Goal: Task Accomplishment & Management: Manage account settings

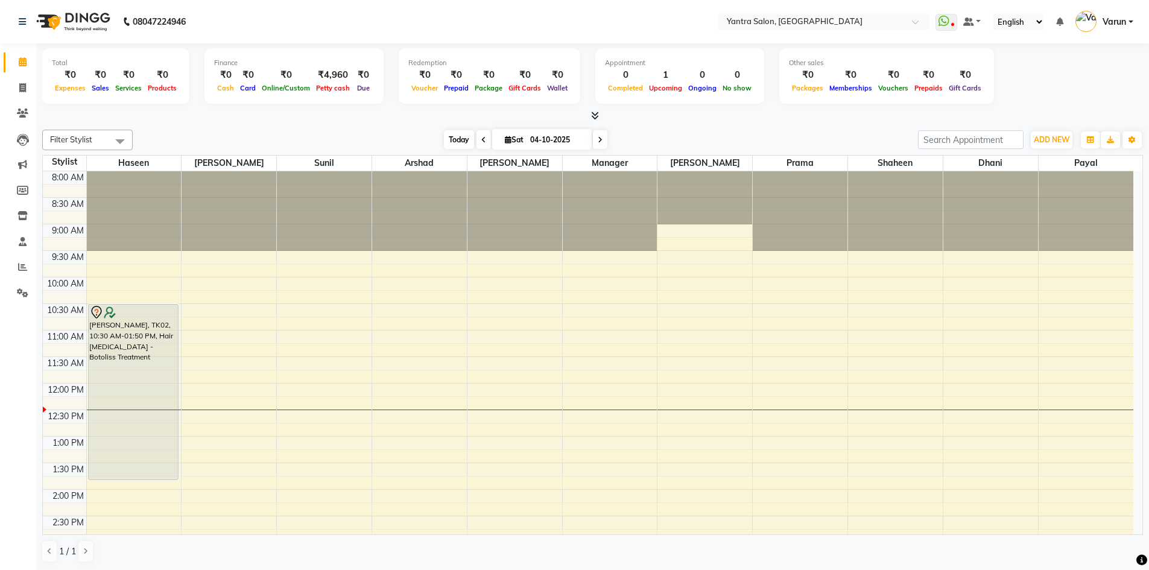
click at [459, 140] on span "Today" at bounding box center [459, 139] width 30 height 19
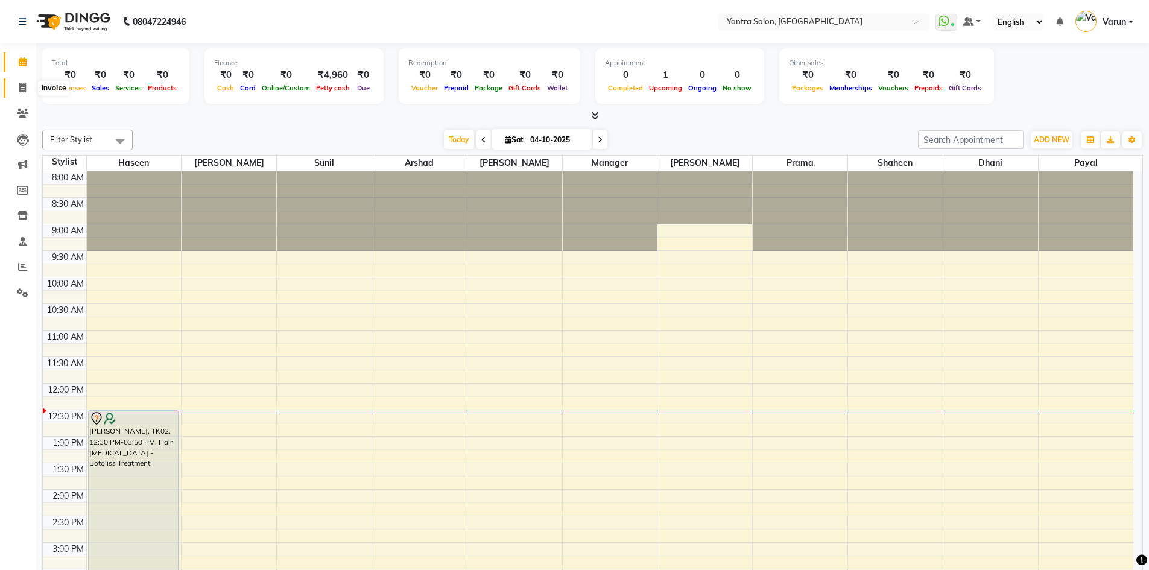
click at [24, 82] on span at bounding box center [22, 88] width 21 height 14
select select "service"
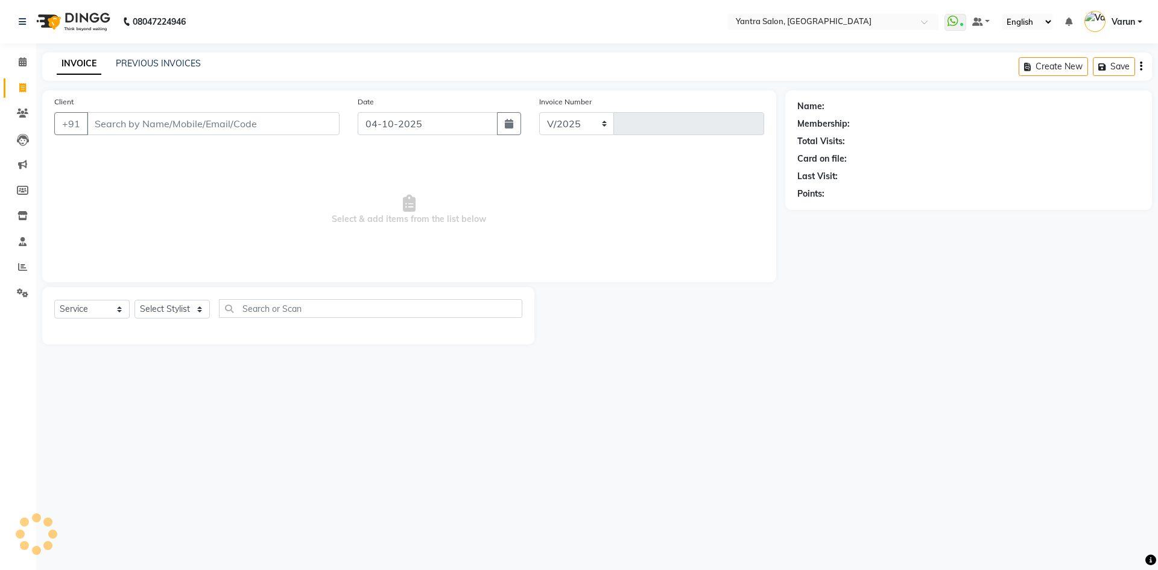
select select "6253"
type input "2866"
click at [163, 314] on select "Select Stylist admin Arshad Denis Dhani Haseen Jaswant Manager Payal Prama Shah…" at bounding box center [171, 309] width 75 height 19
select select "75926"
click at [134, 300] on select "Select Stylist admin Arshad Denis Dhani Haseen Jaswant Manager Payal Prama Shah…" at bounding box center [171, 309] width 75 height 19
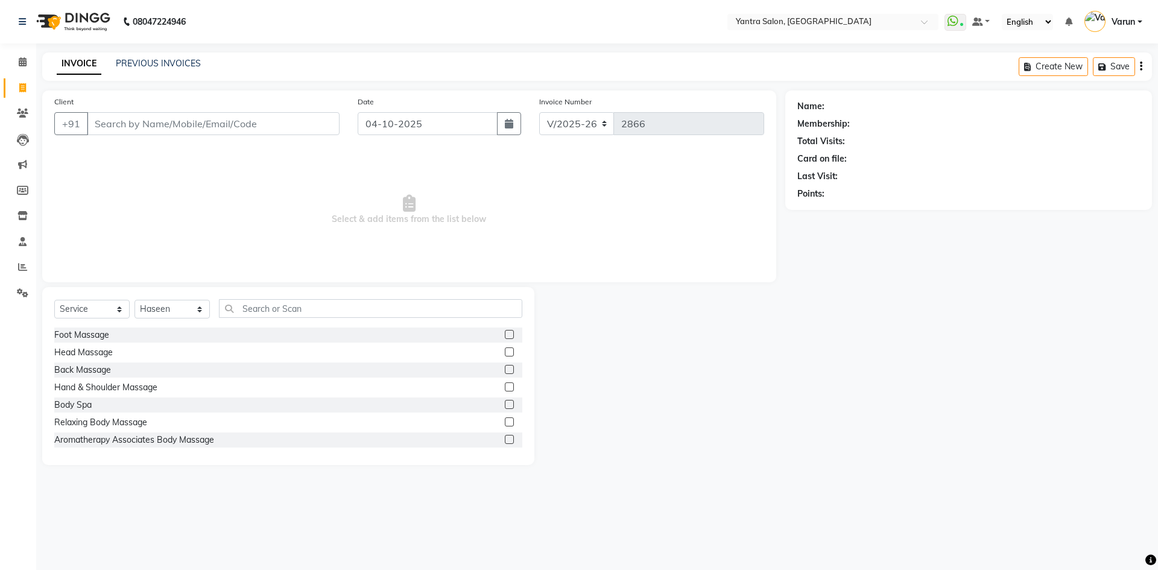
click at [250, 319] on div "Select Service Product Membership Package Voucher Prepaid Gift Card Select Styl…" at bounding box center [288, 313] width 468 height 28
click at [255, 316] on input "text" at bounding box center [370, 308] width 303 height 19
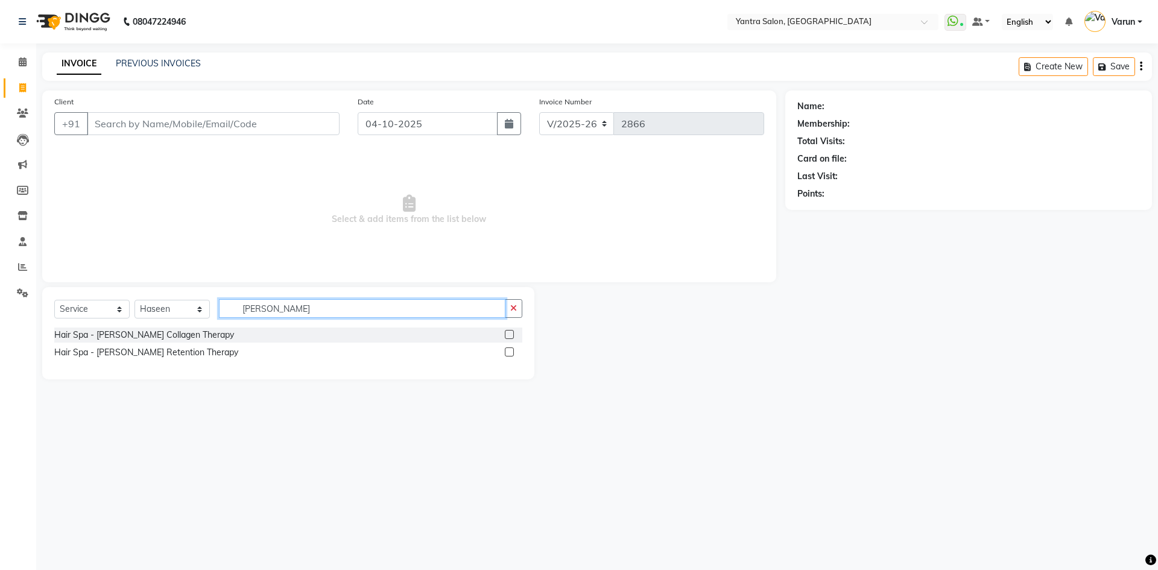
type input "shea"
click at [514, 350] on label at bounding box center [509, 351] width 9 height 9
click at [512, 350] on input "checkbox" at bounding box center [509, 352] width 8 height 8
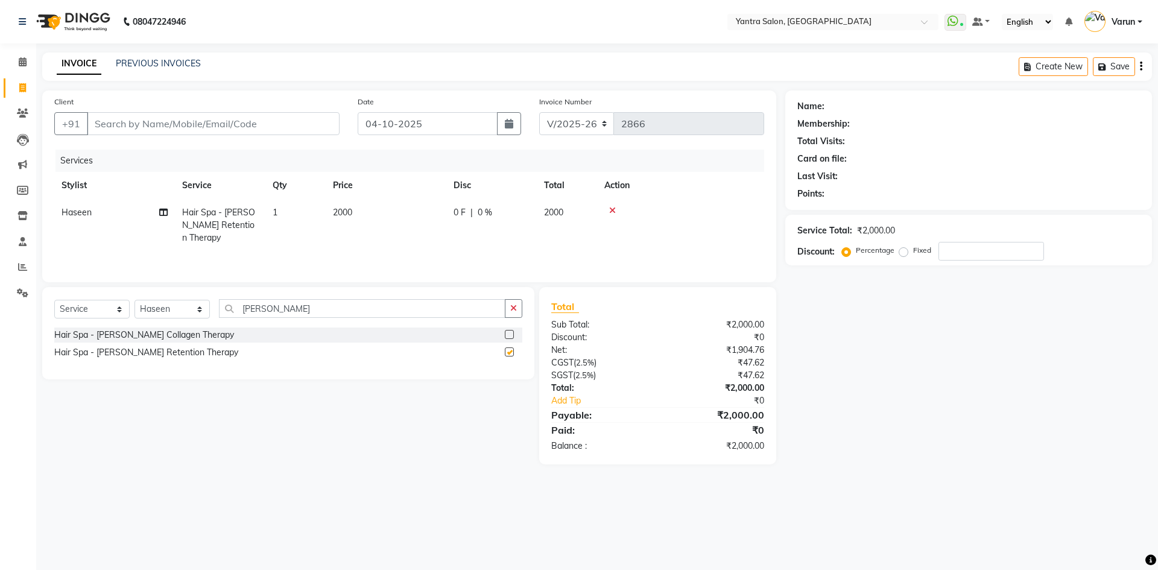
checkbox input "false"
click at [456, 227] on td "0 F | 0 %" at bounding box center [491, 225] width 90 height 52
click at [446, 227] on td "2000" at bounding box center [386, 225] width 121 height 52
select select "75926"
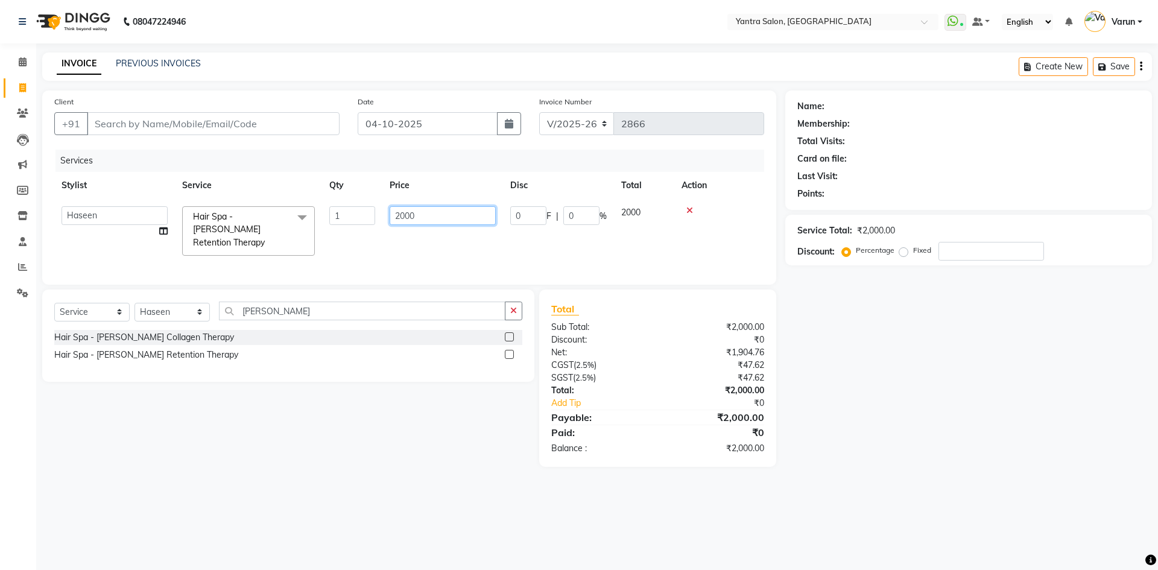
click at [455, 224] on input "2000" at bounding box center [442, 215] width 106 height 19
click at [455, 223] on input "2000" at bounding box center [442, 215] width 106 height 19
type input "3000"
click at [447, 233] on tr "admin Arshad Denis Dhani Haseen Jaswant Manager Payal Prama Shaheen Sunil Tanis…" at bounding box center [409, 231] width 710 height 64
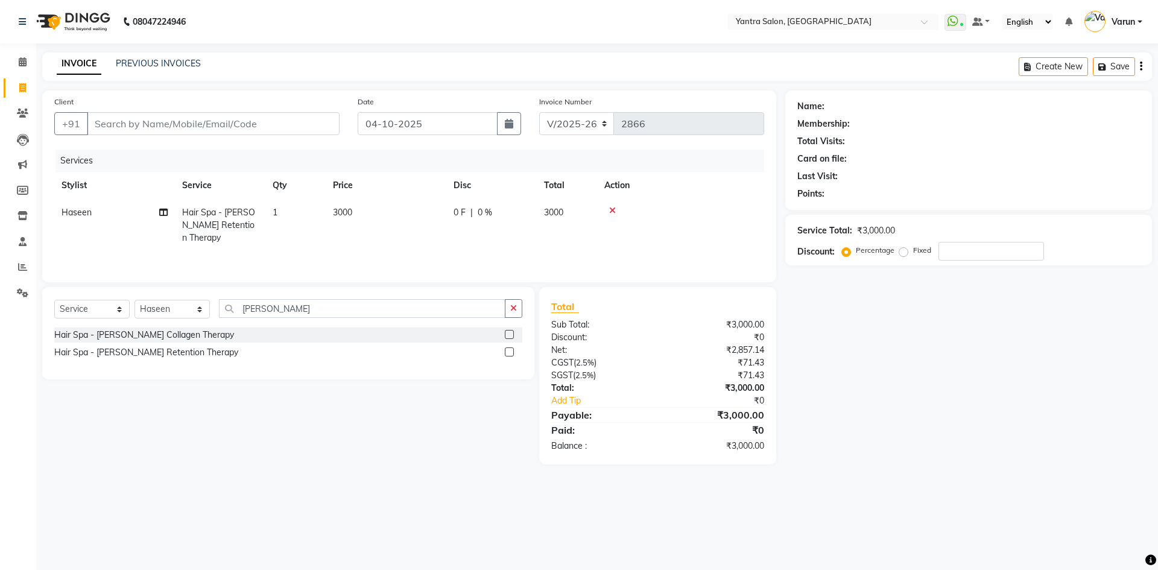
click at [115, 136] on div "Client +91" at bounding box center [196, 119] width 303 height 49
click at [116, 133] on input "Client" at bounding box center [213, 123] width 253 height 23
type input "9"
type input "0"
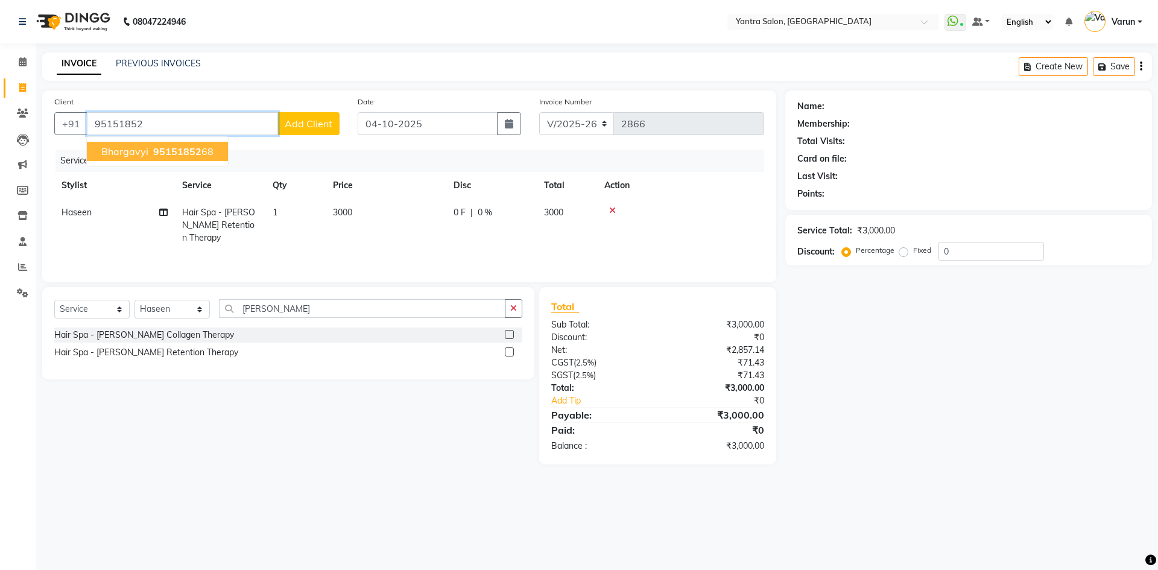
click at [166, 159] on button "Bhargavyi 95151852 68" at bounding box center [157, 151] width 141 height 19
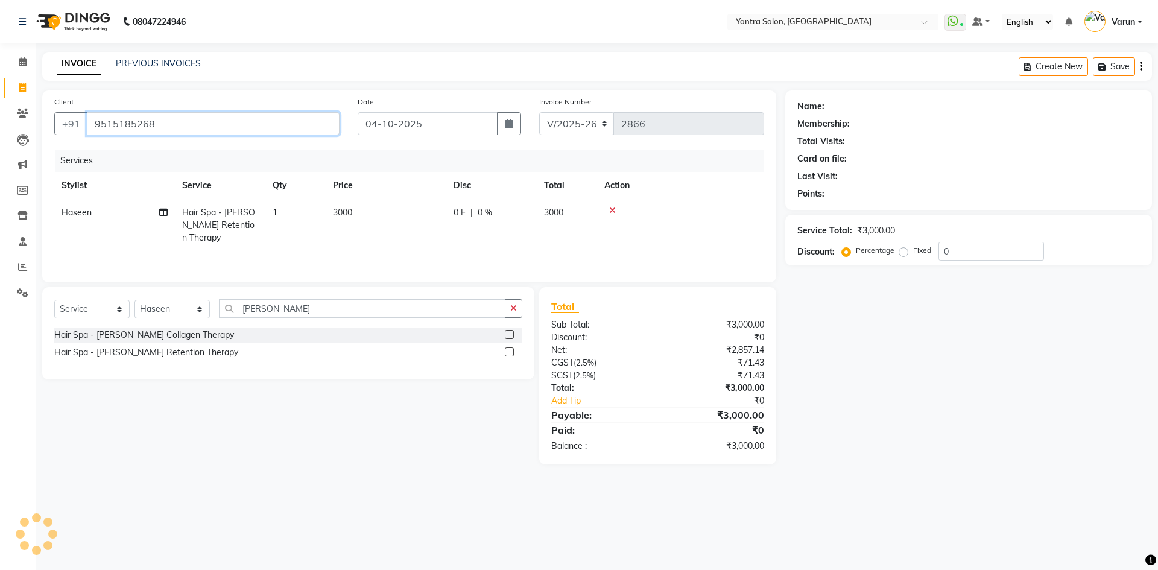
type input "9515185268"
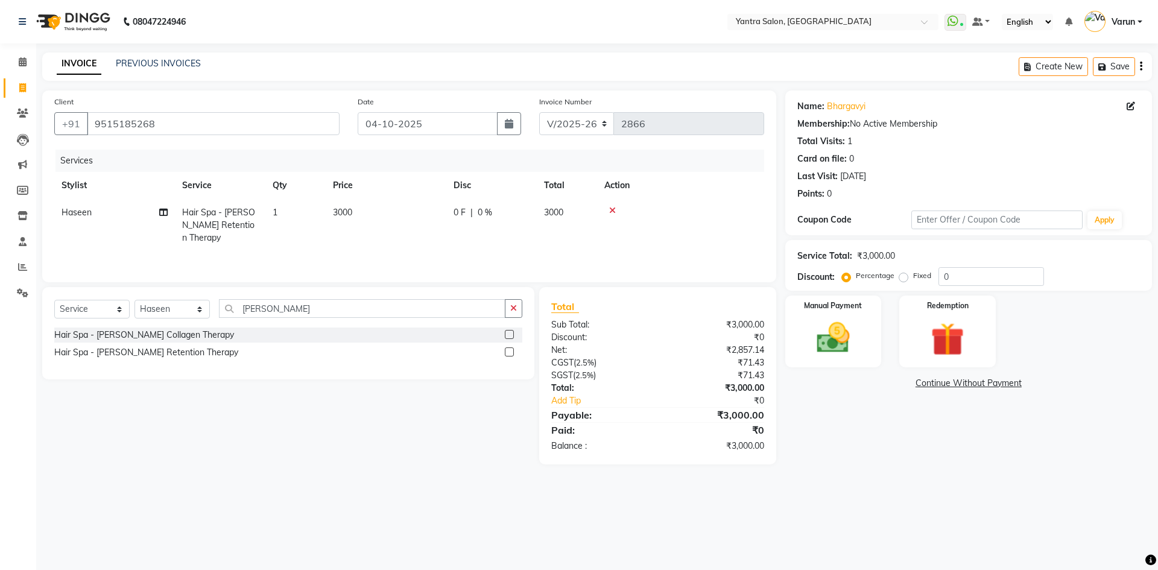
click at [638, 503] on div "08047224946 Select Location × Yantra Salon, Jodhpur WhatsApp Status ✕ Status: C…" at bounding box center [579, 285] width 1158 height 570
click at [822, 321] on img at bounding box center [833, 338] width 56 height 40
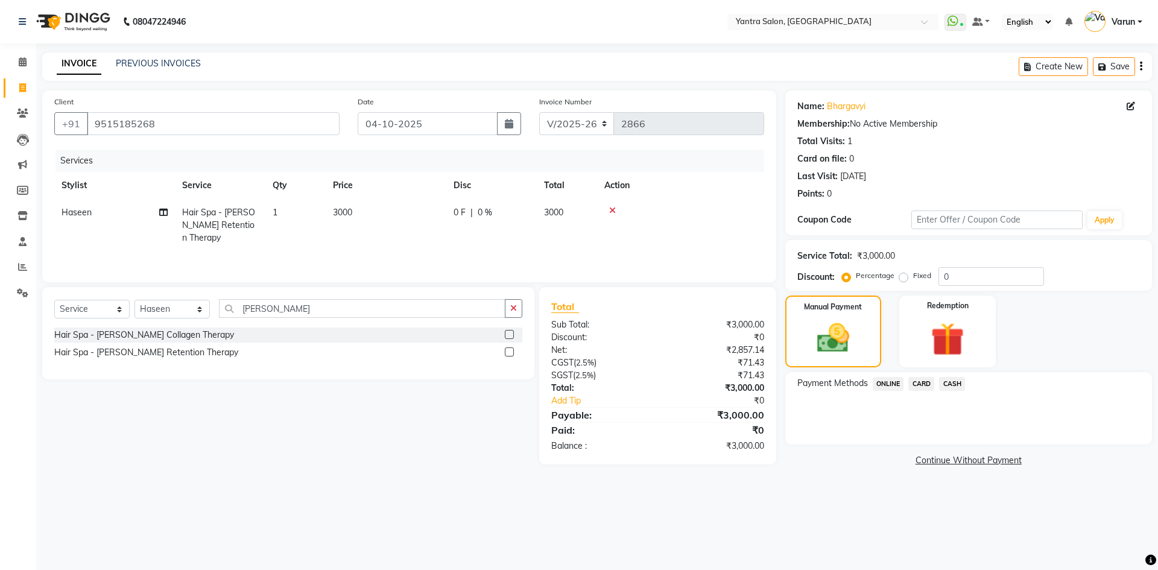
click at [886, 385] on span "ONLINE" at bounding box center [887, 384] width 31 height 14
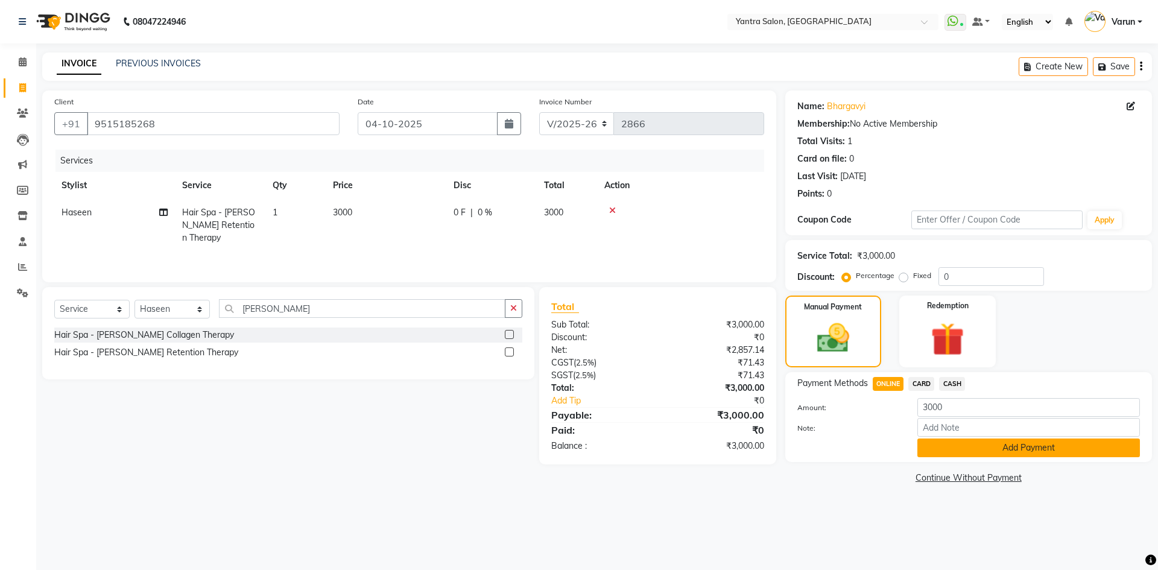
click at [940, 447] on button "Add Payment" at bounding box center [1028, 447] width 222 height 19
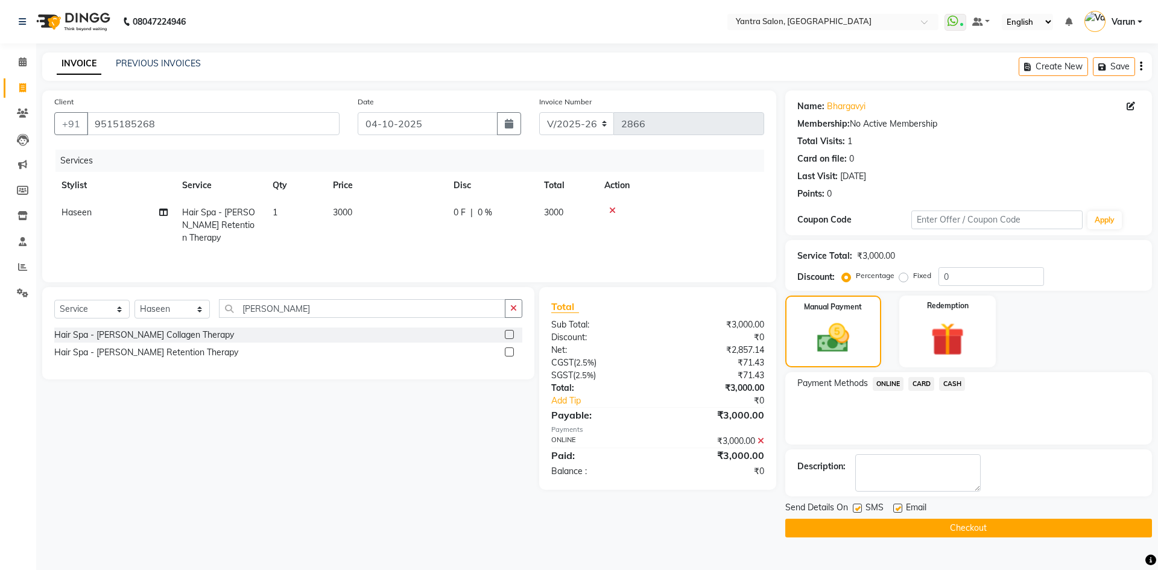
click at [913, 281] on label "Fixed" at bounding box center [922, 275] width 18 height 11
click at [904, 280] on input "Fixed" at bounding box center [905, 275] width 8 height 8
radio input "true"
click at [941, 280] on input "0" at bounding box center [991, 276] width 106 height 19
type input "200"
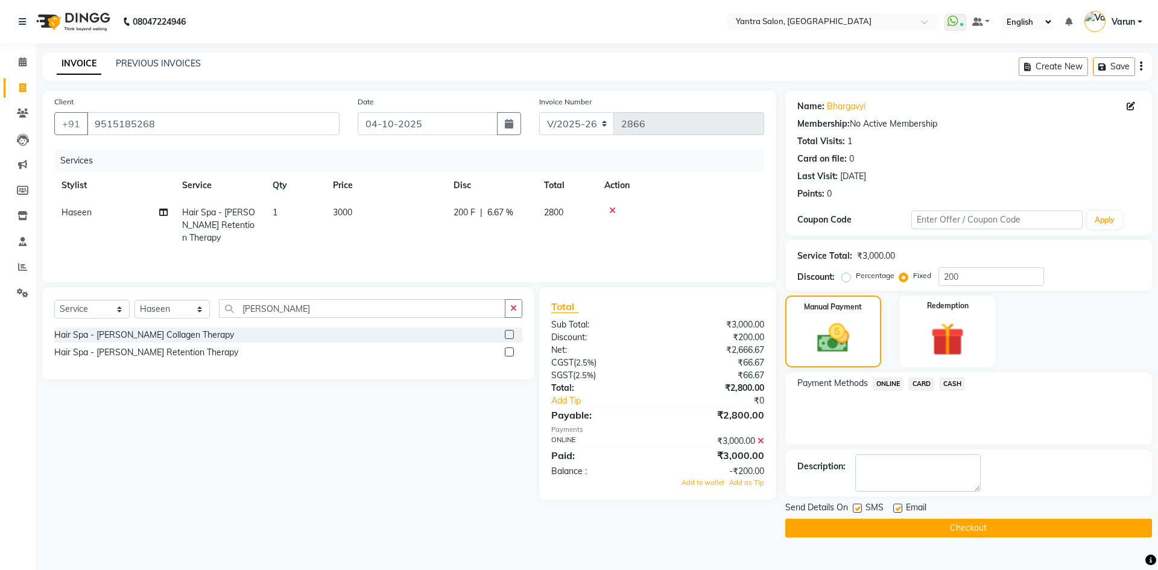
click at [907, 232] on div "Name: Bhargavyi Membership: No Active Membership Total Visits: 1 Card on file: …" at bounding box center [968, 162] width 367 height 145
click at [759, 441] on icon at bounding box center [760, 441] width 7 height 8
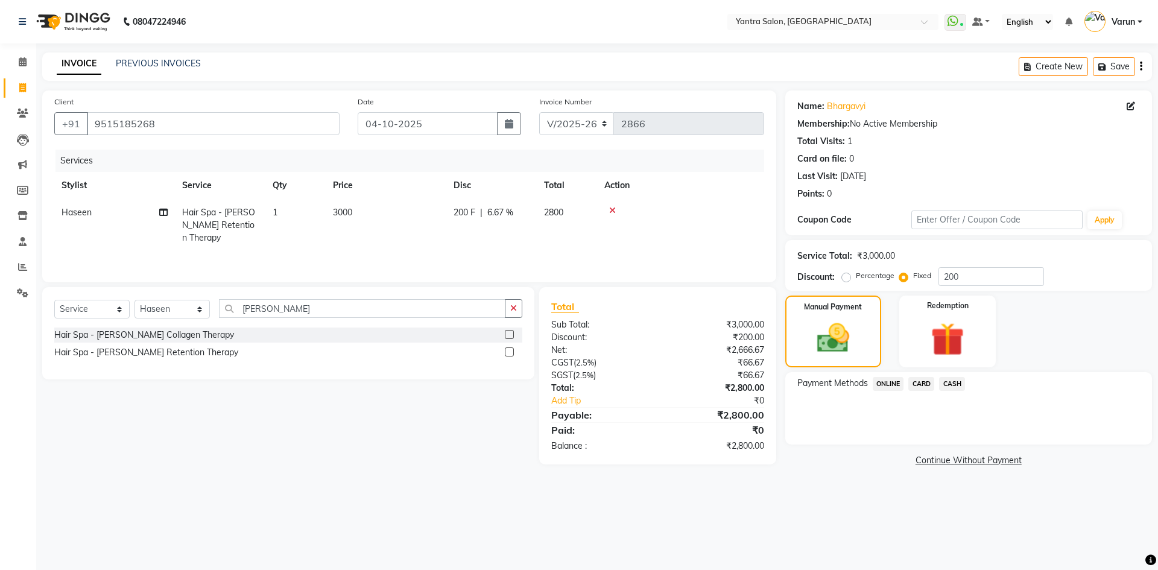
click at [883, 387] on span "ONLINE" at bounding box center [887, 384] width 31 height 14
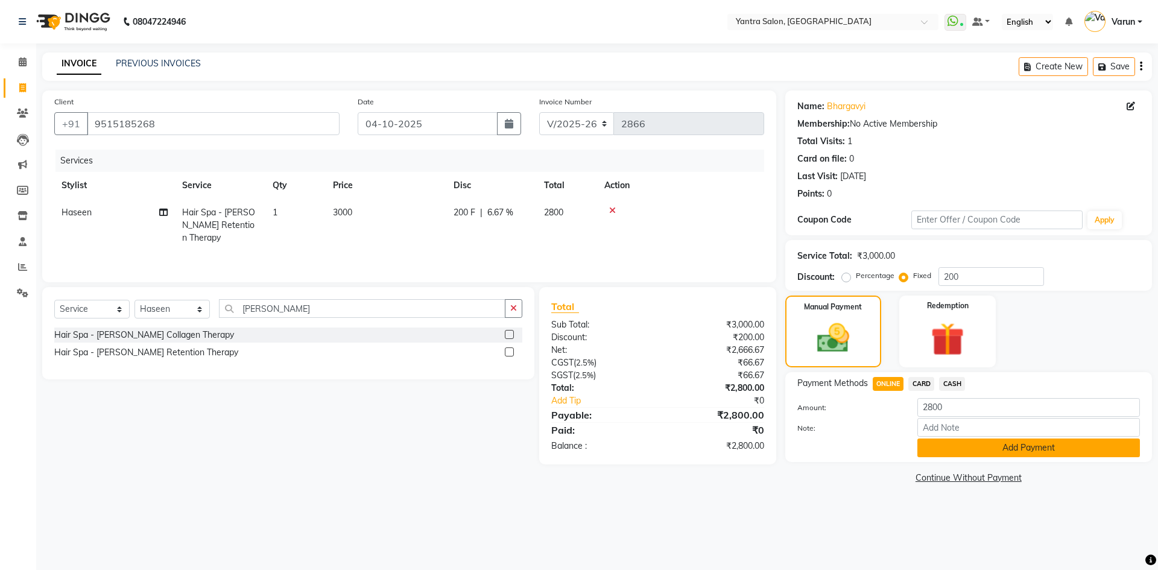
click at [930, 443] on button "Add Payment" at bounding box center [1028, 447] width 222 height 19
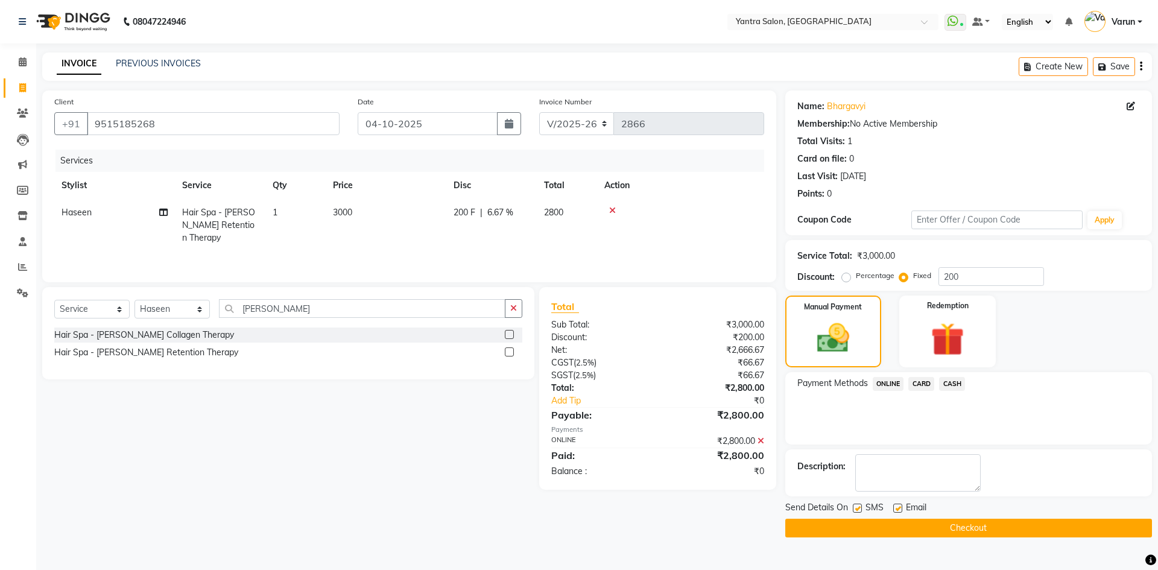
click at [883, 533] on button "Checkout" at bounding box center [968, 527] width 367 height 19
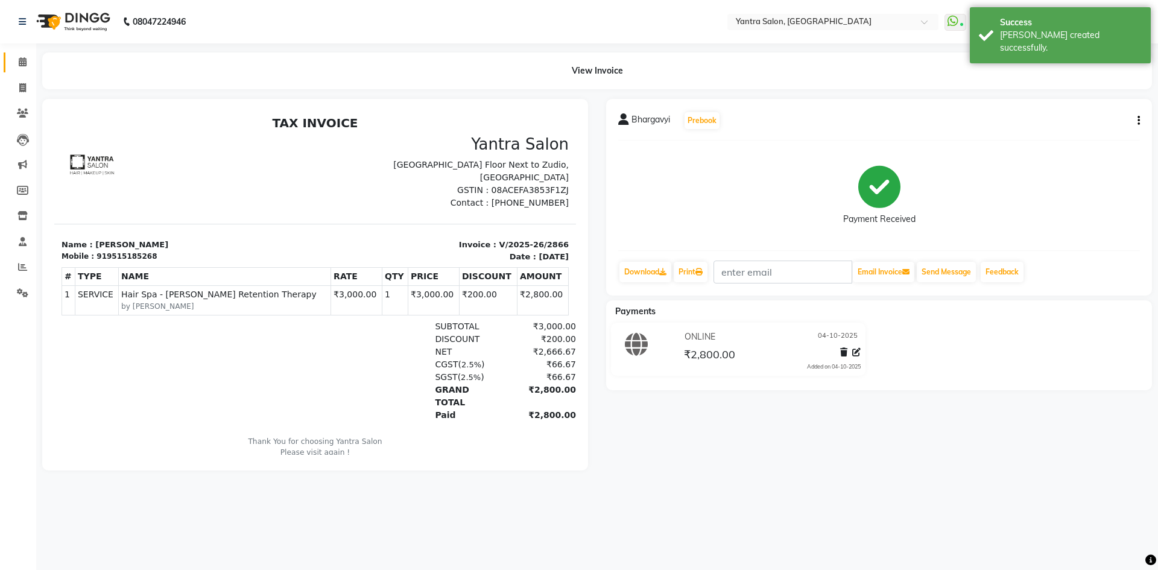
click at [8, 54] on link "Calendar" at bounding box center [18, 62] width 29 height 20
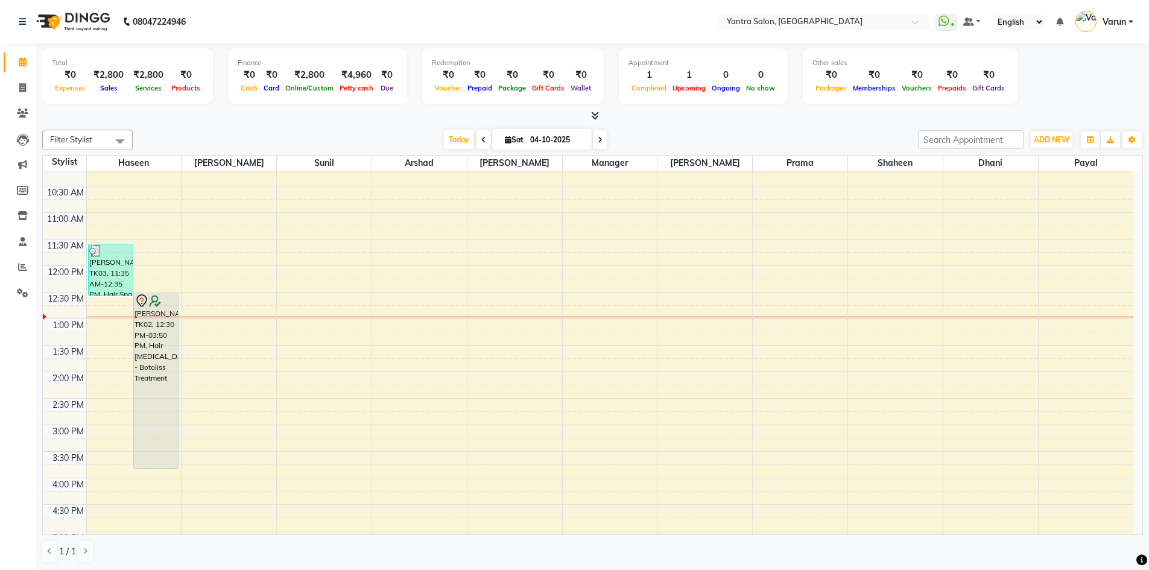
scroll to position [121, 0]
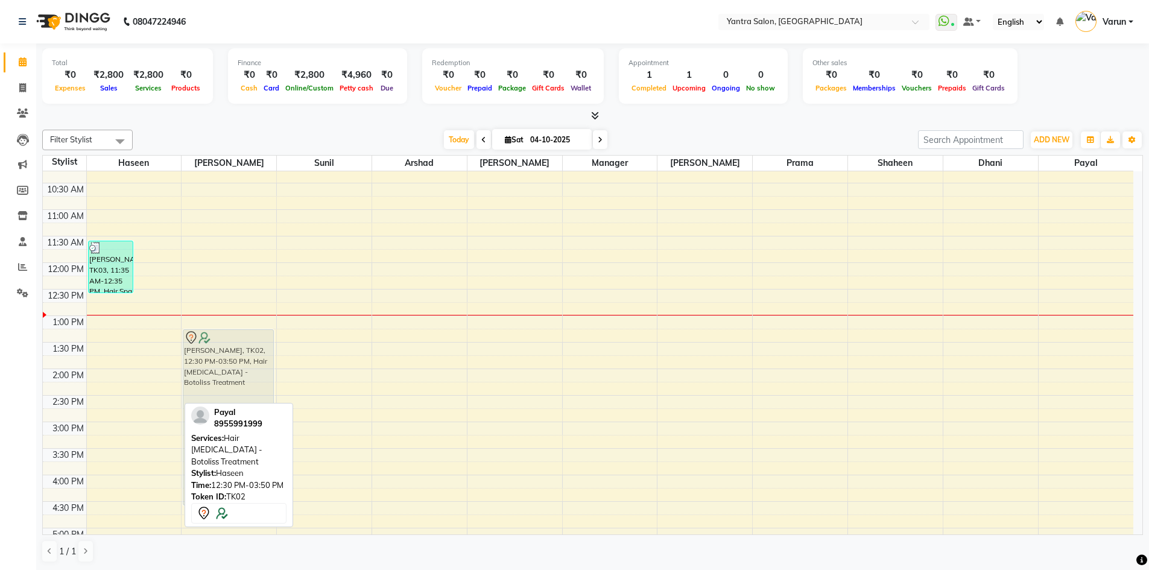
drag, startPoint x: 165, startPoint y: 342, endPoint x: 200, endPoint y: 385, distance: 55.3
click at [200, 385] on tr "Bhargavyi, TK03, 11:35 AM-12:35 PM, Hair Spa - Shea Retention Therapy Payal, TK…" at bounding box center [588, 395] width 1090 height 689
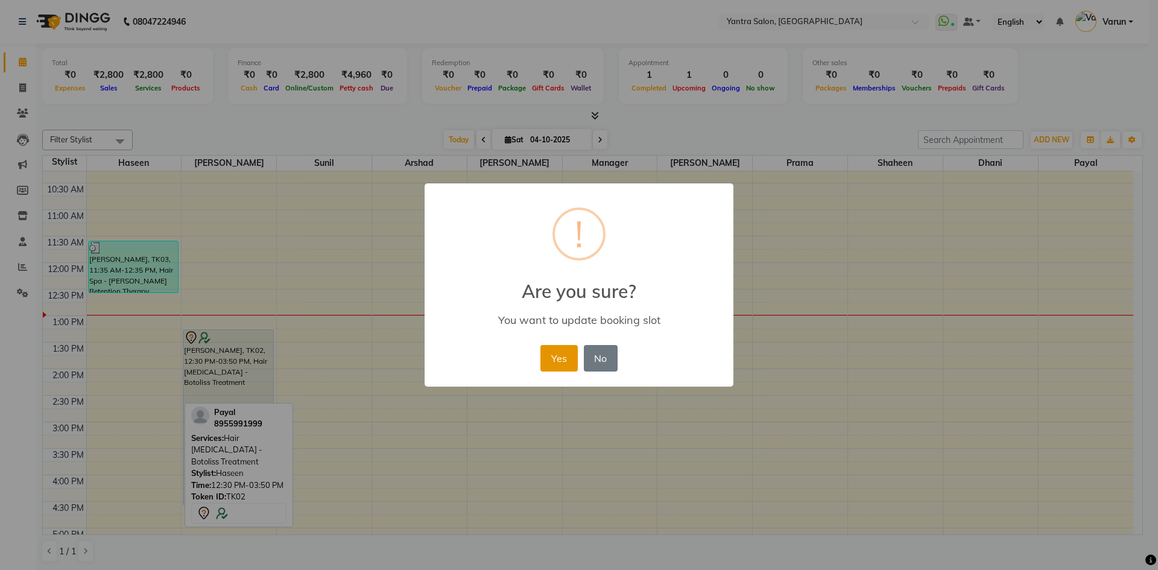
click at [567, 356] on button "Yes" at bounding box center [558, 358] width 37 height 27
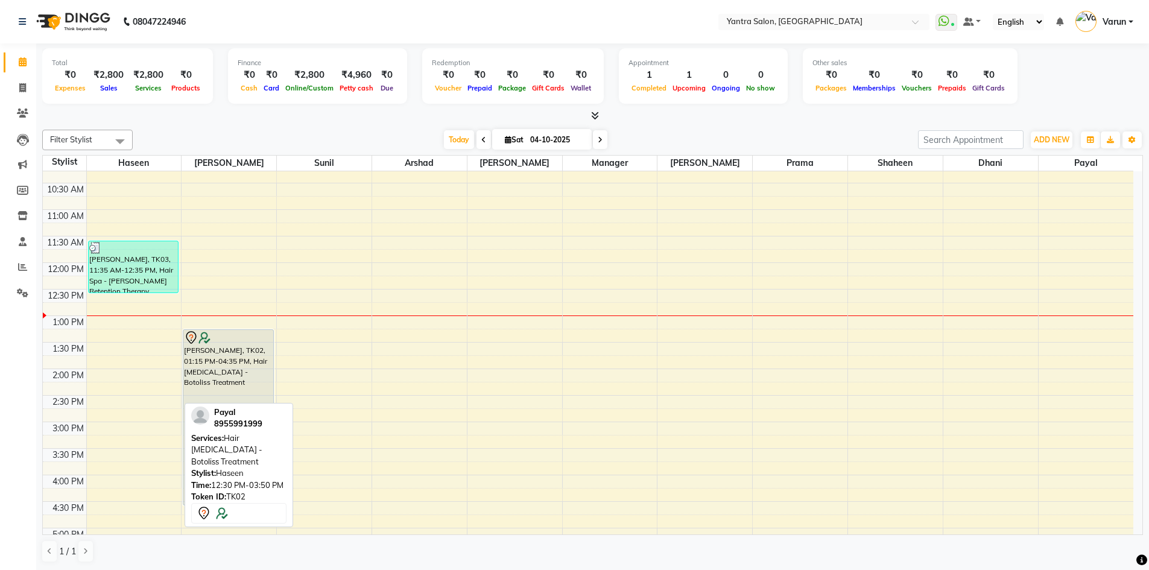
scroll to position [1, 0]
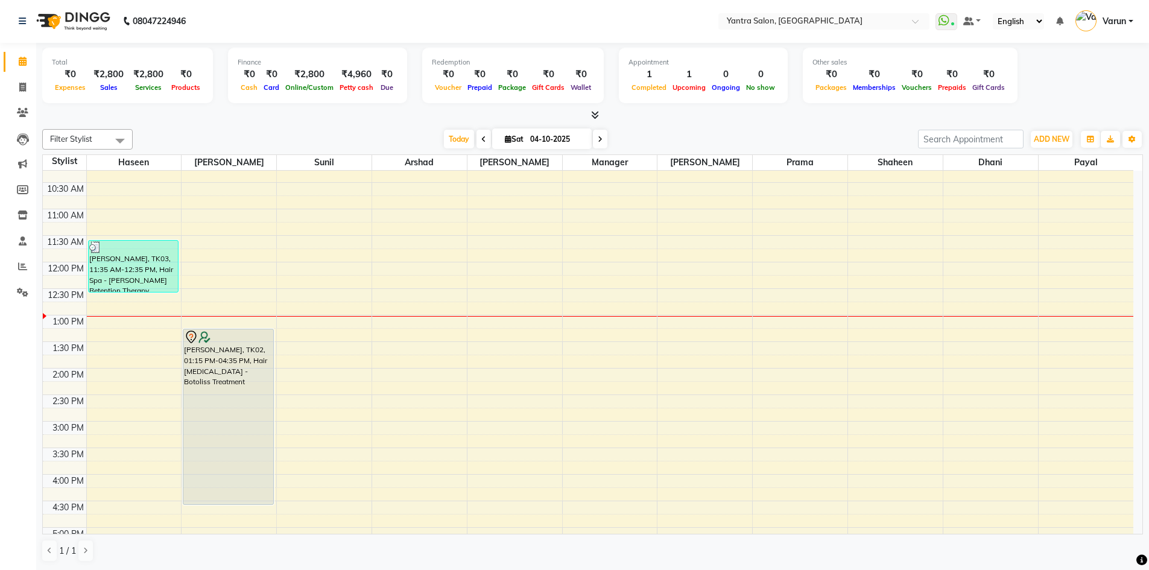
click at [394, 137] on div "Today Sat 04-10-2025" at bounding box center [525, 139] width 773 height 18
click at [461, 136] on span "Today" at bounding box center [459, 139] width 30 height 19
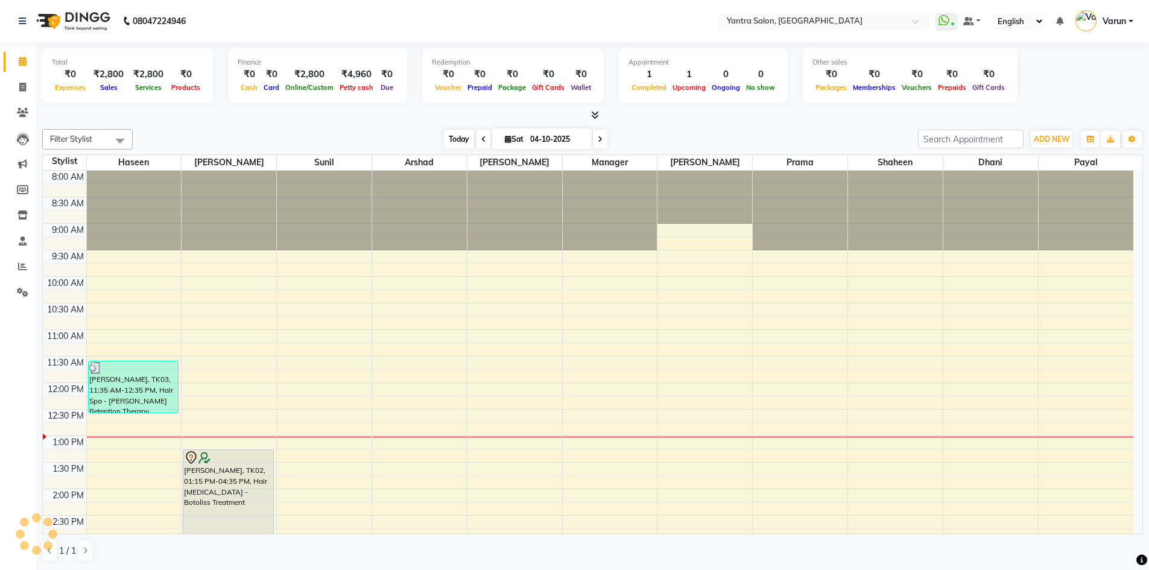
scroll to position [266, 0]
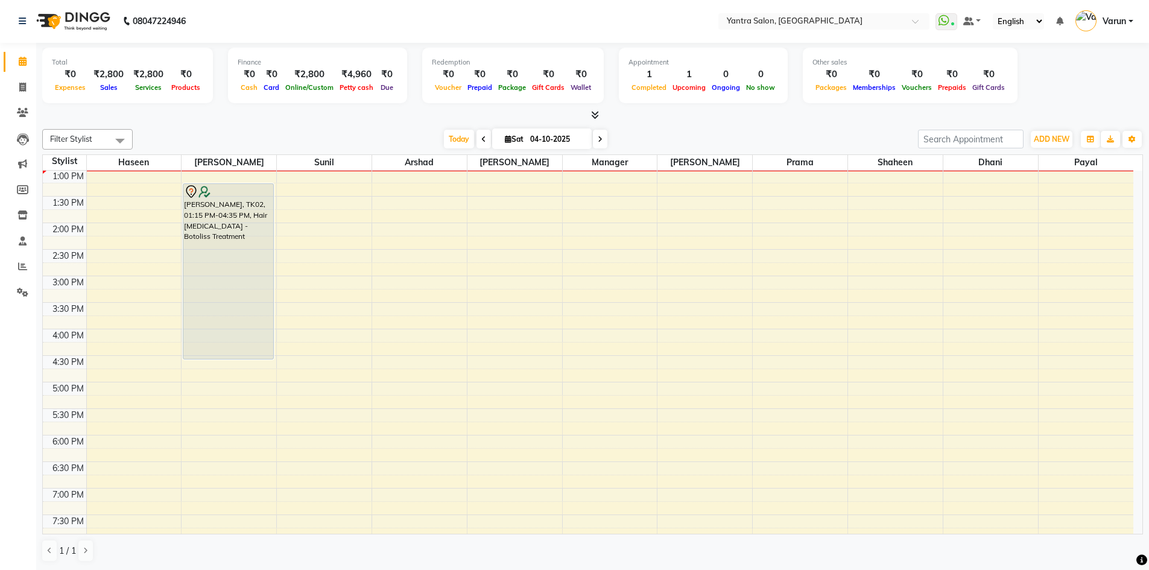
click at [438, 139] on div "Today Sat 04-10-2025" at bounding box center [525, 139] width 773 height 18
click at [446, 127] on div "Filter Stylist Select All Haseen Denis Sunil Arshad Jaswant Manager Tanisha Pra…" at bounding box center [592, 345] width 1100 height 443
click at [446, 137] on span "Today" at bounding box center [459, 139] width 30 height 19
click at [444, 142] on span "Today" at bounding box center [459, 139] width 30 height 19
click at [438, 140] on div "Today Sat 04-10-2025" at bounding box center [525, 139] width 773 height 18
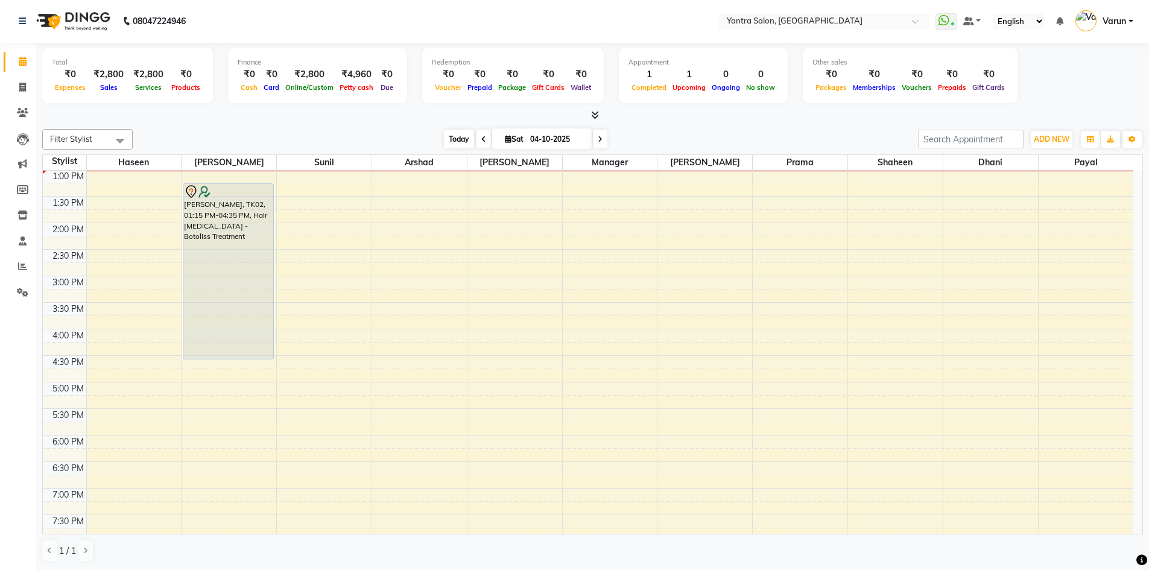
click at [445, 139] on span "Today" at bounding box center [459, 139] width 30 height 19
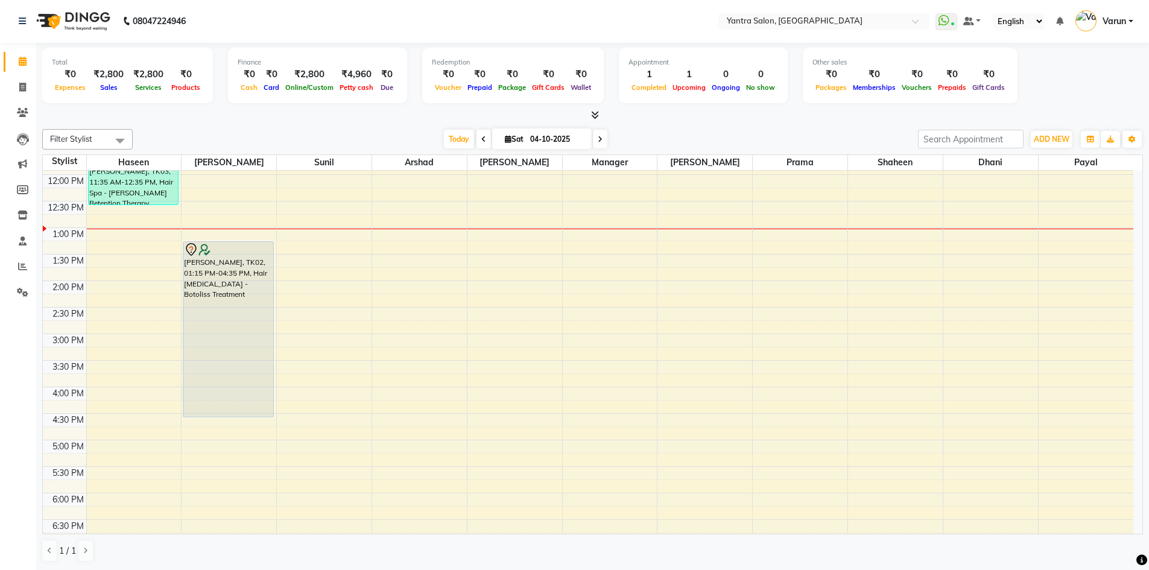
scroll to position [145, 0]
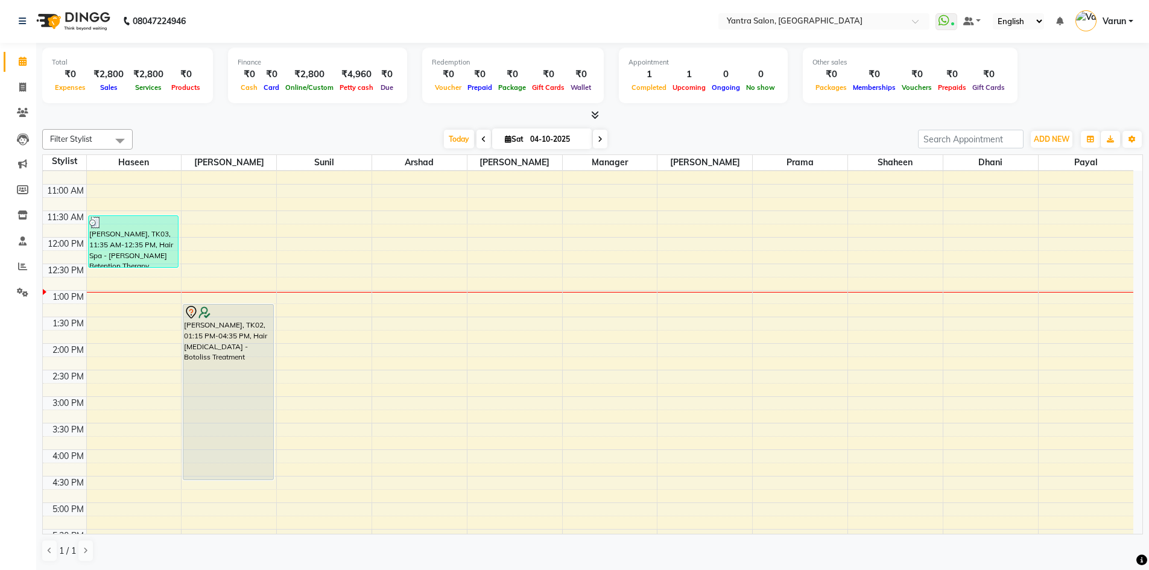
click at [245, 142] on div "Today Sat 04-10-2025" at bounding box center [525, 139] width 773 height 18
click at [444, 141] on span "Today" at bounding box center [459, 139] width 30 height 19
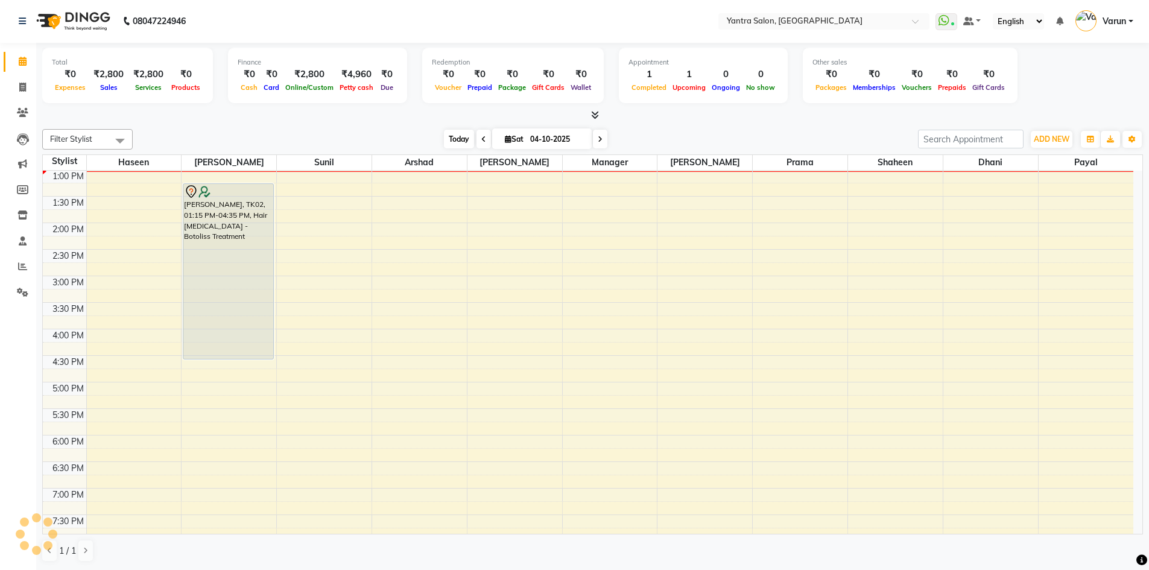
scroll to position [266, 0]
click at [444, 141] on span "Today" at bounding box center [459, 139] width 30 height 19
click at [452, 137] on span "Today" at bounding box center [459, 139] width 30 height 19
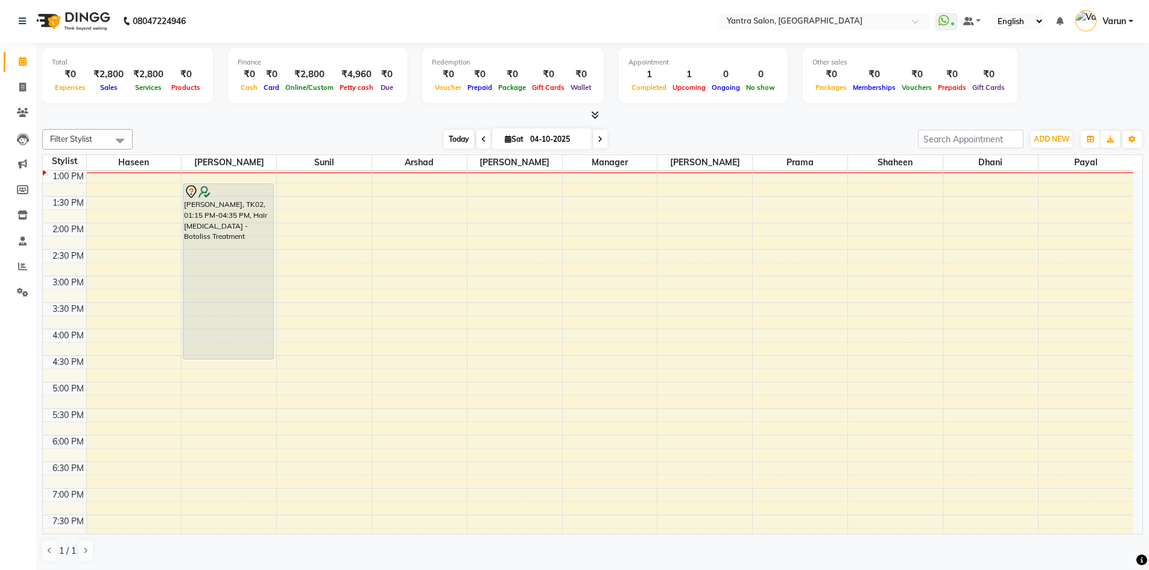
click at [452, 137] on span "Today" at bounding box center [459, 139] width 30 height 19
click at [19, 212] on icon at bounding box center [22, 214] width 10 height 9
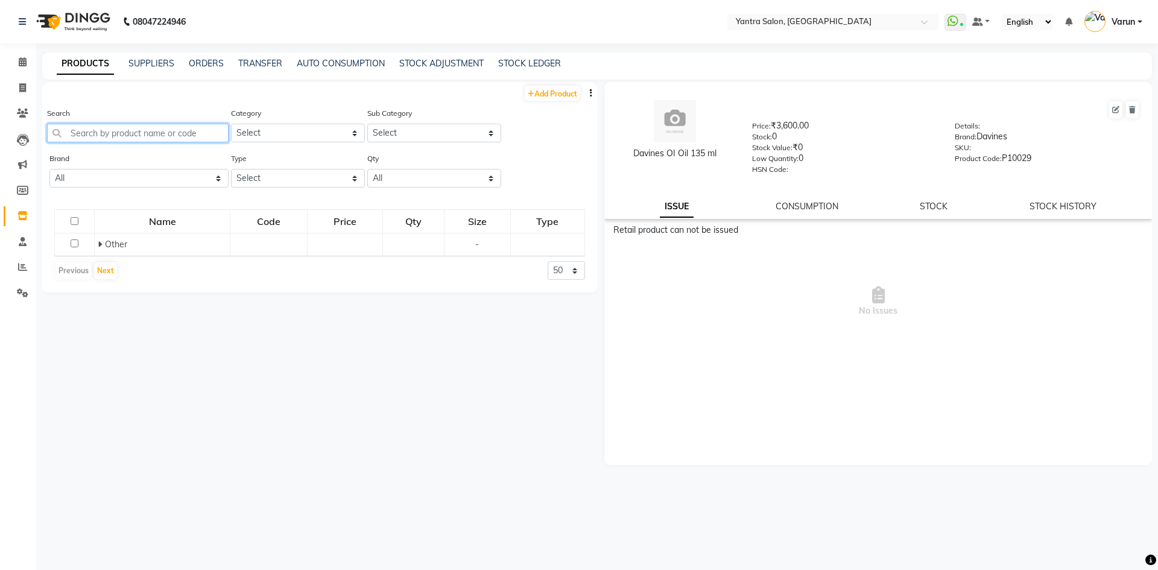
click at [87, 132] on input "text" at bounding box center [137, 133] width 181 height 19
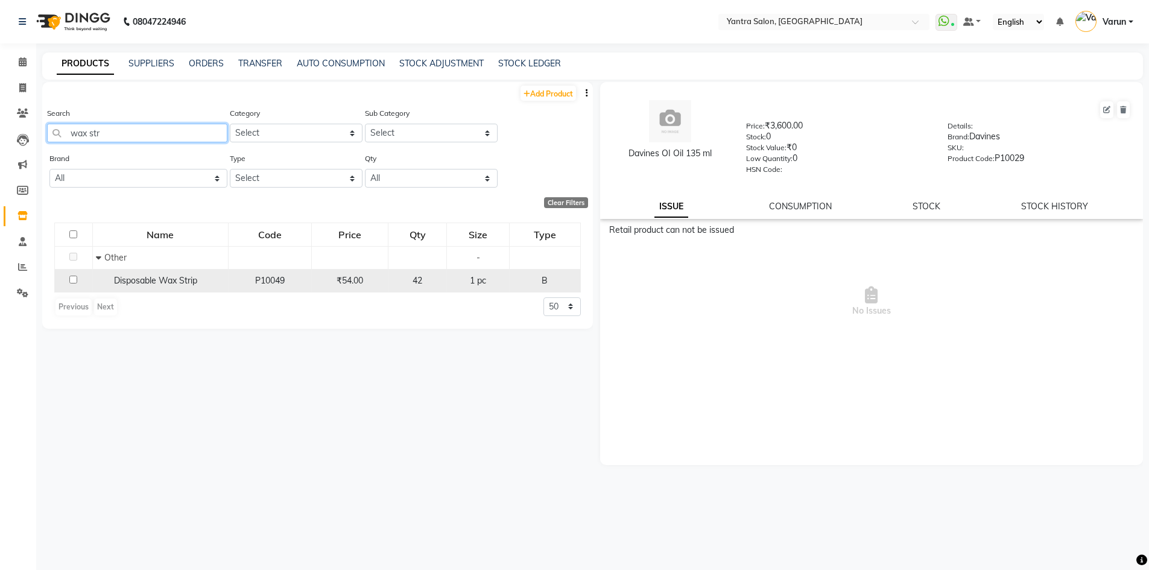
type input "wax str"
click at [175, 283] on span "Disposable Wax Strip" at bounding box center [155, 280] width 83 height 11
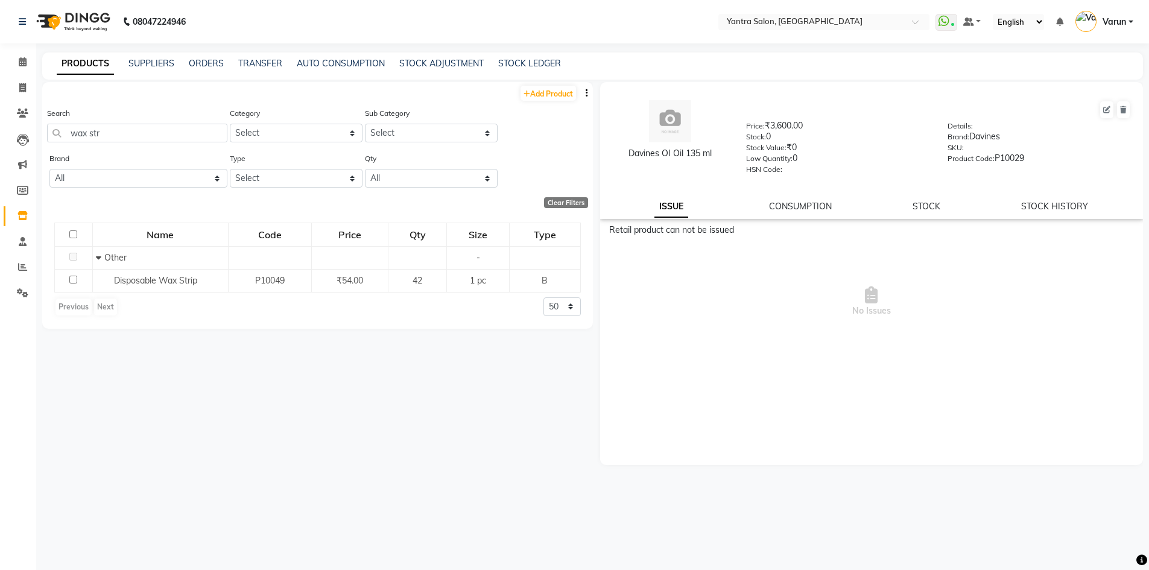
select select
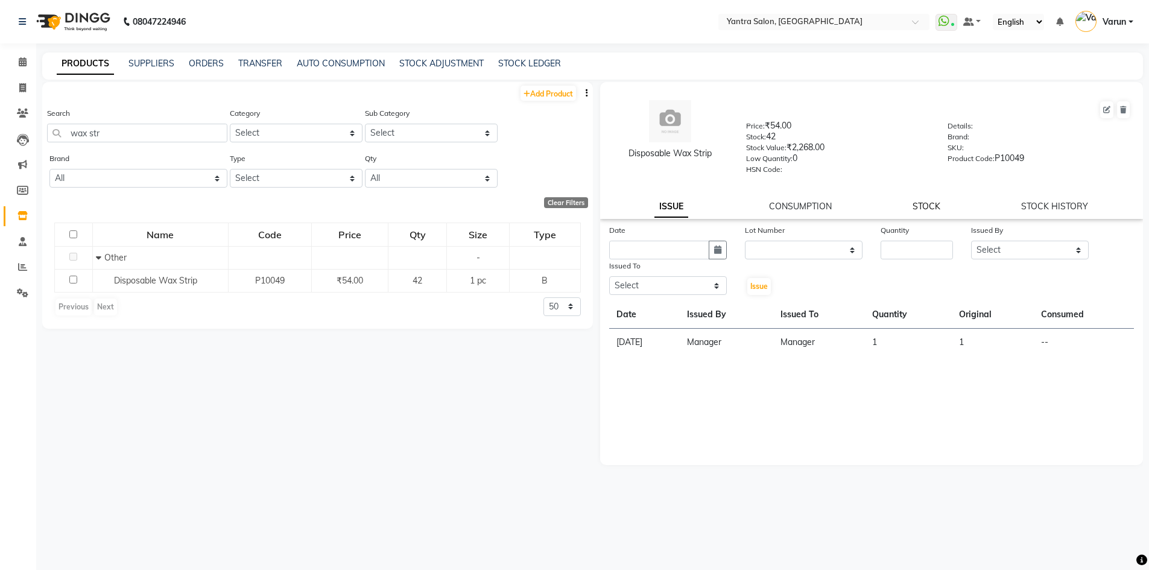
click at [927, 206] on link "STOCK" at bounding box center [926, 206] width 28 height 11
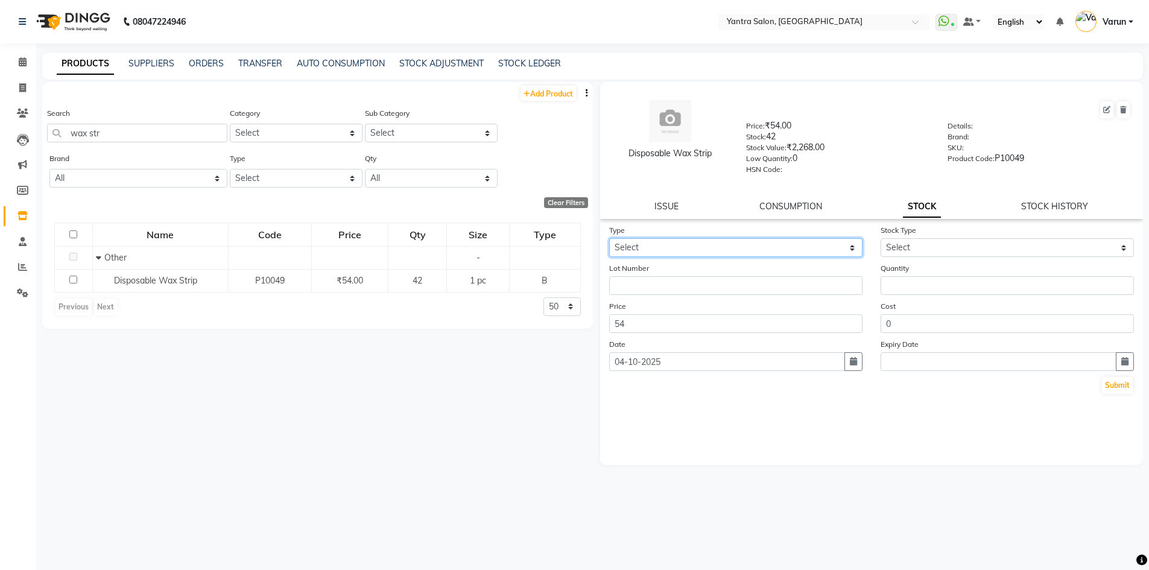
click at [705, 248] on select "Select In Out" at bounding box center [735, 247] width 253 height 19
select select "out"
click at [609, 238] on select "Select In Out" at bounding box center [735, 247] width 253 height 19
select select
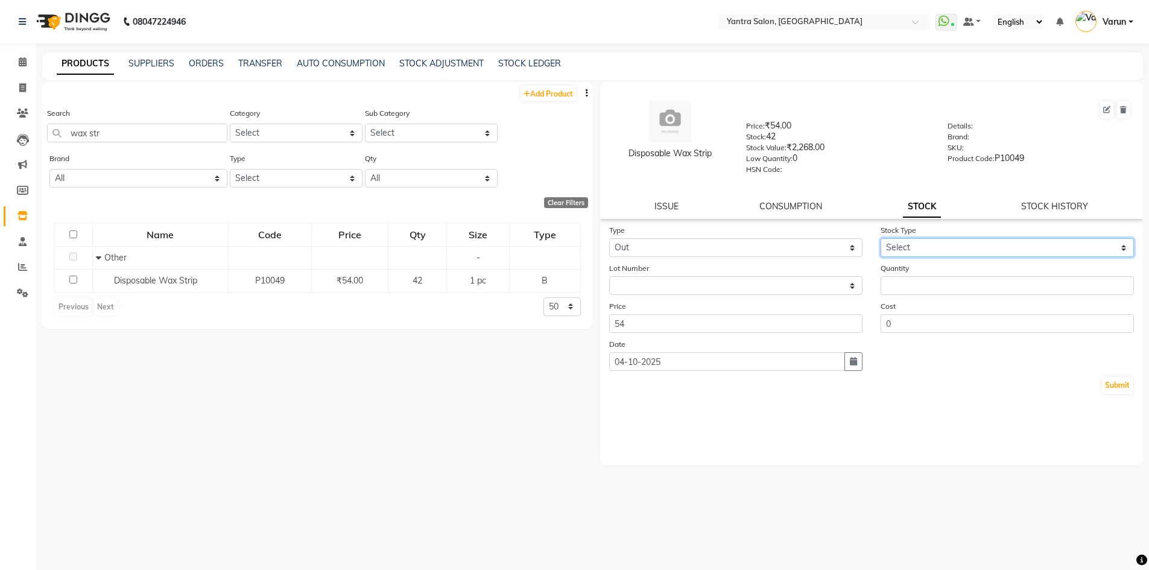
click at [913, 247] on select "Select Internal Use Damaged Expired Adjustment Return Other" at bounding box center [1006, 247] width 253 height 19
select select "internal use"
click at [880, 238] on select "Select Internal Use Damaged Expired Adjustment Return Other" at bounding box center [1006, 247] width 253 height 19
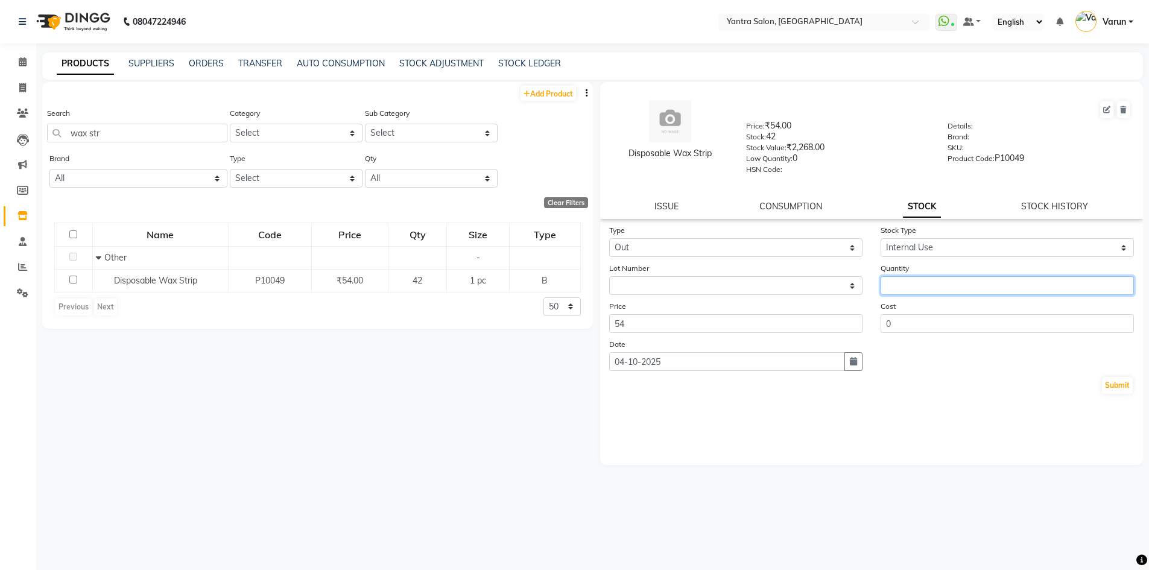
click at [906, 290] on input "number" at bounding box center [1006, 285] width 253 height 19
type input "1"
click at [1117, 379] on button "Submit" at bounding box center [1117, 385] width 31 height 17
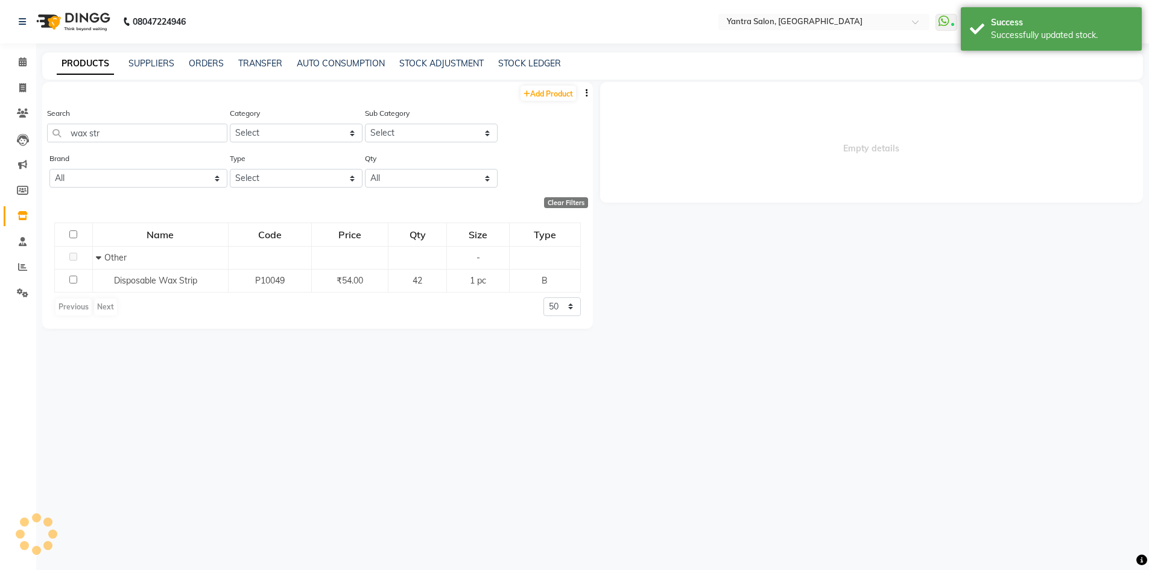
select select
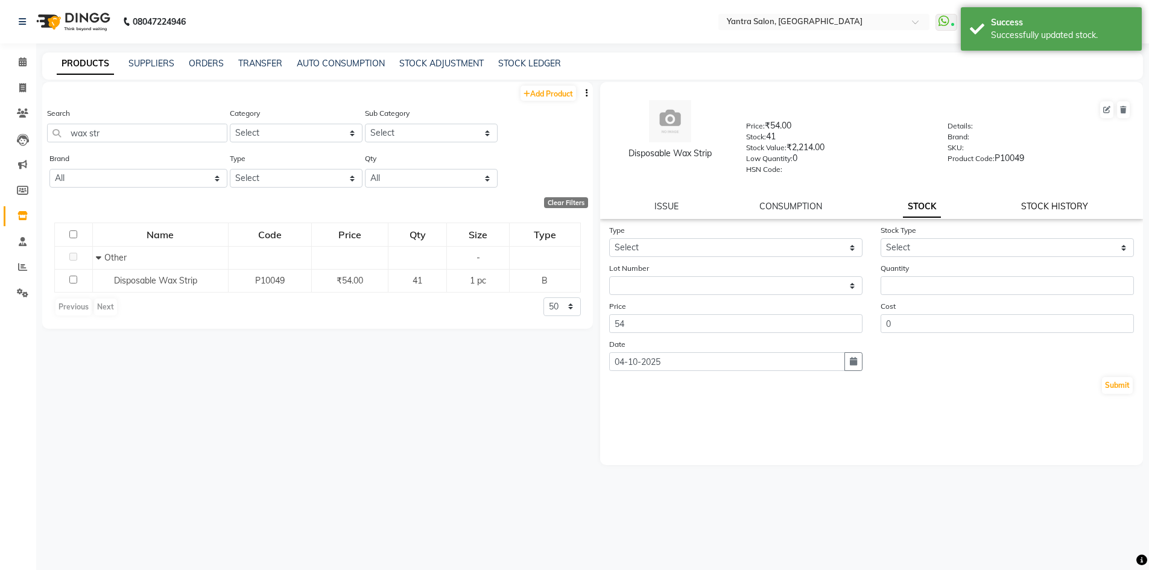
click at [1041, 203] on link "STOCK HISTORY" at bounding box center [1054, 206] width 67 height 11
select select "all"
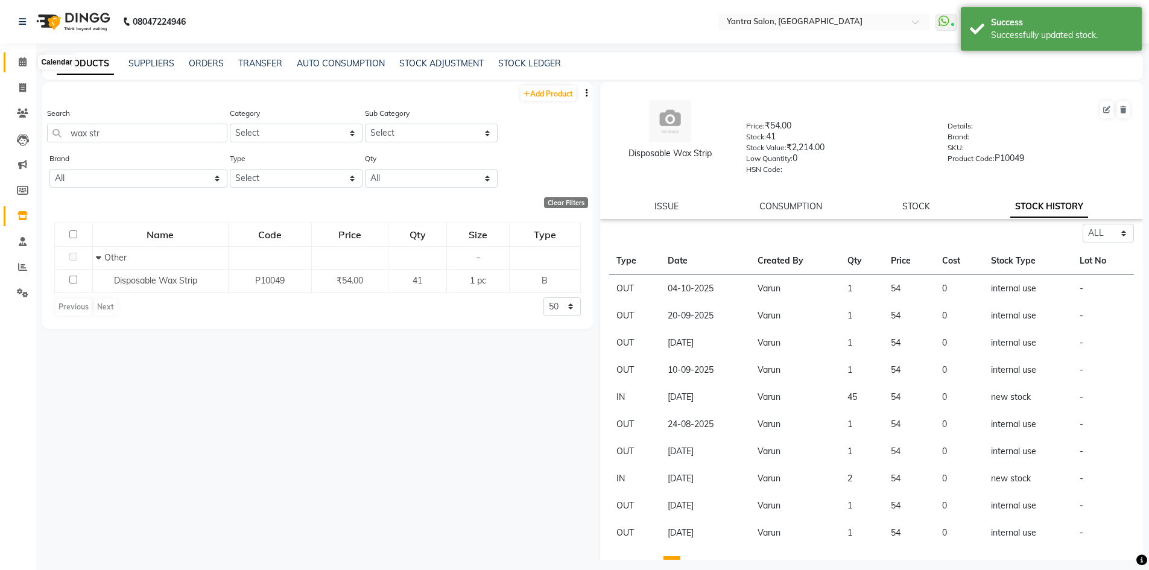
click at [21, 60] on icon at bounding box center [23, 61] width 8 height 9
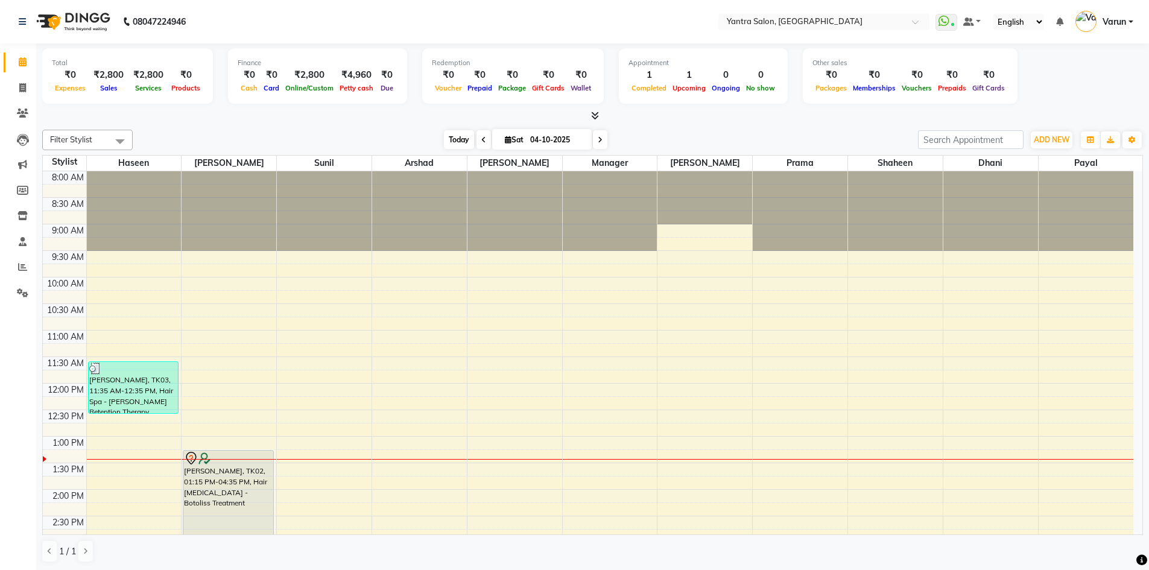
click at [445, 142] on span "Today" at bounding box center [459, 139] width 30 height 19
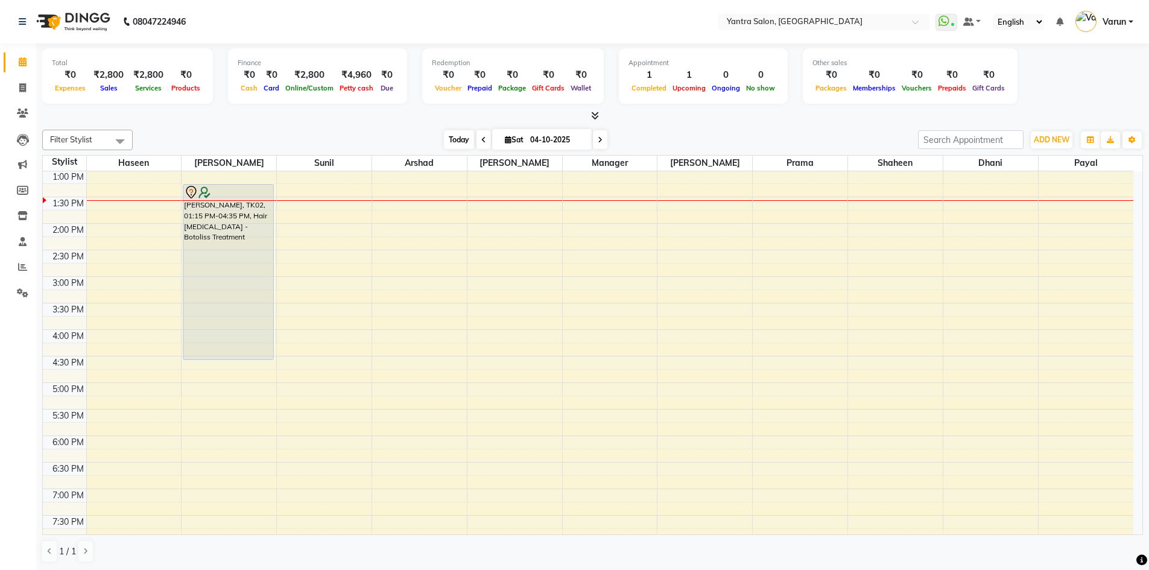
click at [447, 134] on span "Today" at bounding box center [459, 139] width 30 height 19
click at [454, 128] on div "Filter Stylist Select All Haseen Denis Sunil Arshad Jaswant Manager Tanisha Pra…" at bounding box center [592, 346] width 1100 height 443
click at [450, 129] on div "Filter Stylist Select All Haseen Denis Sunil Arshad Jaswant Manager Tanisha Pra…" at bounding box center [592, 346] width 1100 height 443
click at [446, 130] on div "Filter Stylist Select All Haseen Denis Sunil Arshad Jaswant Manager Tanisha Pra…" at bounding box center [592, 140] width 1100 height 20
click at [444, 131] on span "Today" at bounding box center [459, 139] width 30 height 19
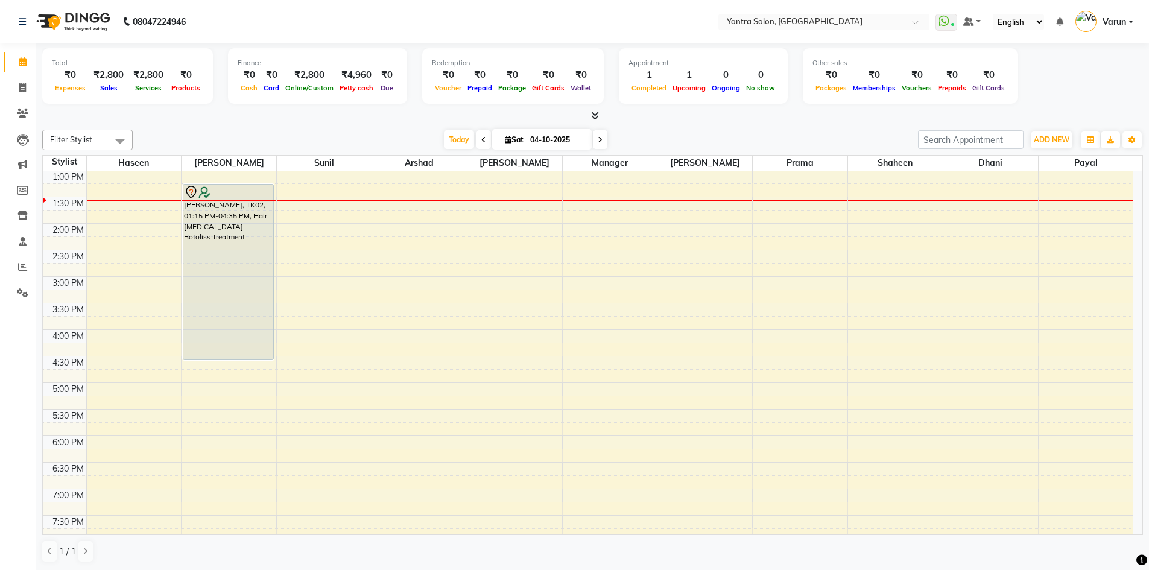
click at [368, 131] on div "Today Sat 04-10-2025" at bounding box center [525, 140] width 773 height 18
click at [19, 86] on icon at bounding box center [22, 87] width 7 height 9
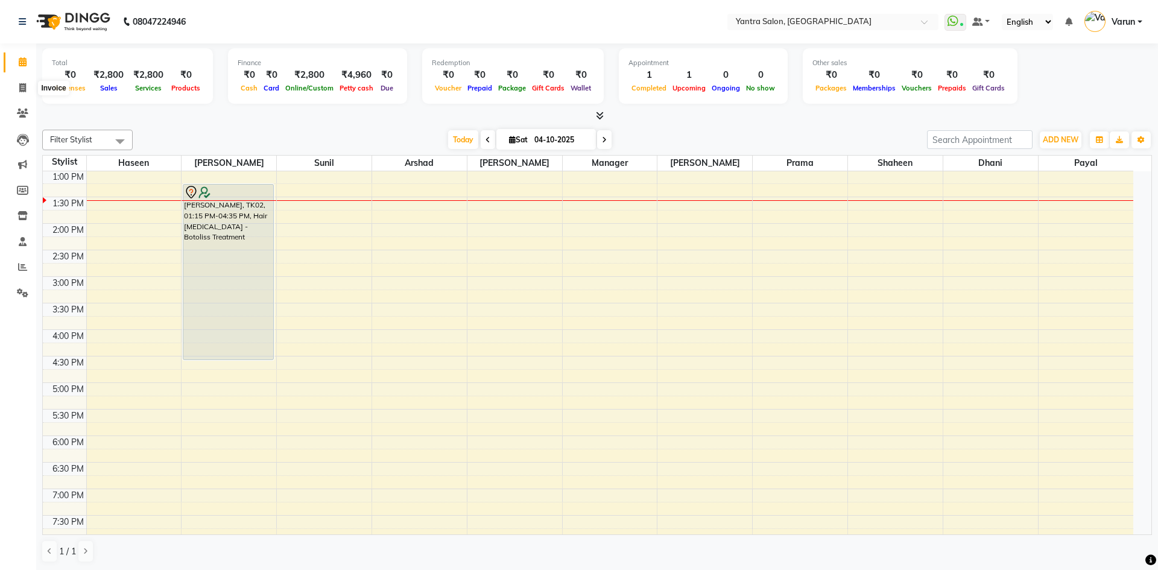
select select "6253"
select select "service"
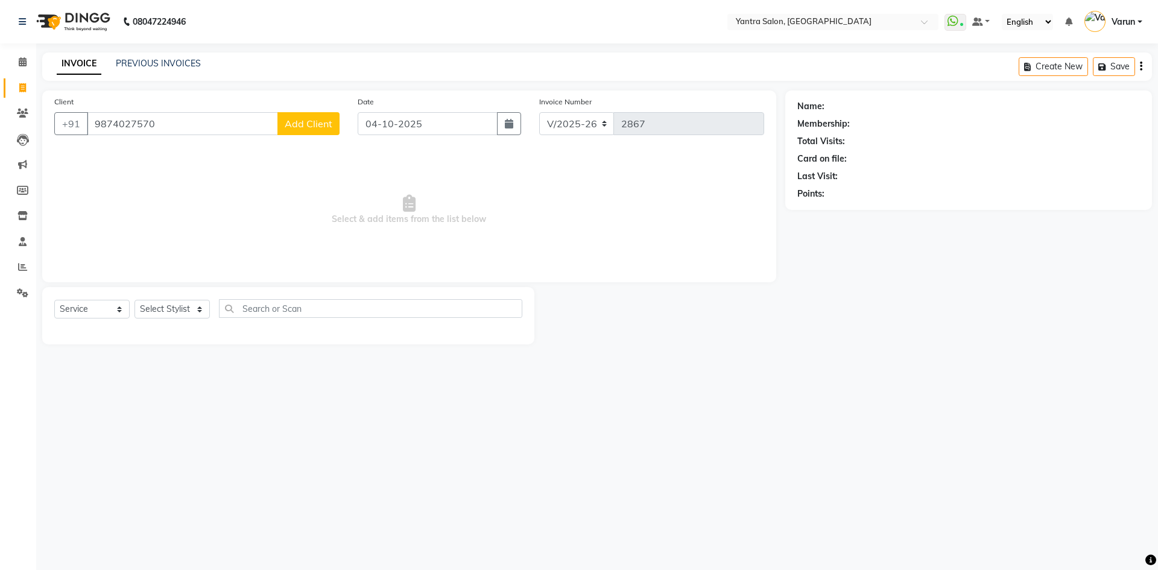
type input "9874027570"
click at [297, 128] on span "Add Client" at bounding box center [309, 124] width 48 height 12
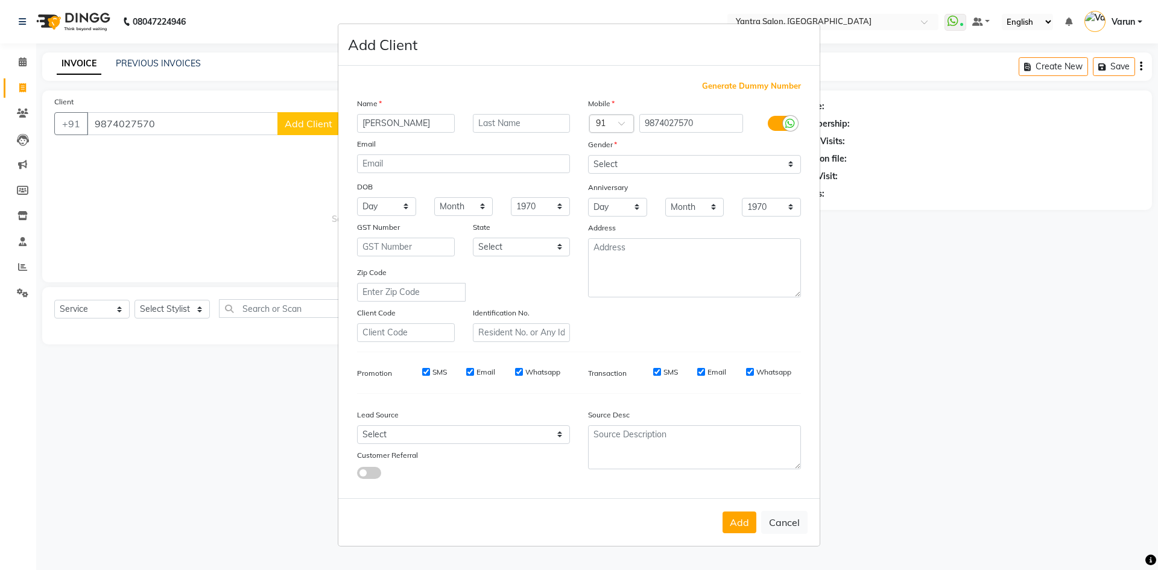
type input "Dhwani"
click at [641, 174] on div "Mobile Country Code × 91 9874027570 Gender Select Male Female Other Prefer Not …" at bounding box center [694, 219] width 231 height 245
click at [609, 164] on select "Select Male Female Other Prefer Not To Say" at bounding box center [694, 164] width 213 height 19
select select "female"
click at [588, 155] on select "Select Male Female Other Prefer Not To Say" at bounding box center [694, 164] width 213 height 19
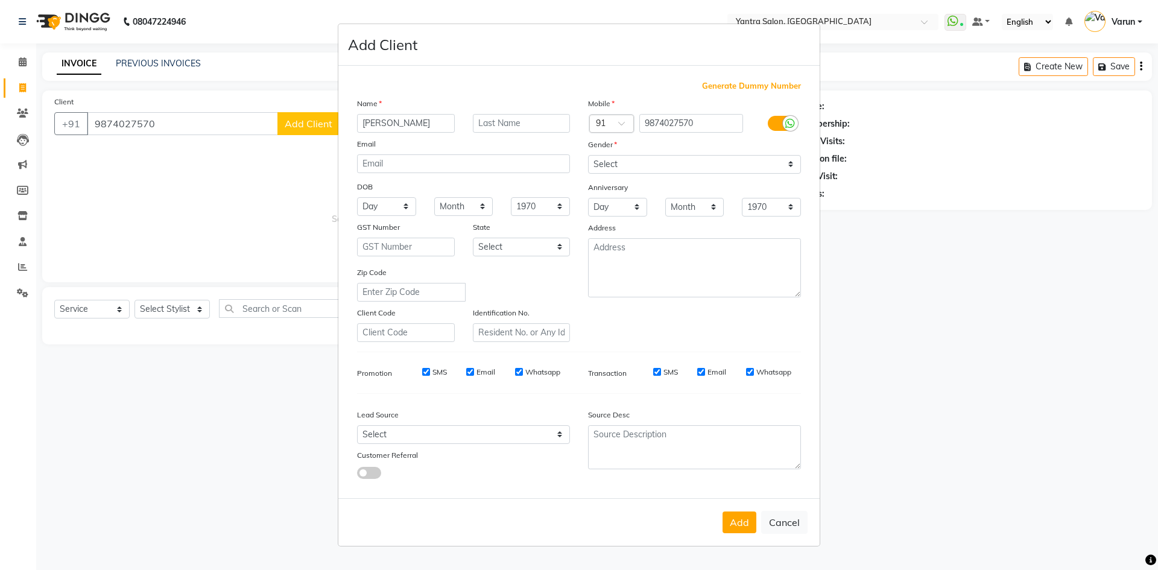
click at [659, 374] on input "SMS" at bounding box center [657, 372] width 8 height 8
checkbox input "false"
click at [433, 375] on label "SMS" at bounding box center [439, 372] width 14 height 11
click at [430, 375] on input "SMS" at bounding box center [426, 372] width 8 height 8
checkbox input "false"
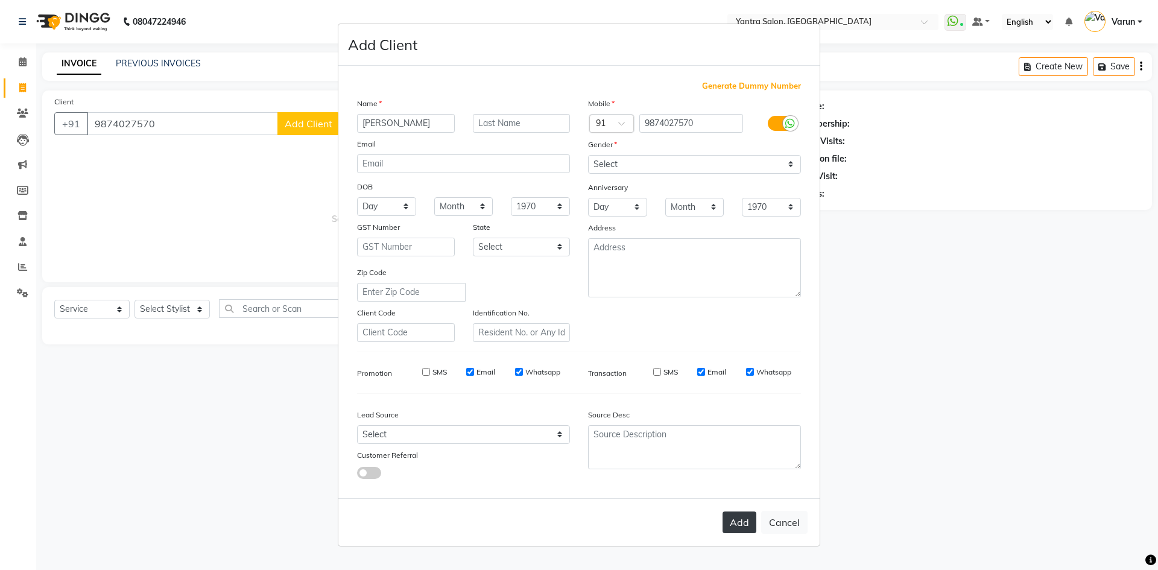
click at [751, 528] on button "Add" at bounding box center [739, 522] width 34 height 22
select select
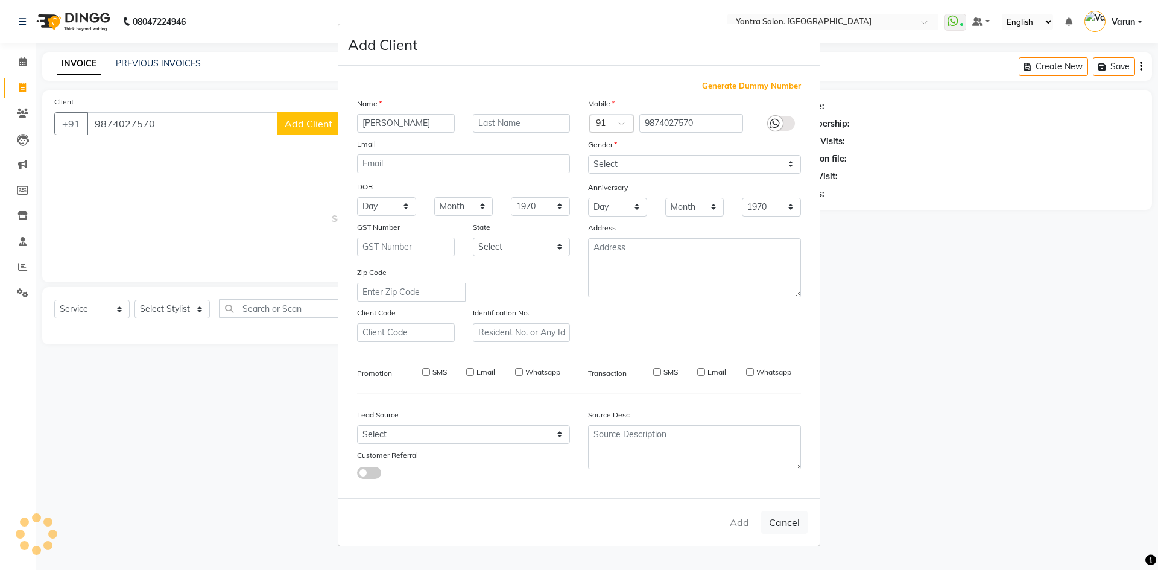
select select
checkbox input "false"
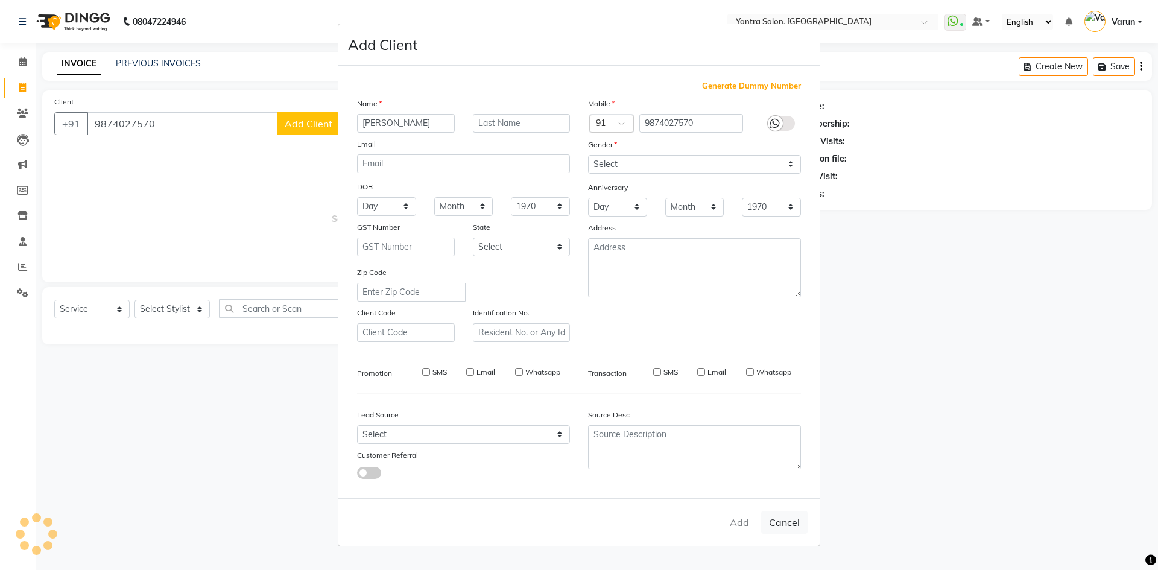
checkbox input "false"
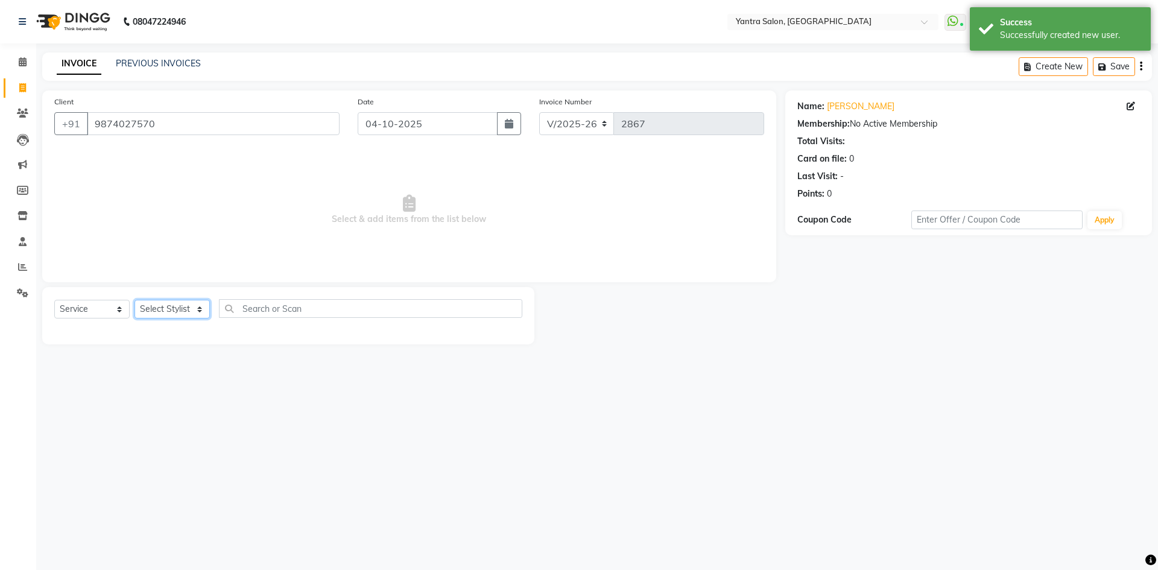
click at [197, 306] on select "Select Stylist admin Arshad Denis Dhani Haseen Jaswant Manager Payal Prama Shah…" at bounding box center [171, 309] width 75 height 19
select select "76999"
click at [134, 300] on select "Select Stylist admin Arshad Denis Dhani Haseen Jaswant Manager Payal Prama Shah…" at bounding box center [171, 309] width 75 height 19
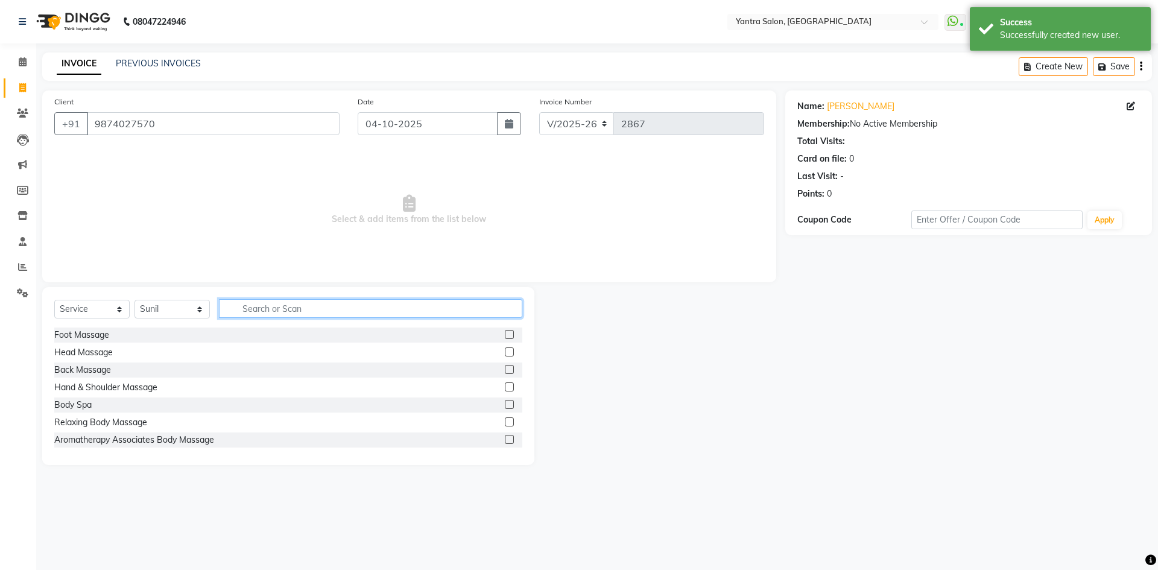
click at [274, 314] on input "text" at bounding box center [370, 308] width 303 height 19
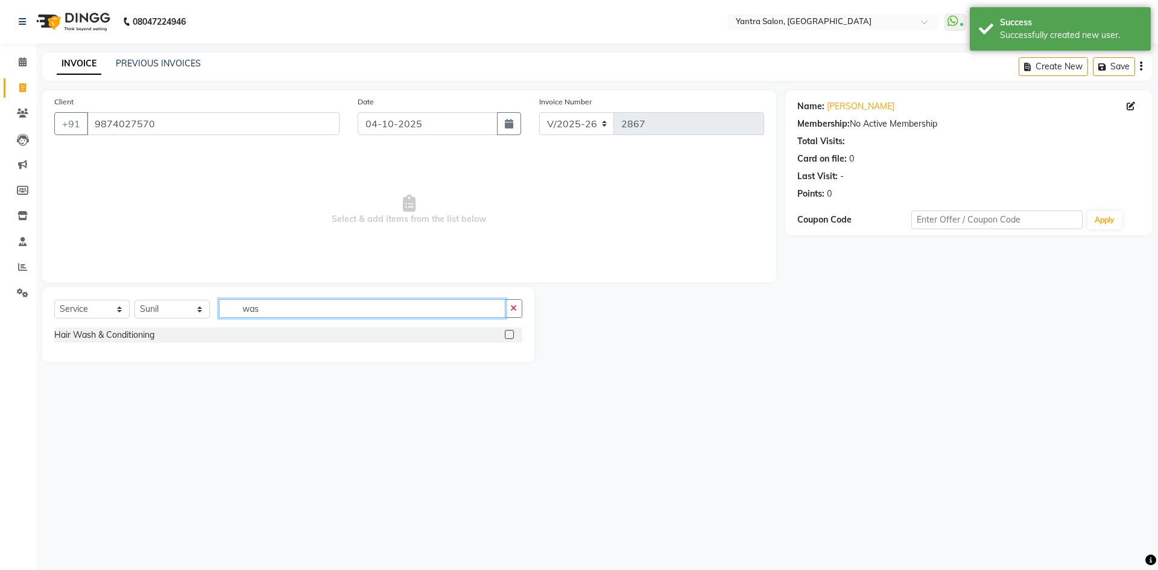
type input "was"
click at [506, 336] on label at bounding box center [509, 334] width 9 height 9
click at [506, 336] on input "checkbox" at bounding box center [509, 335] width 8 height 8
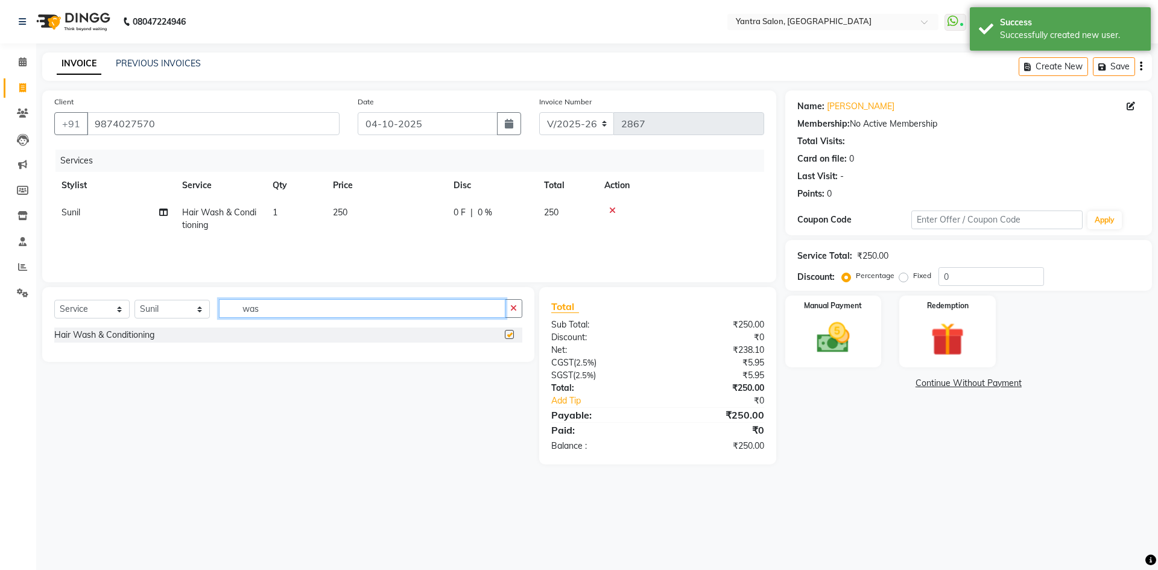
click at [312, 315] on input "was" at bounding box center [362, 308] width 286 height 19
checkbox input "false"
click at [312, 315] on input "was" at bounding box center [362, 308] width 286 height 19
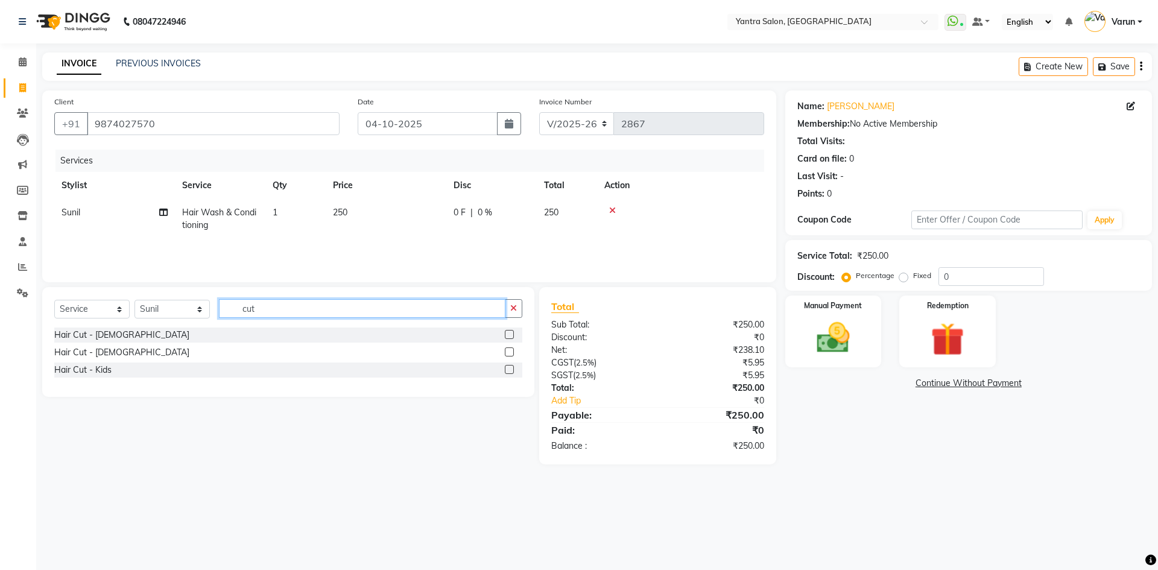
type input "cut"
click at [506, 336] on label at bounding box center [509, 334] width 9 height 9
click at [506, 336] on input "checkbox" at bounding box center [509, 335] width 8 height 8
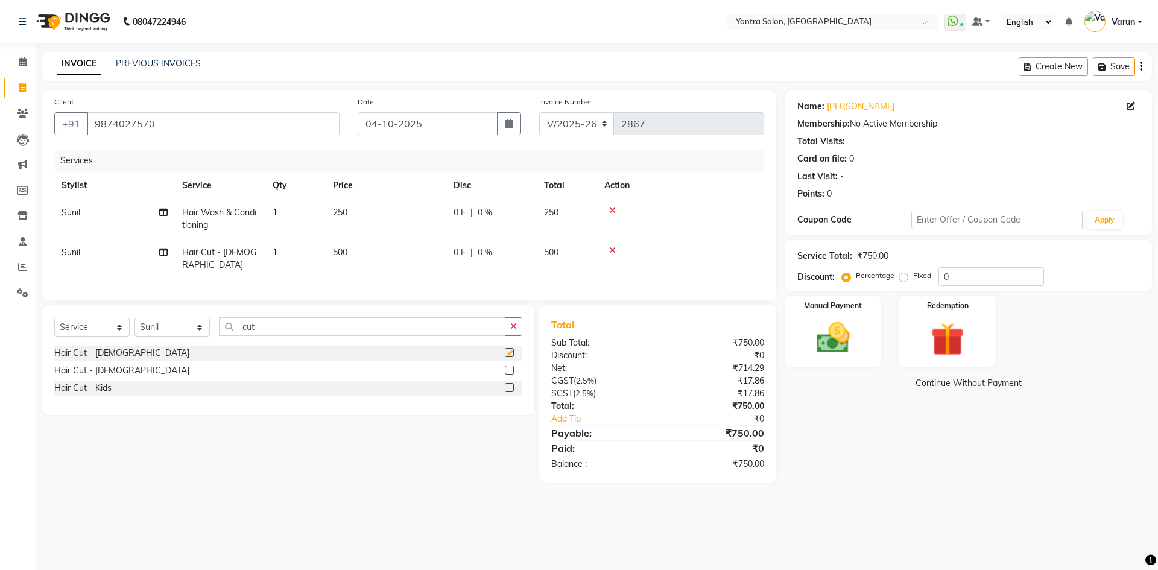
checkbox input "false"
click at [825, 332] on img at bounding box center [833, 338] width 56 height 40
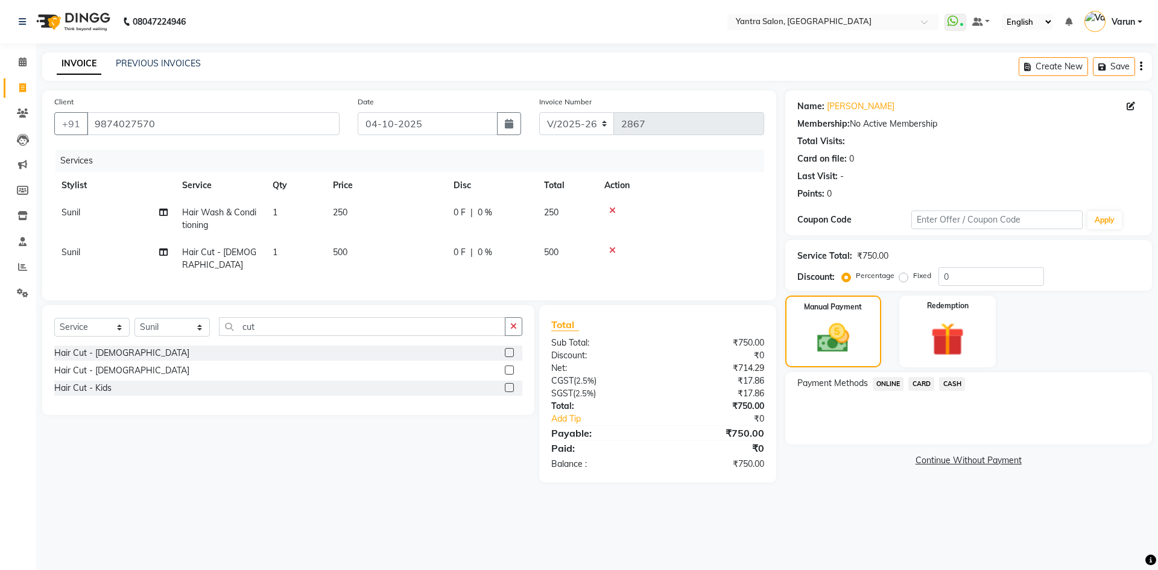
click at [954, 383] on span "CASH" at bounding box center [952, 384] width 26 height 14
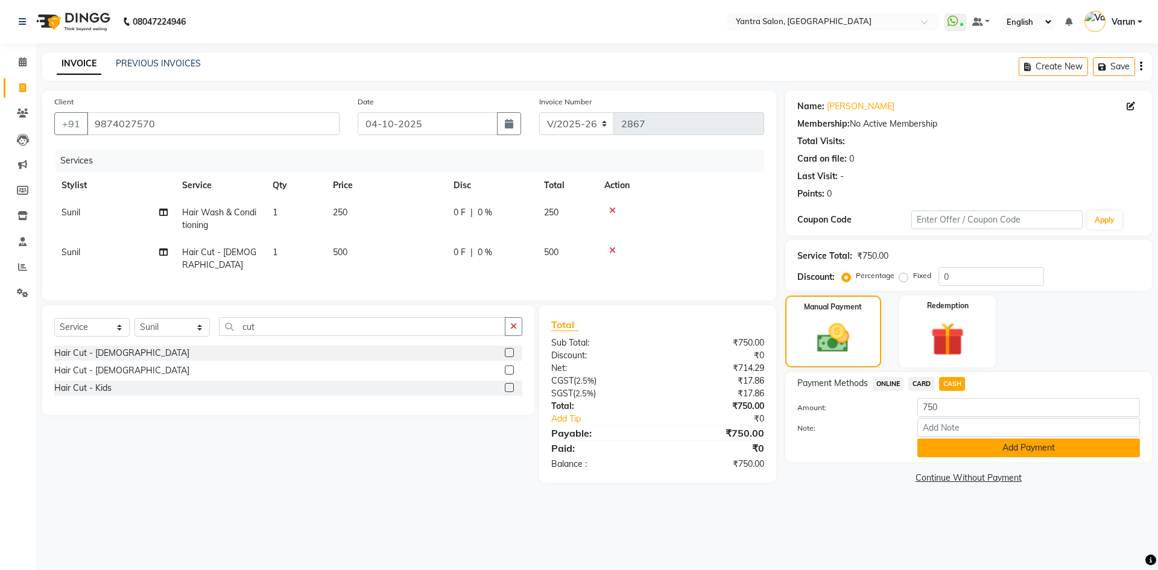
click at [935, 445] on button "Add Payment" at bounding box center [1028, 447] width 222 height 19
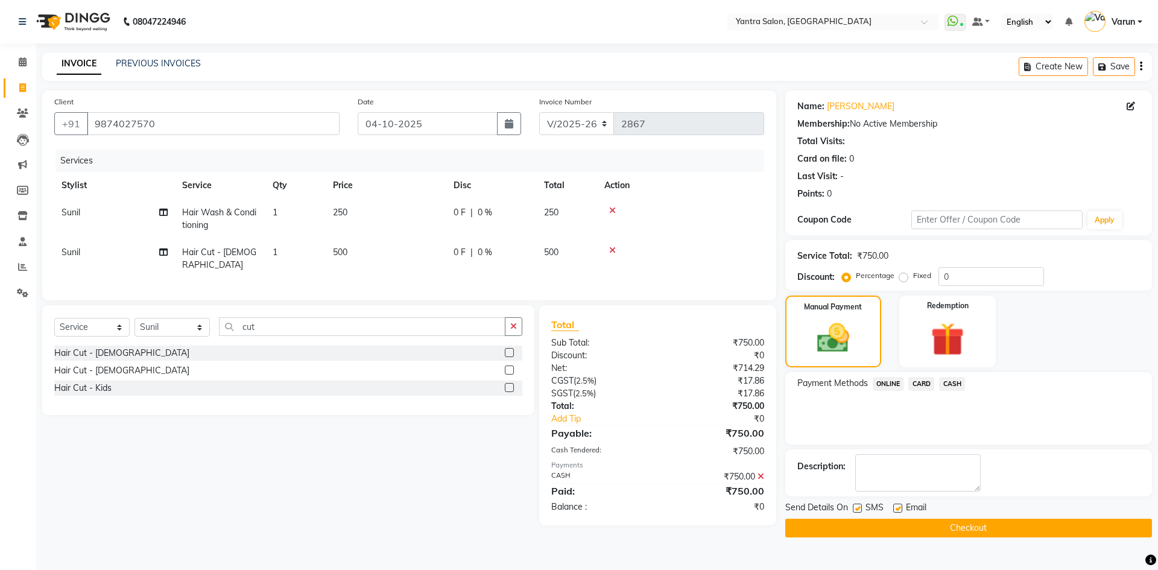
click at [939, 520] on button "Checkout" at bounding box center [968, 527] width 367 height 19
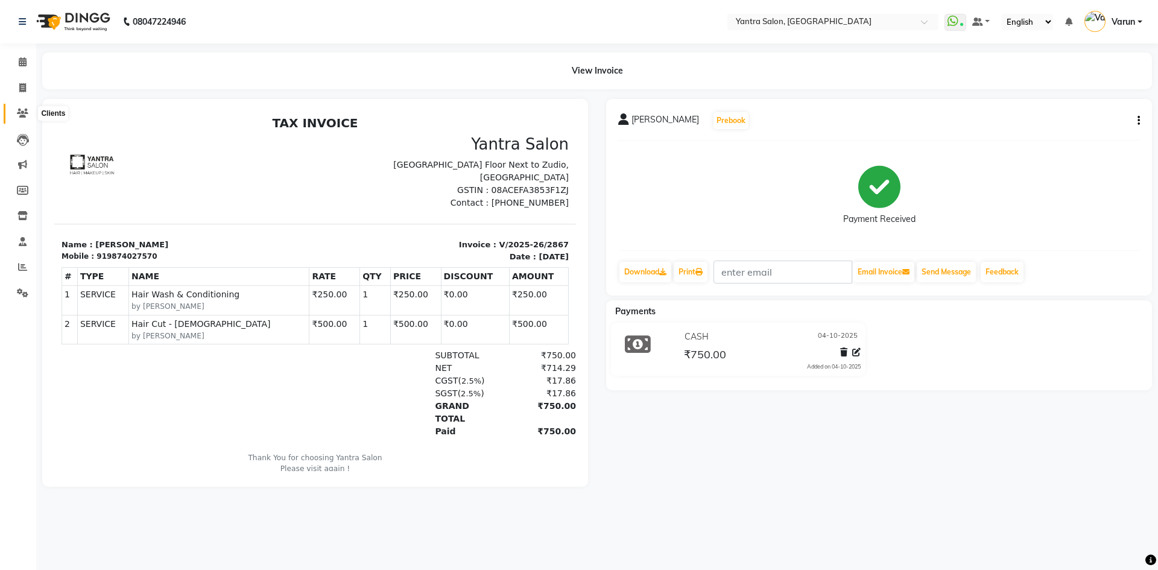
click at [28, 113] on icon at bounding box center [22, 113] width 11 height 9
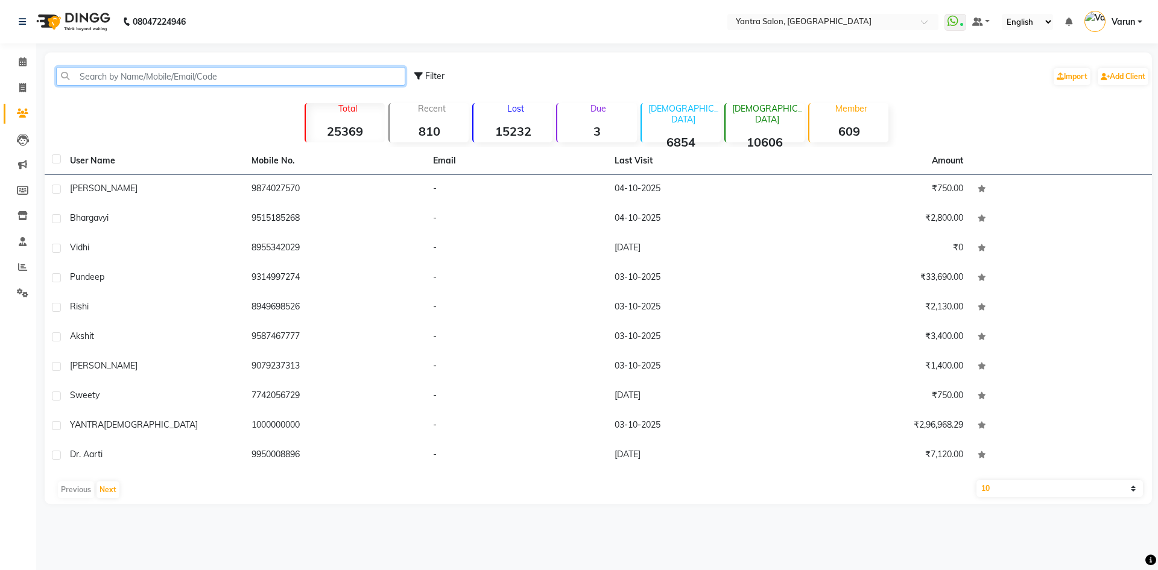
click at [310, 75] on input "text" at bounding box center [230, 76] width 349 height 19
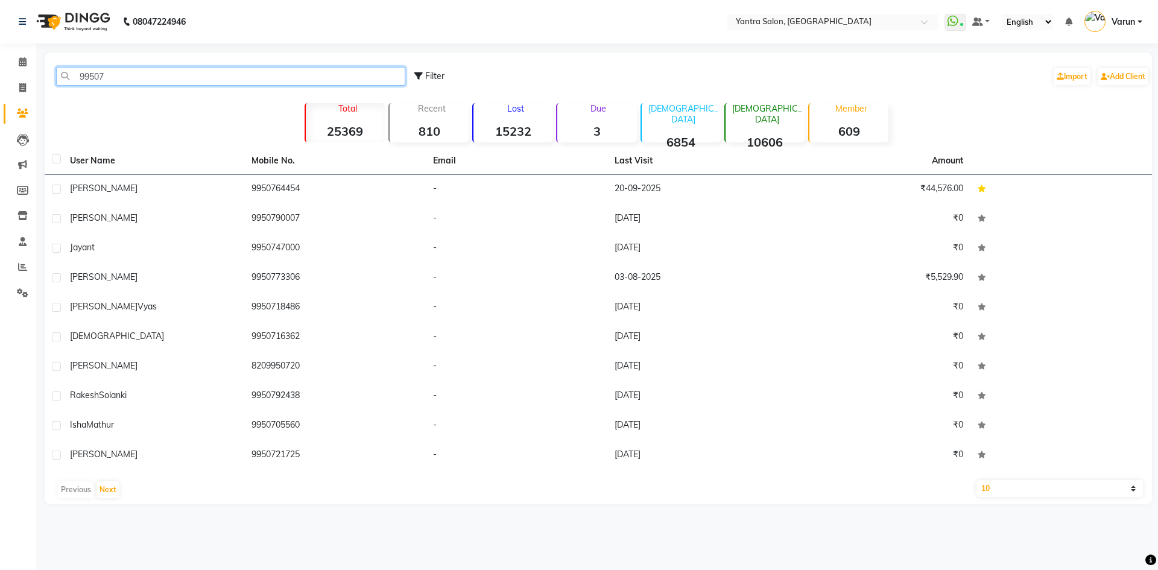
click at [259, 80] on input "99507" at bounding box center [230, 76] width 349 height 19
type input "99507"
click at [183, 62] on div "99507 Filter Import Add Client" at bounding box center [598, 76] width 1102 height 38
click at [186, 74] on input "99507" at bounding box center [230, 76] width 349 height 19
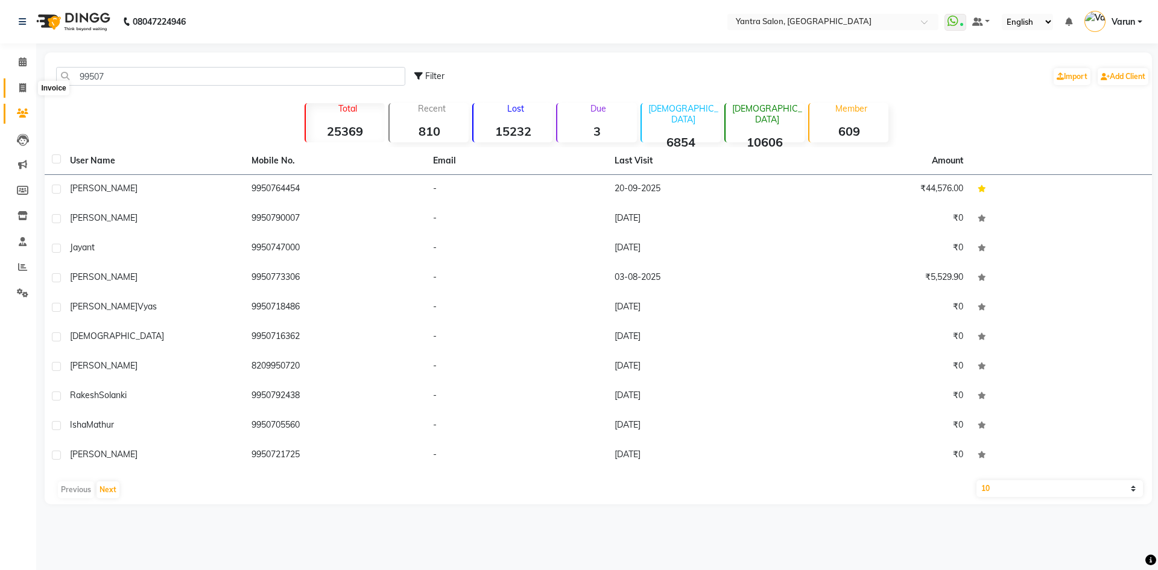
click at [14, 90] on span at bounding box center [22, 88] width 21 height 14
select select "service"
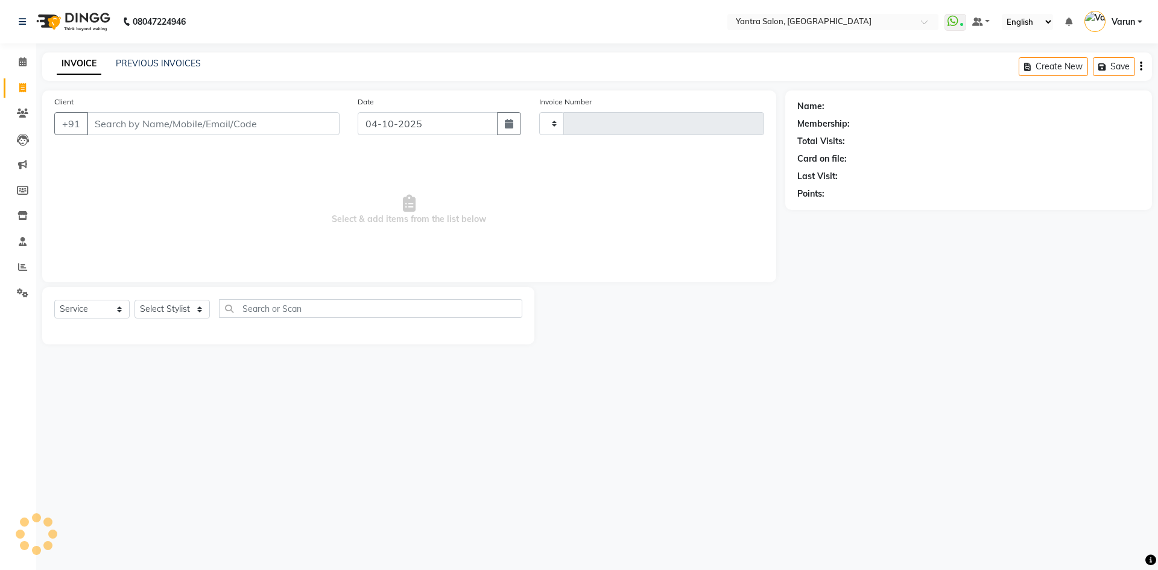
type input "2868"
select select "6253"
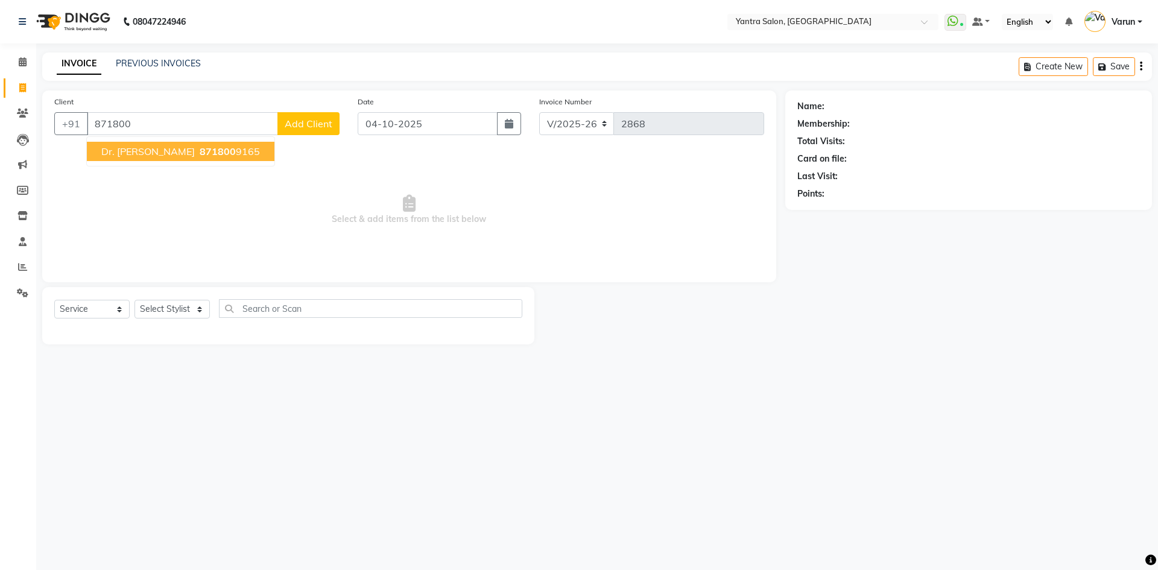
click at [200, 148] on span "871800" at bounding box center [218, 151] width 36 height 12
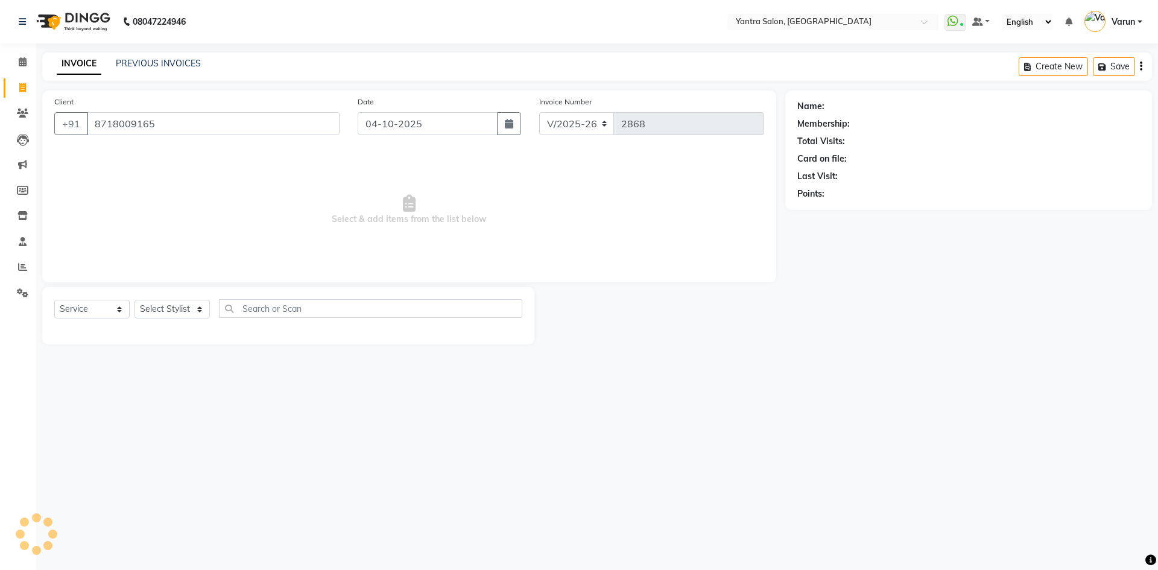
type input "8718009165"
click at [175, 315] on select "Select Stylist admin Arshad Denis Dhani Haseen Jaswant Manager Payal Prama Shah…" at bounding box center [171, 309] width 75 height 19
select select "75926"
click at [134, 300] on select "Select Stylist admin Arshad Denis Dhani Haseen Jaswant Manager Payal Prama Shah…" at bounding box center [171, 309] width 75 height 19
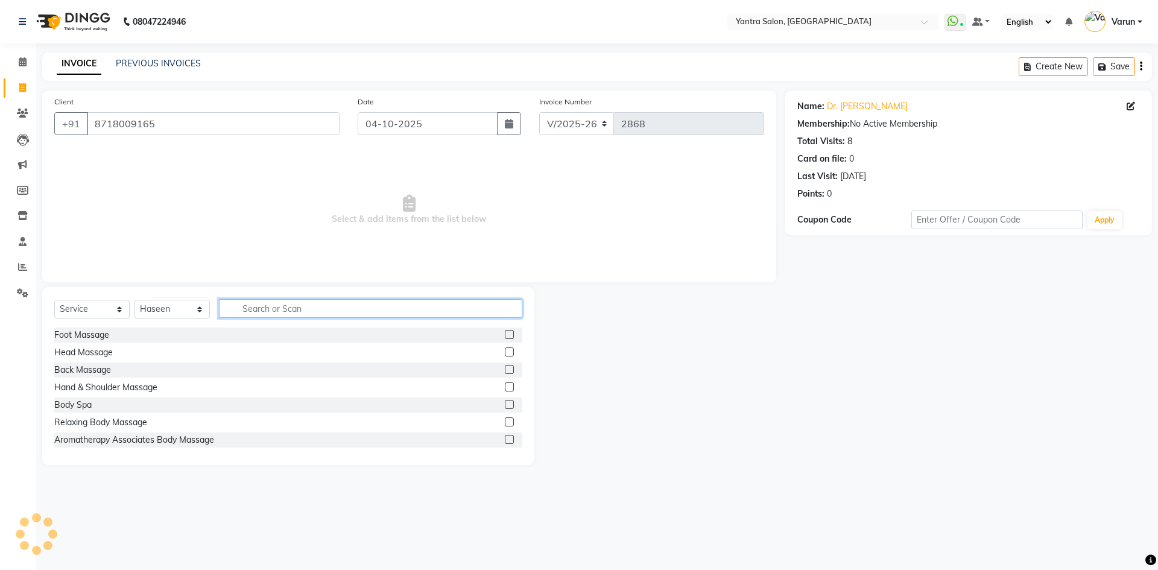
click at [280, 314] on input "text" at bounding box center [370, 308] width 303 height 19
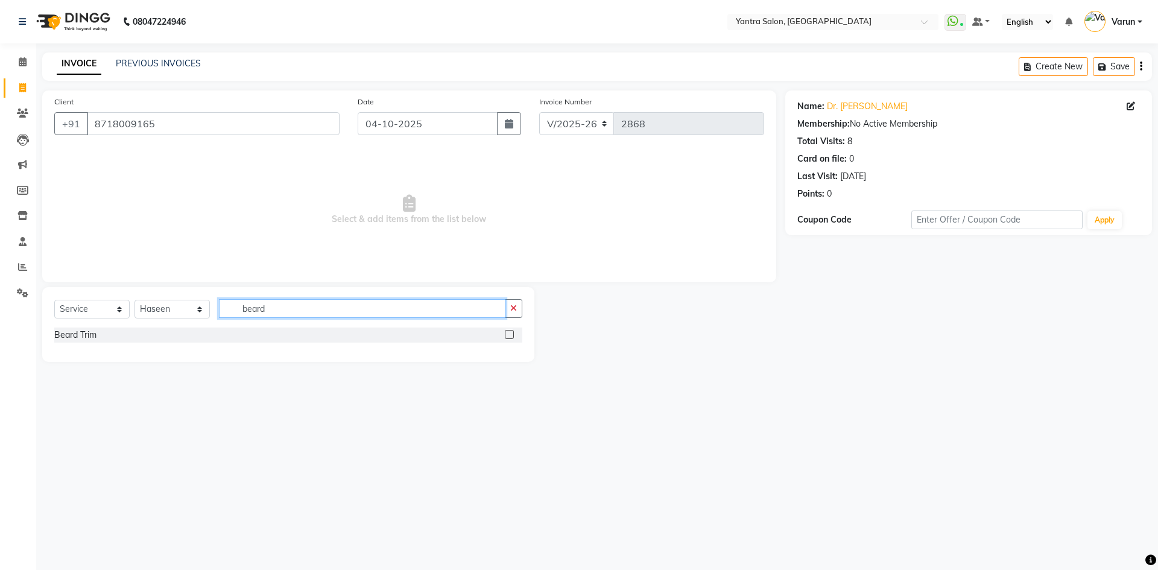
type input "beard"
click at [508, 336] on label at bounding box center [509, 334] width 9 height 9
click at [508, 336] on input "checkbox" at bounding box center [509, 335] width 8 height 8
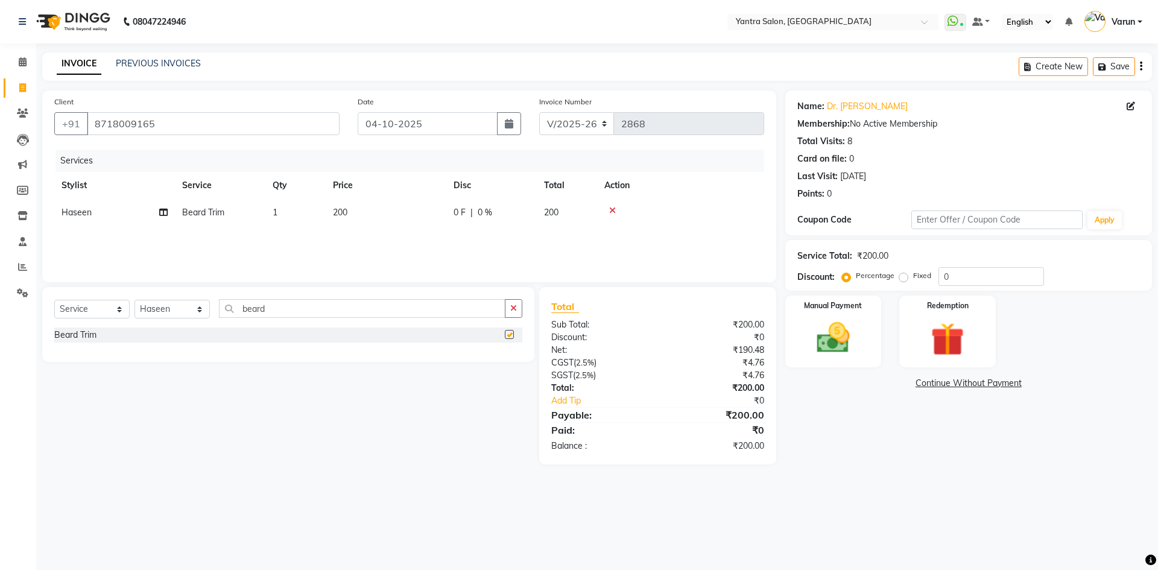
checkbox input "false"
drag, startPoint x: 157, startPoint y: 306, endPoint x: 159, endPoint y: 312, distance: 6.3
click at [157, 306] on select "Select Stylist admin Arshad Denis Dhani Haseen Jaswant Manager Payal Prama Shah…" at bounding box center [171, 309] width 75 height 19
select select "88995"
click at [134, 300] on select "Select Stylist admin Arshad Denis Dhani Haseen Jaswant Manager Payal Prama Shah…" at bounding box center [171, 309] width 75 height 19
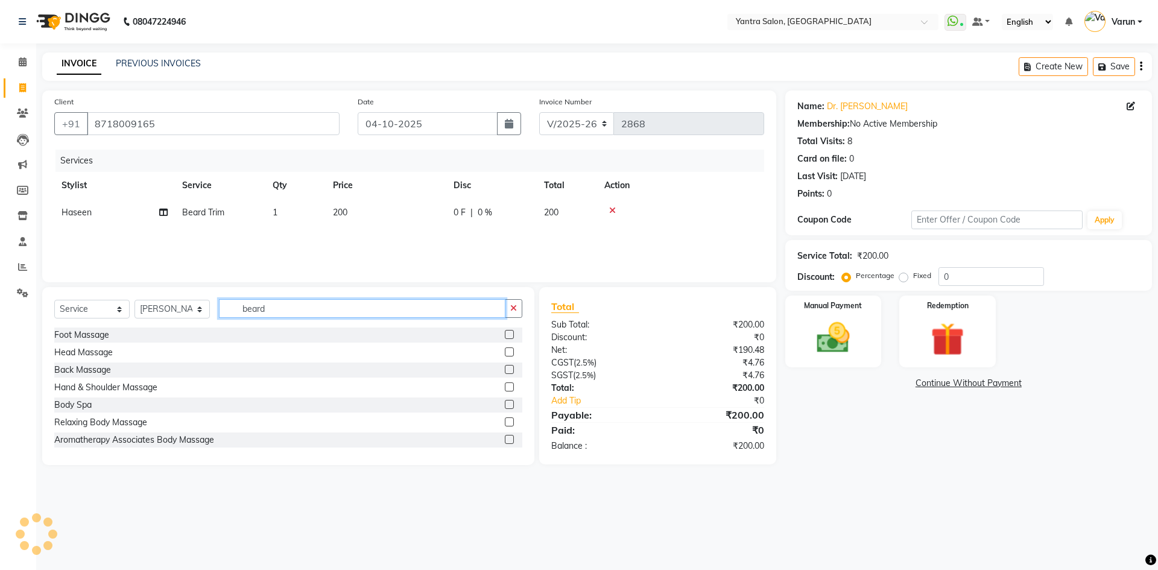
click at [283, 317] on input "beard" at bounding box center [362, 308] width 286 height 19
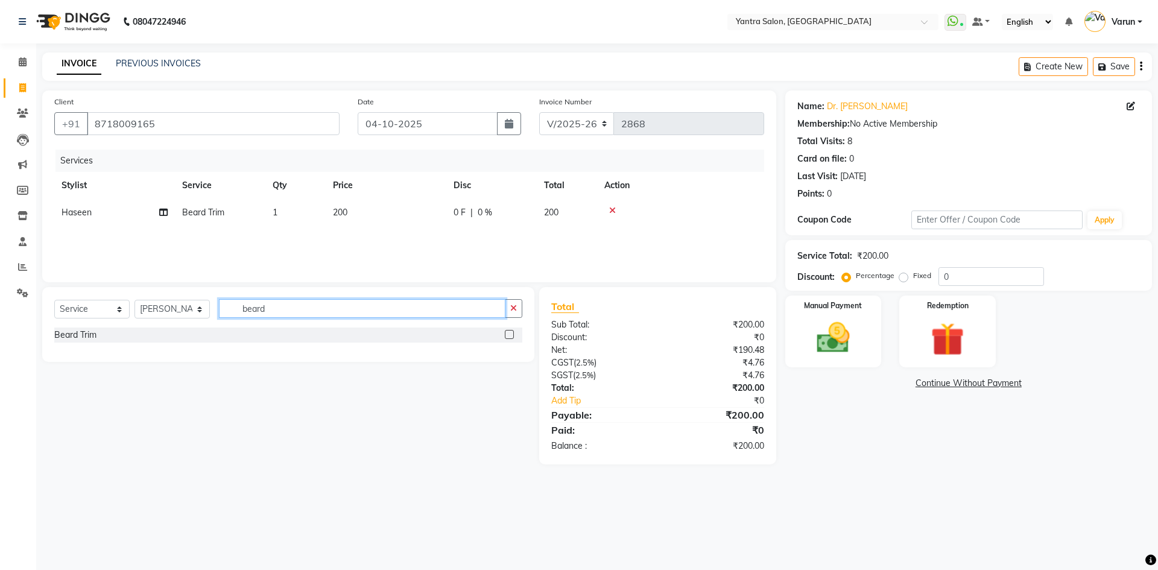
type input "beard"
click at [509, 332] on label at bounding box center [509, 334] width 9 height 9
click at [509, 332] on input "checkbox" at bounding box center [509, 335] width 8 height 8
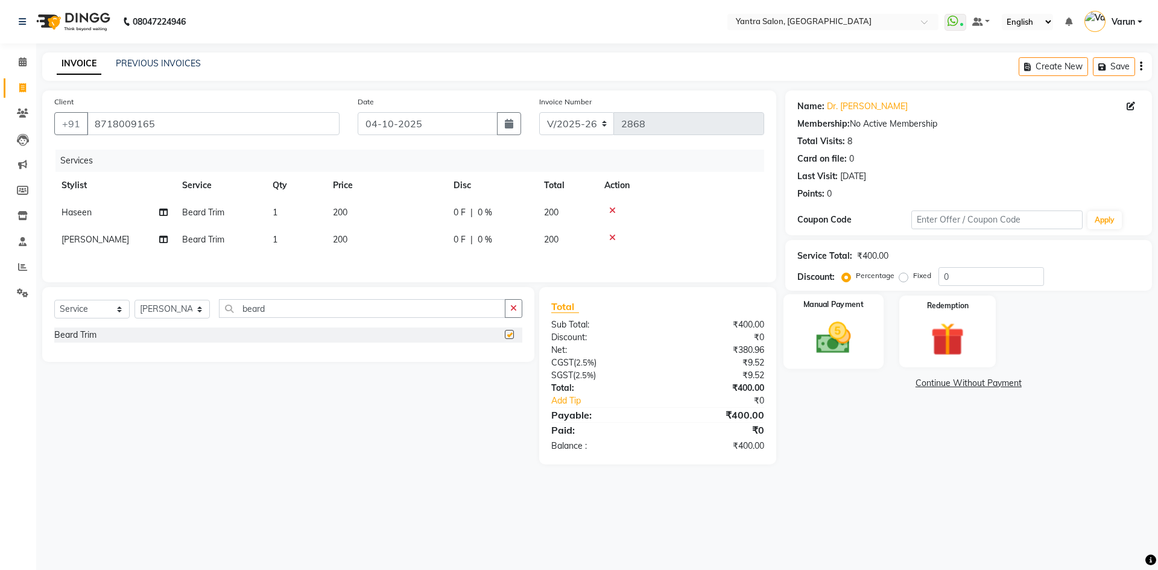
checkbox input "false"
click at [824, 342] on img at bounding box center [833, 338] width 56 height 40
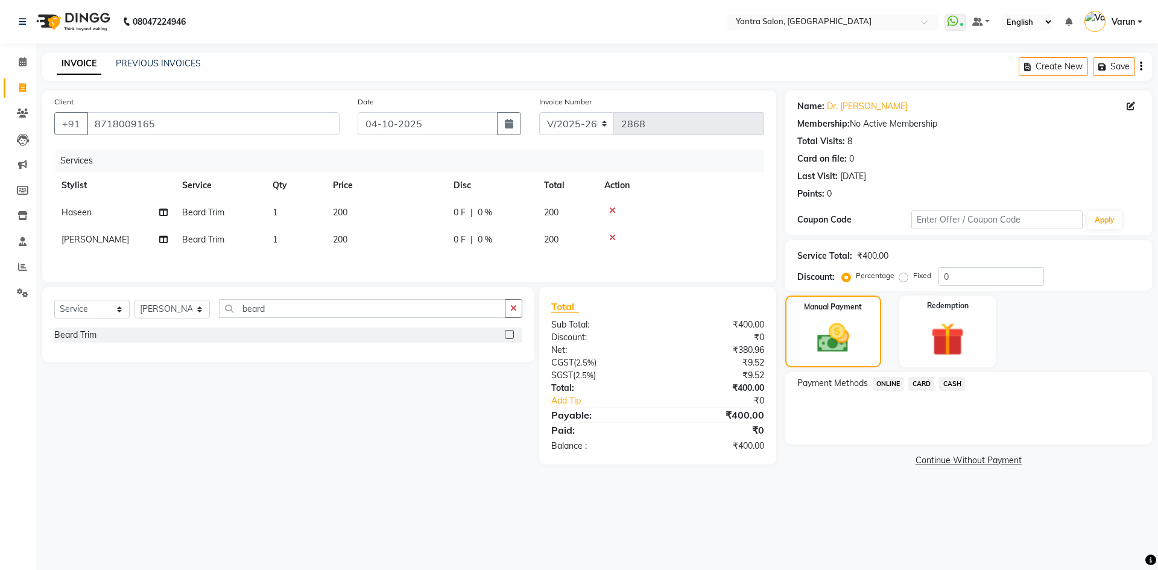
click at [894, 388] on span "ONLINE" at bounding box center [887, 384] width 31 height 14
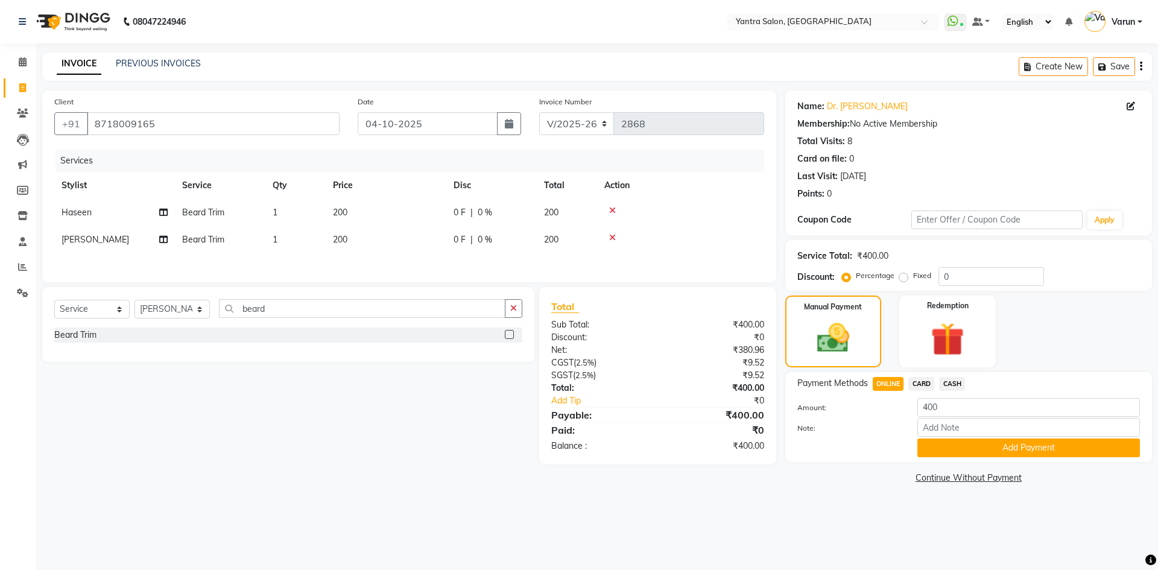
click at [959, 457] on div "Payment Methods ONLINE CARD CASH Amount: 400 Note: Add Payment" at bounding box center [968, 417] width 367 height 90
click at [963, 447] on button "Add Payment" at bounding box center [1028, 447] width 222 height 19
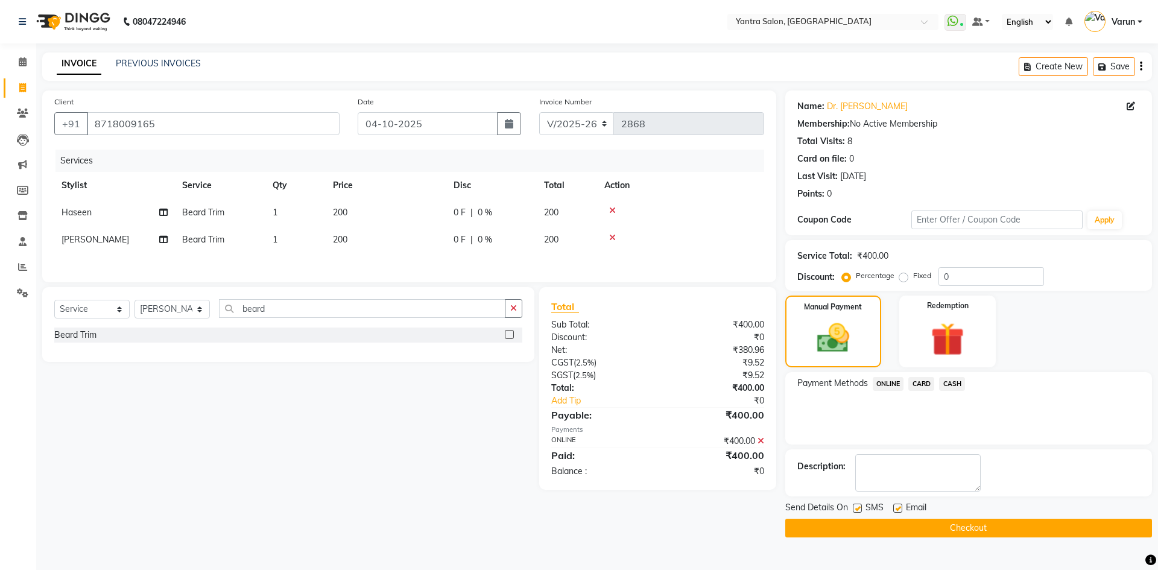
click at [917, 525] on button "Checkout" at bounding box center [968, 527] width 367 height 19
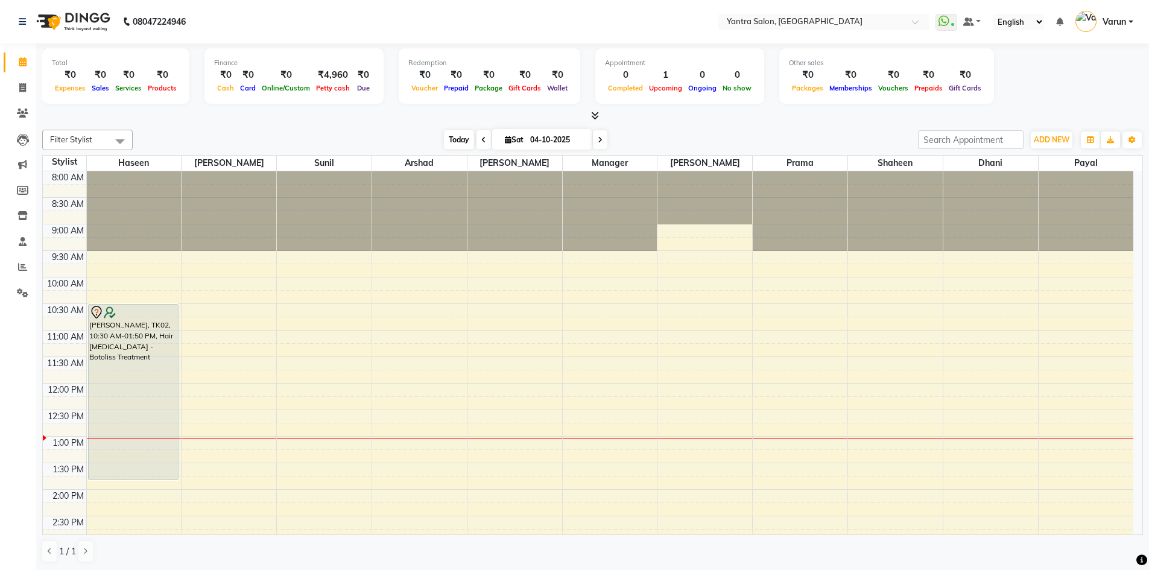
click at [444, 142] on span "Today" at bounding box center [459, 139] width 30 height 19
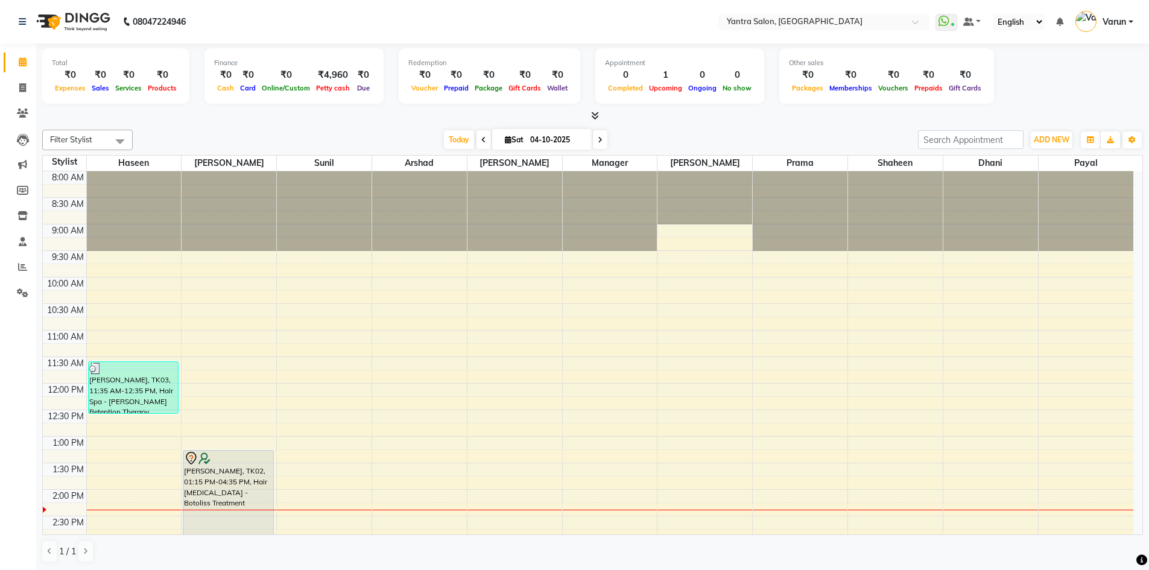
scroll to position [266, 0]
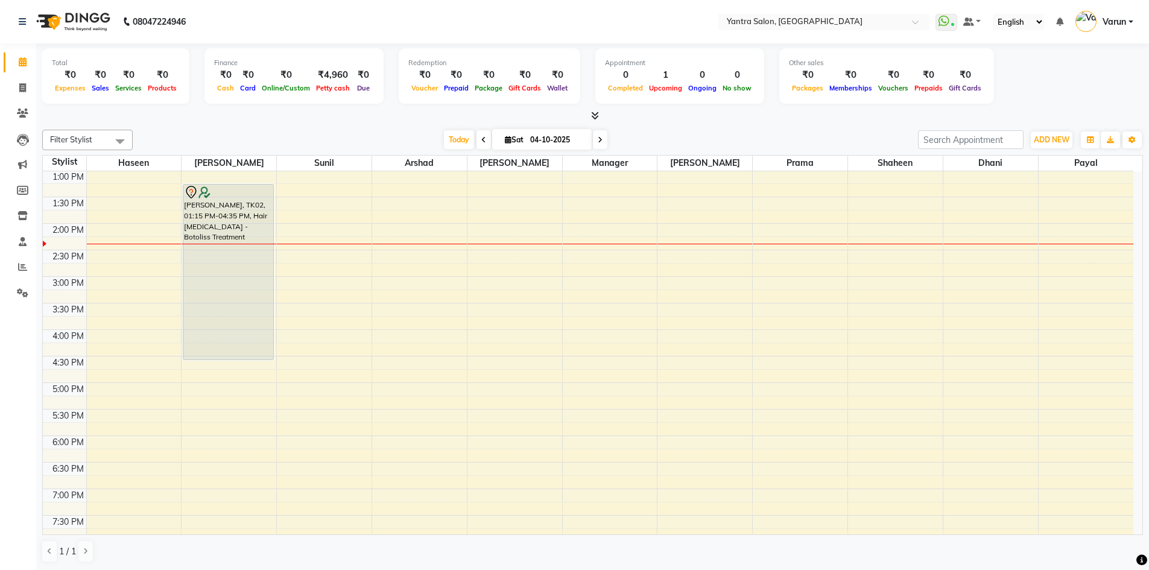
click at [558, 145] on input "04-10-2025" at bounding box center [556, 140] width 60 height 18
select select "10"
select select "2025"
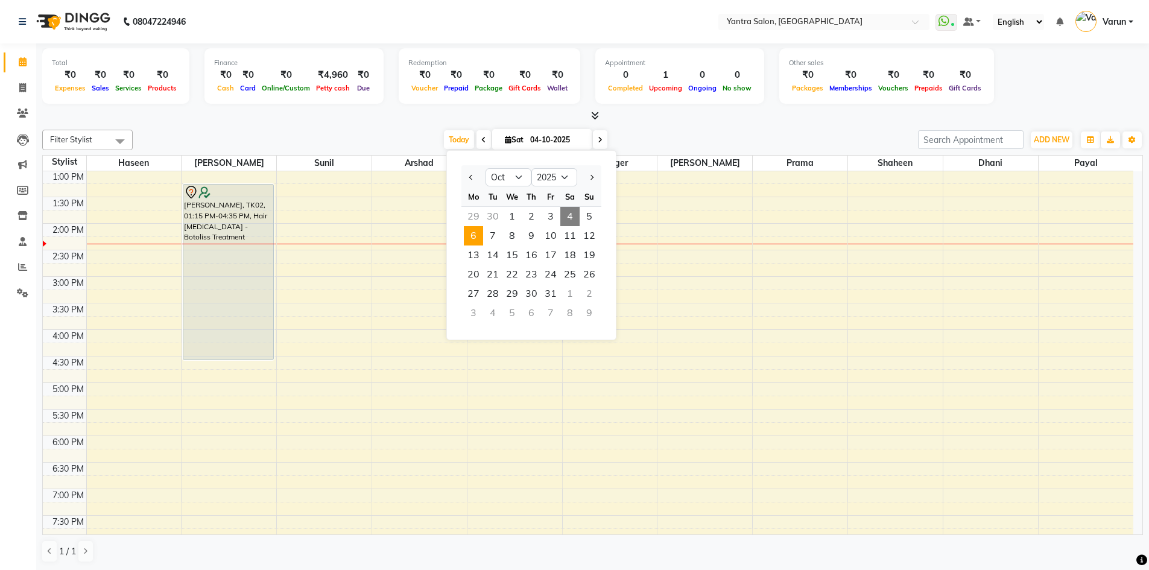
click at [476, 234] on span "6" at bounding box center [473, 235] width 19 height 19
type input "06-10-2025"
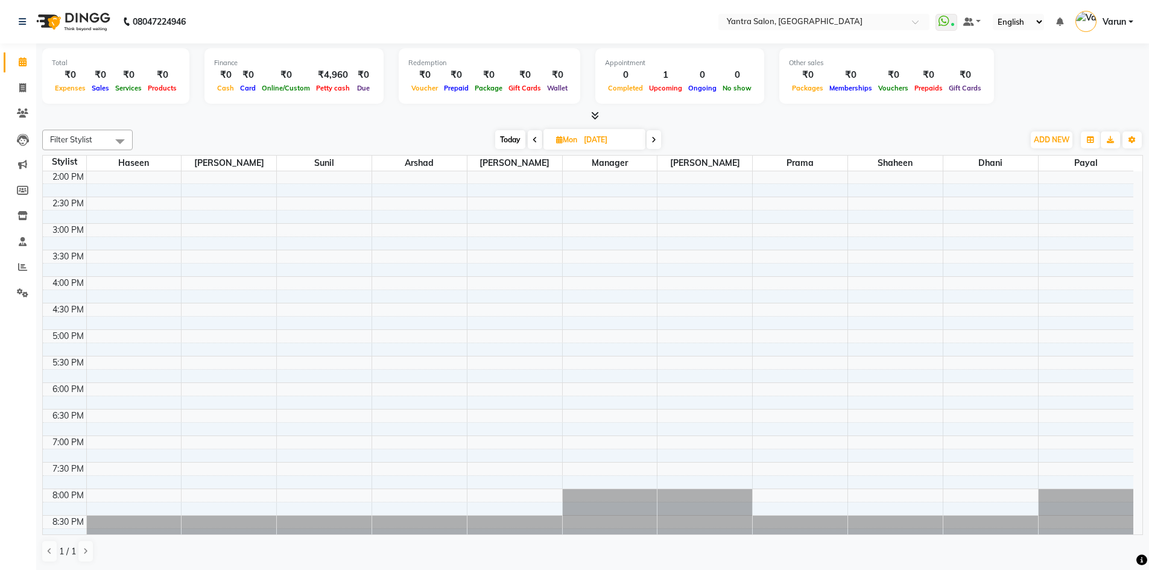
scroll to position [0, 0]
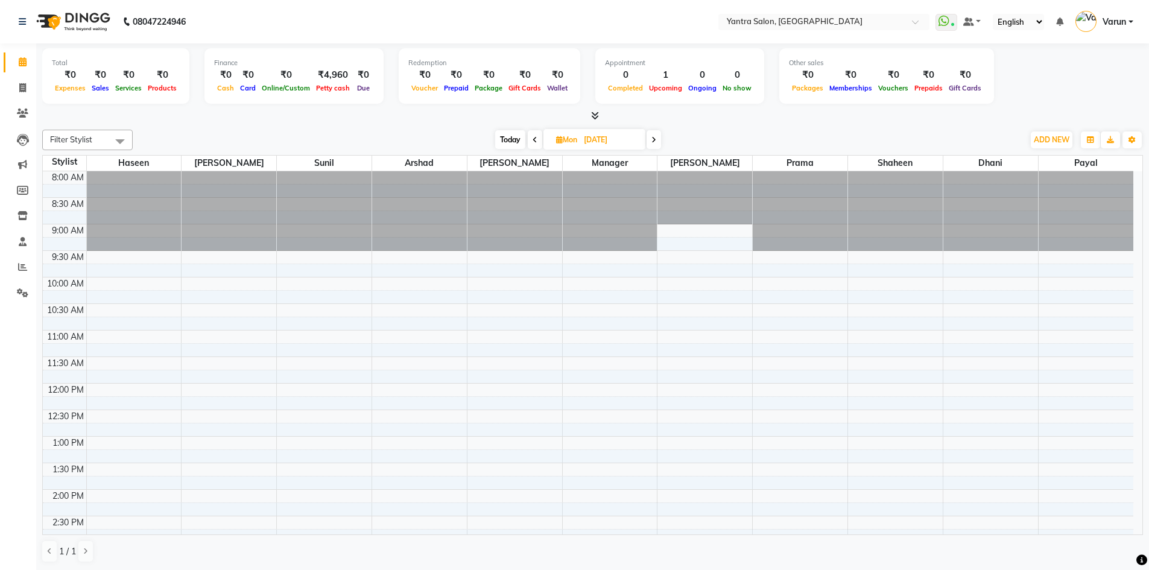
click at [805, 274] on div "8:00 AM 8:30 AM 9:00 AM 9:30 AM 10:00 AM 10:30 AM 11:00 AM 11:30 AM 12:00 PM 12…" at bounding box center [588, 515] width 1090 height 689
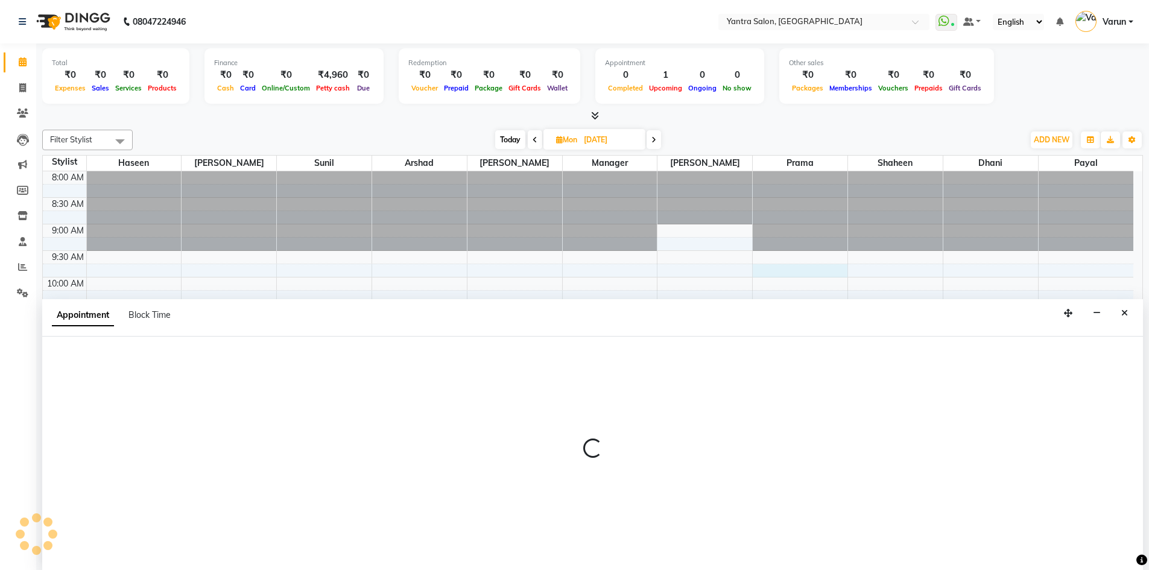
scroll to position [1, 0]
select select "73201"
select select "585"
select select "tentative"
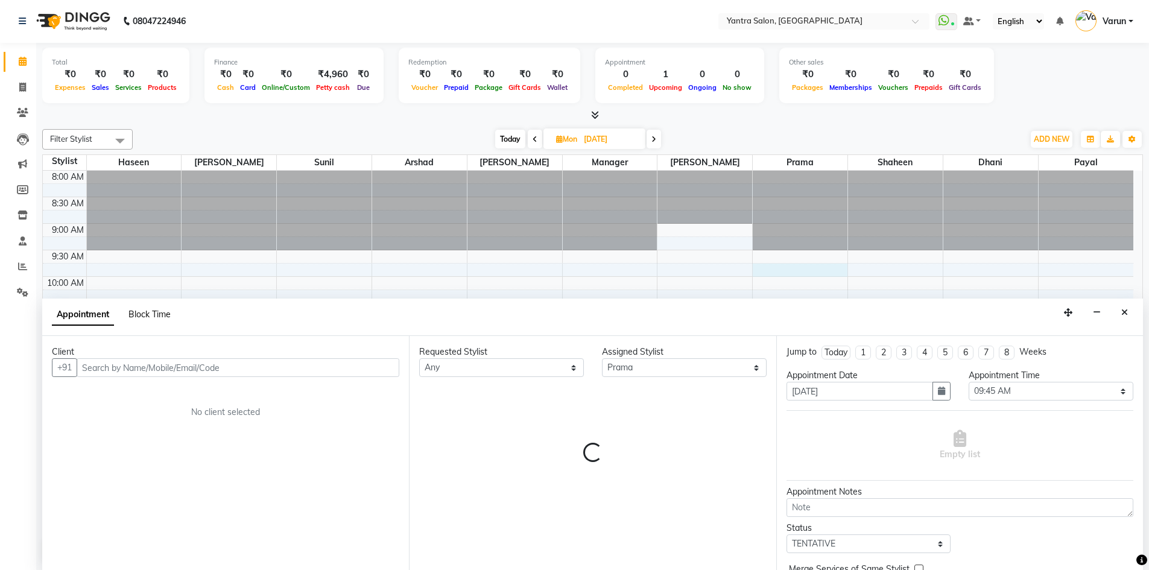
click at [169, 319] on span "Block Time" at bounding box center [149, 314] width 42 height 11
select select "73201"
select select "585"
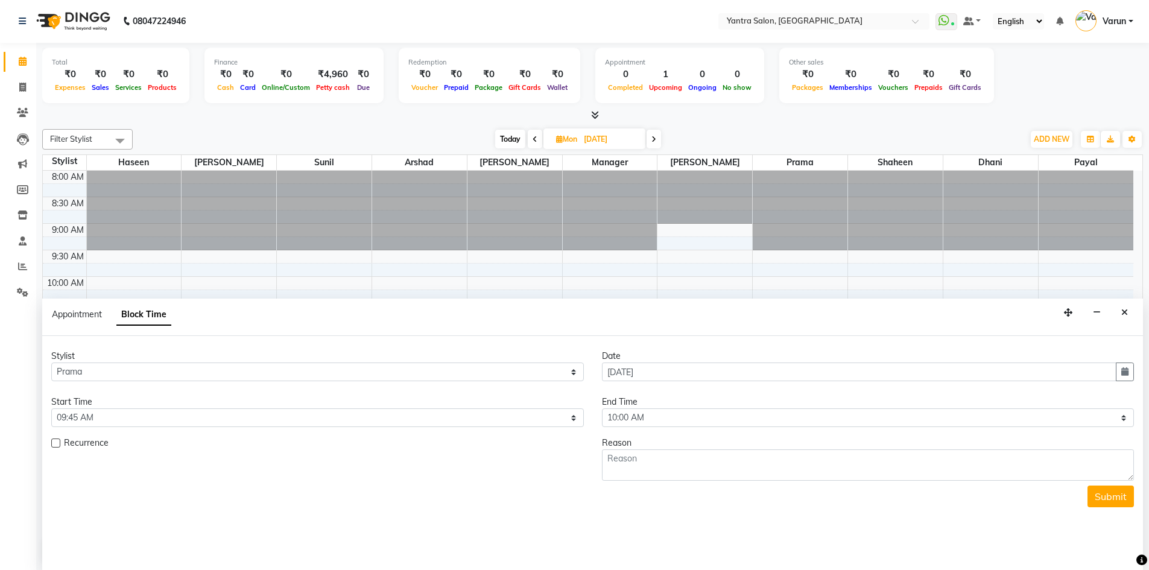
scroll to position [319, 0]
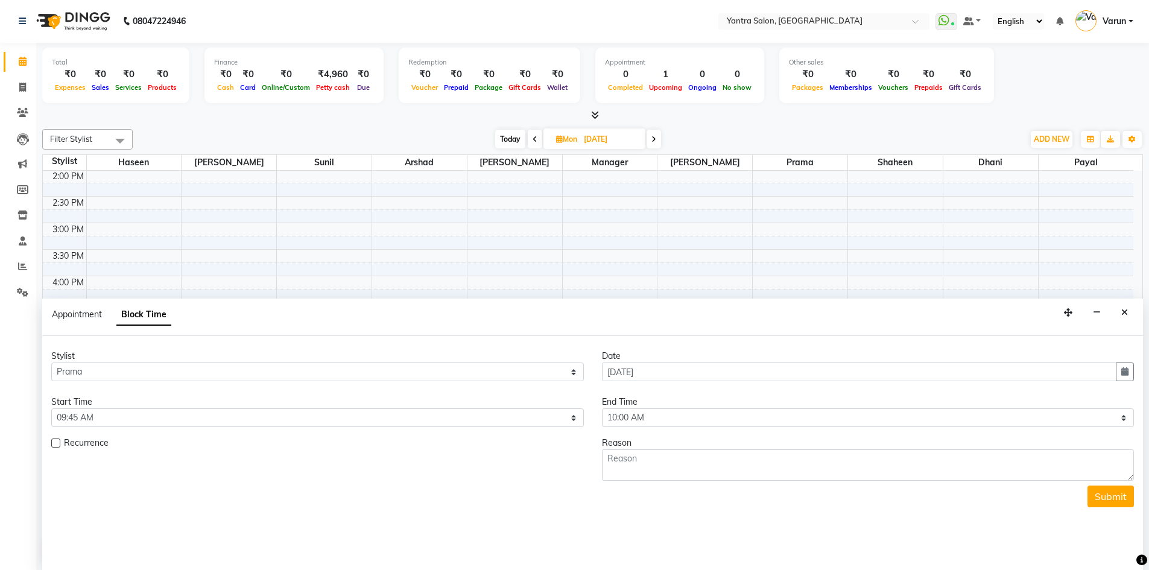
click at [655, 406] on div "End Time" at bounding box center [868, 402] width 532 height 13
click at [653, 422] on select "Select 09:00 AM 09:15 AM 09:30 AM 09:45 AM 10:00 AM 10:15 AM 10:30 AM 10:45 AM …" at bounding box center [868, 417] width 532 height 19
select select "1230"
click at [602, 408] on select "Select 09:00 AM 09:15 AM 09:30 AM 09:45 AM 10:00 AM 10:15 AM 10:30 AM 10:45 AM …" at bounding box center [868, 417] width 532 height 19
click at [643, 453] on textarea at bounding box center [868, 464] width 532 height 31
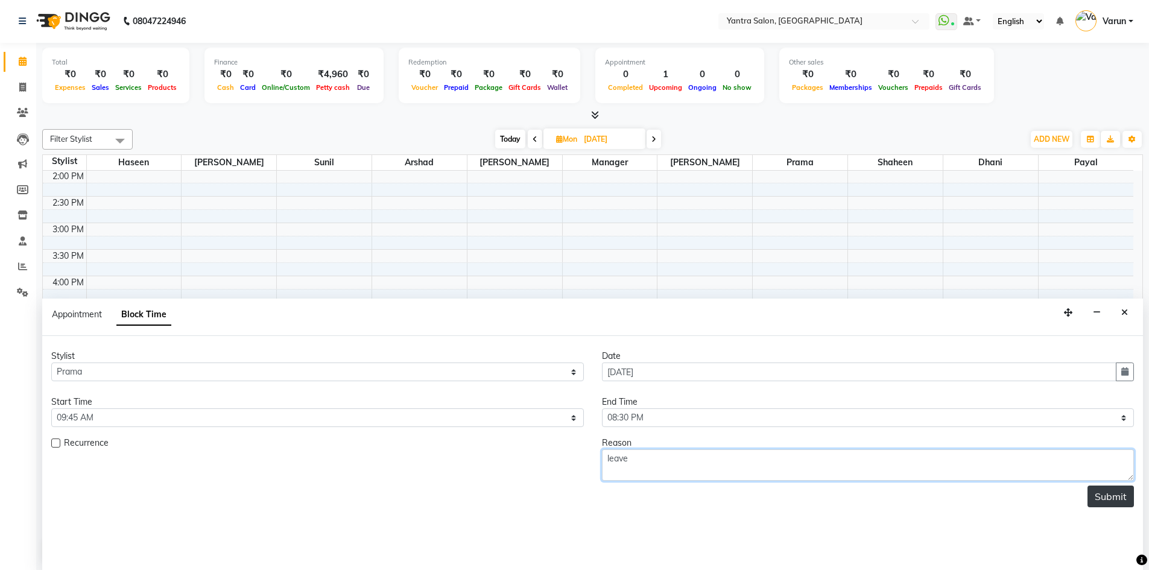
type textarea "leave"
click at [1098, 501] on button "Submit" at bounding box center [1110, 496] width 46 height 22
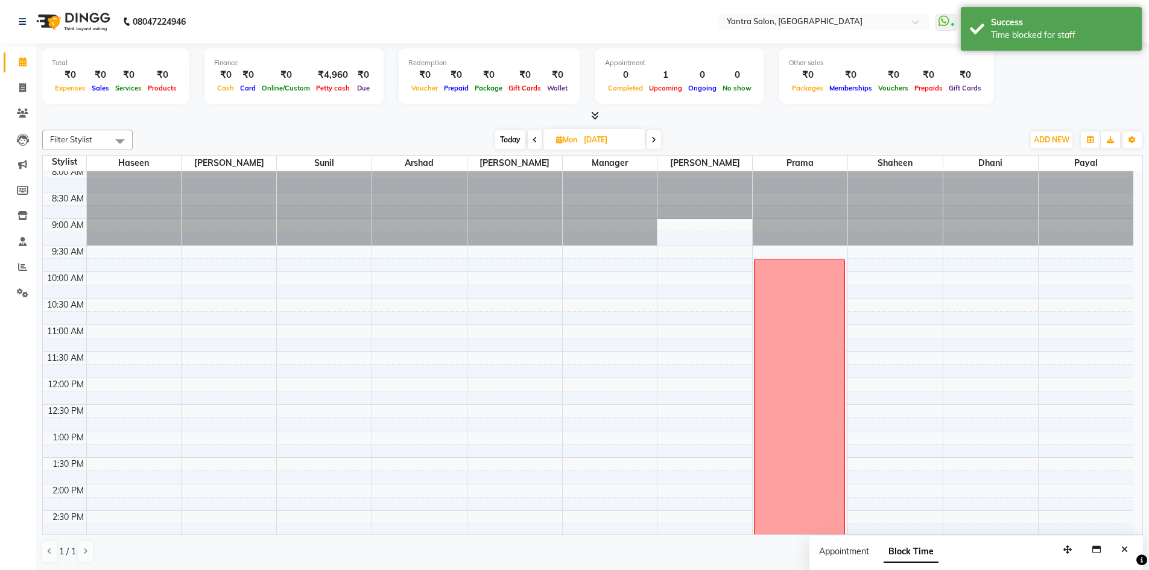
scroll to position [0, 0]
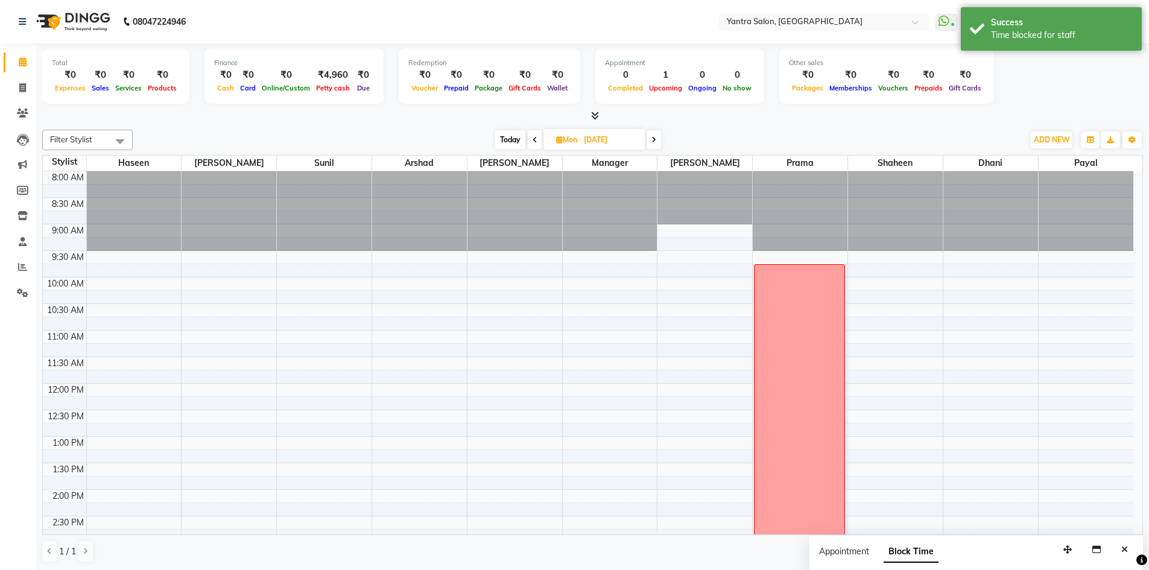
click at [518, 136] on span "Today" at bounding box center [510, 139] width 30 height 19
type input "04-10-2025"
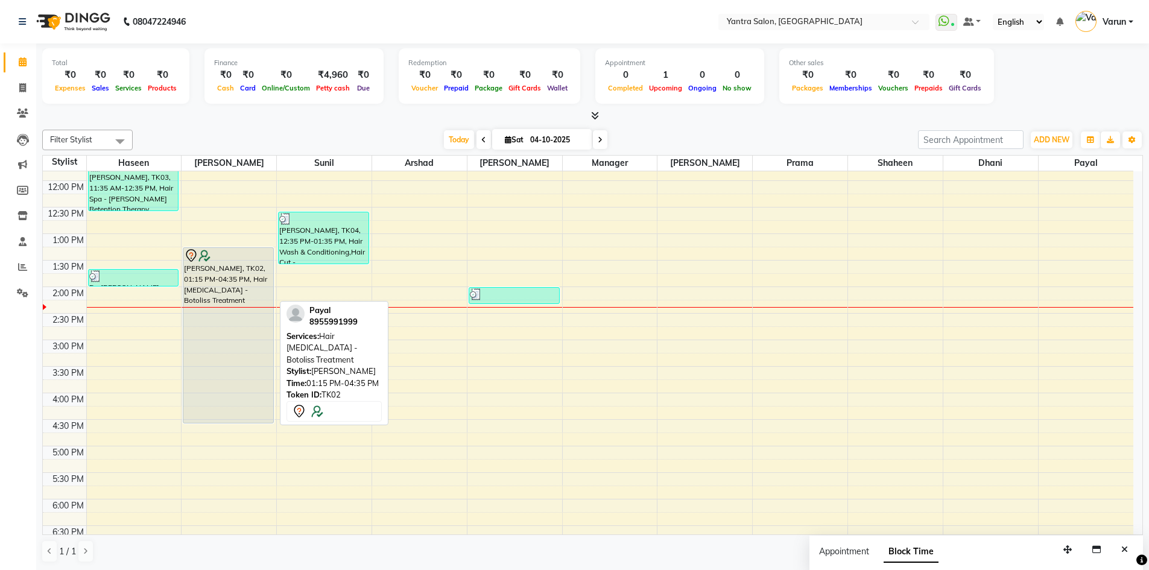
scroll to position [198, 0]
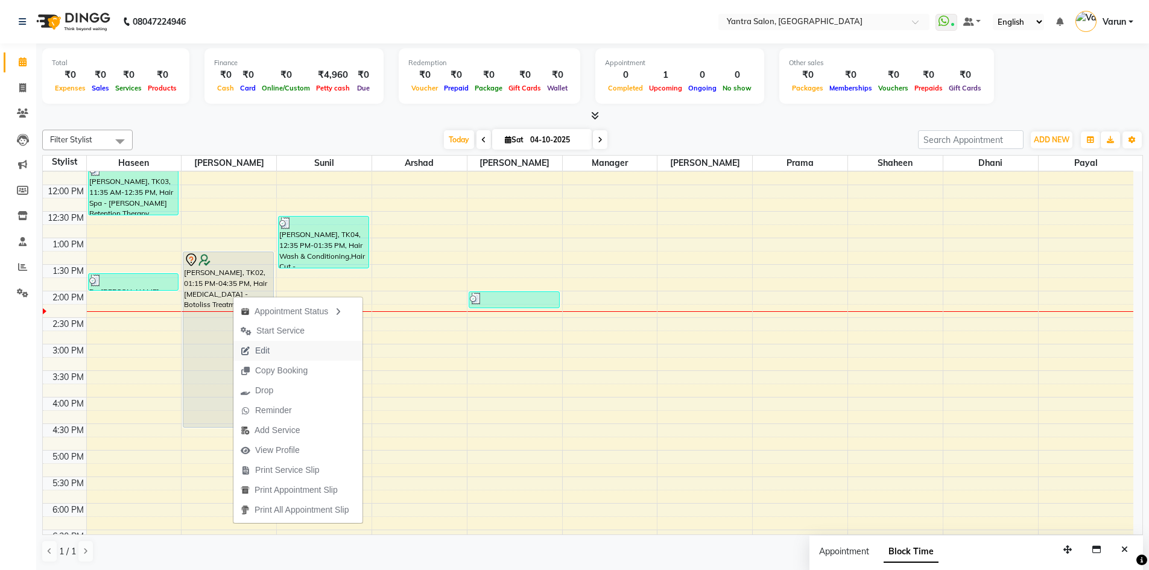
click at [262, 352] on span "Edit" at bounding box center [262, 350] width 14 height 13
select select "tentative"
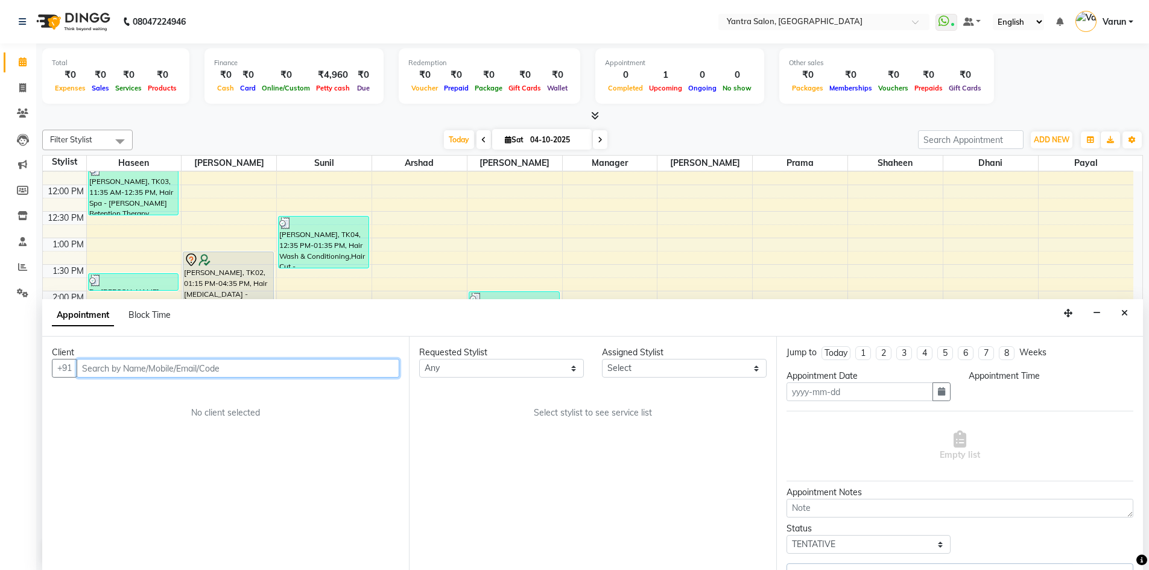
type input "04-10-2025"
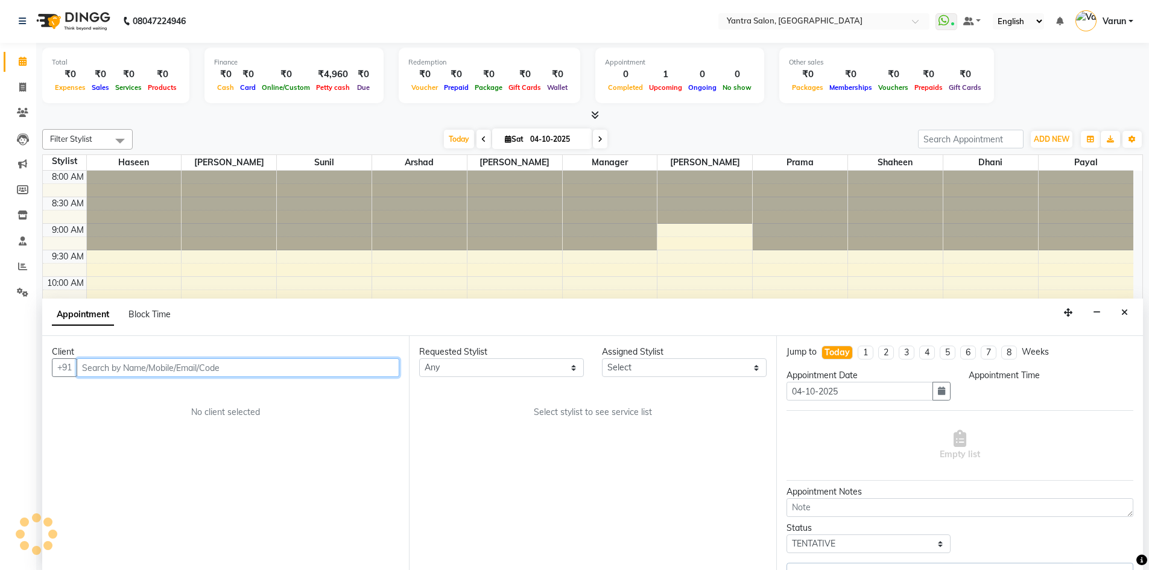
select select "90728"
select select "795"
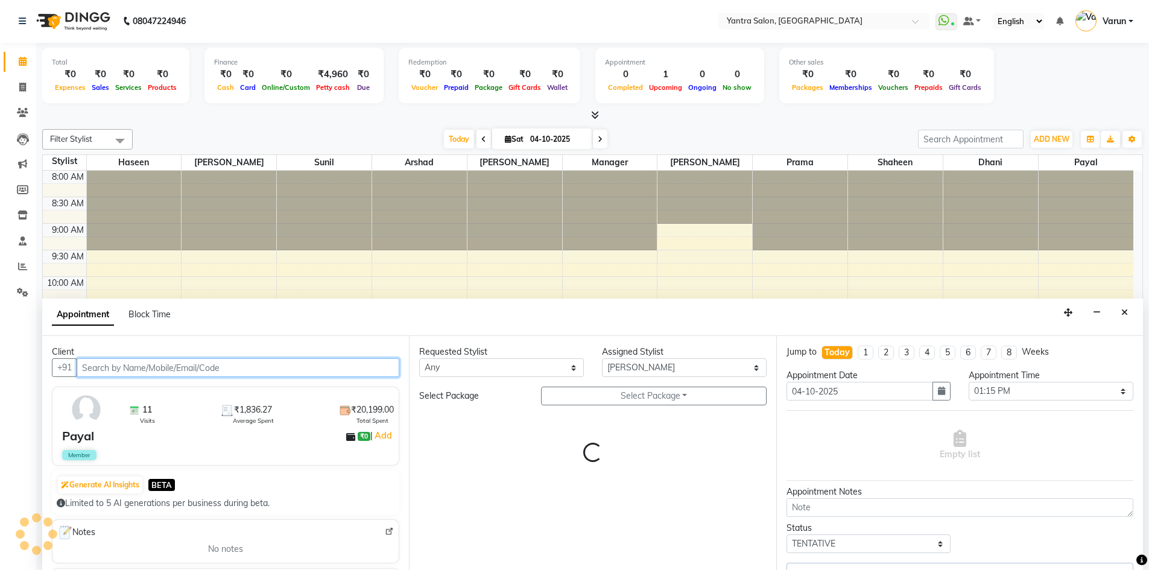
scroll to position [319, 0]
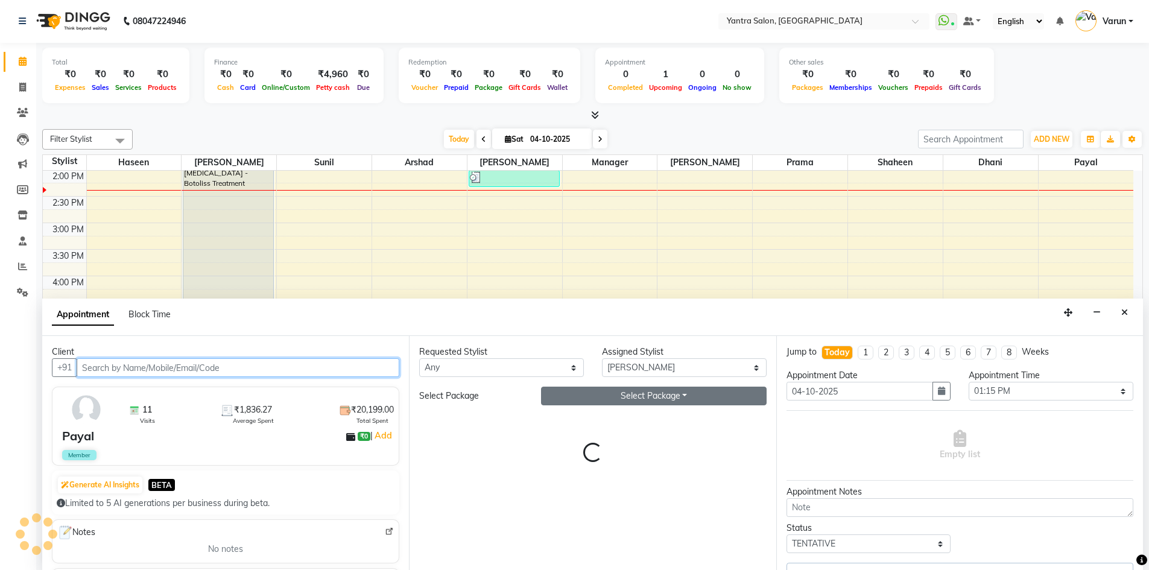
select select "3073"
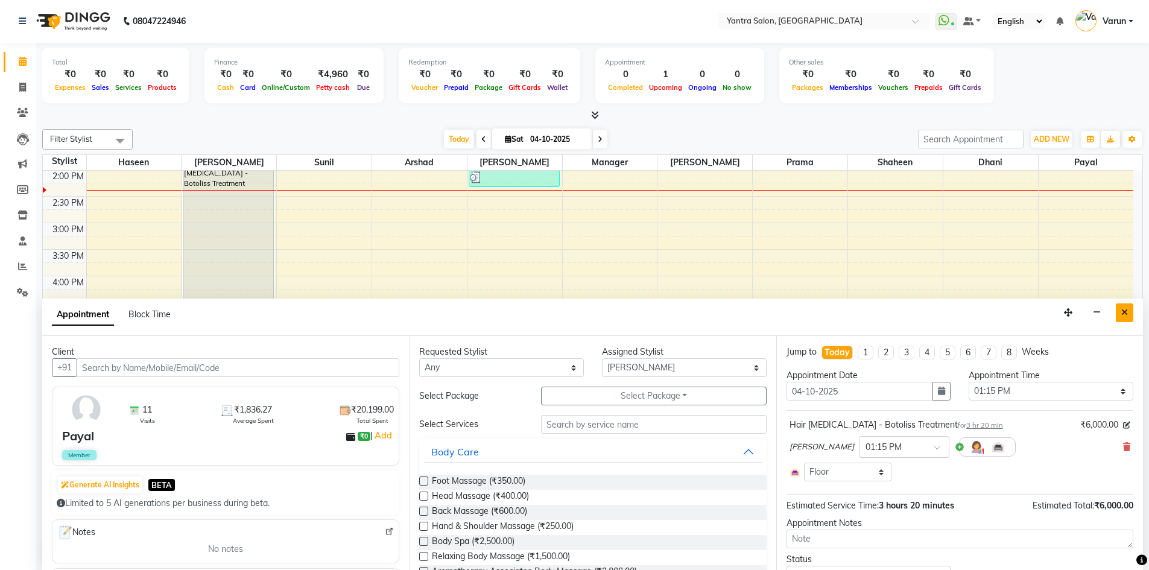
click at [1130, 318] on button "Close" at bounding box center [1123, 312] width 17 height 19
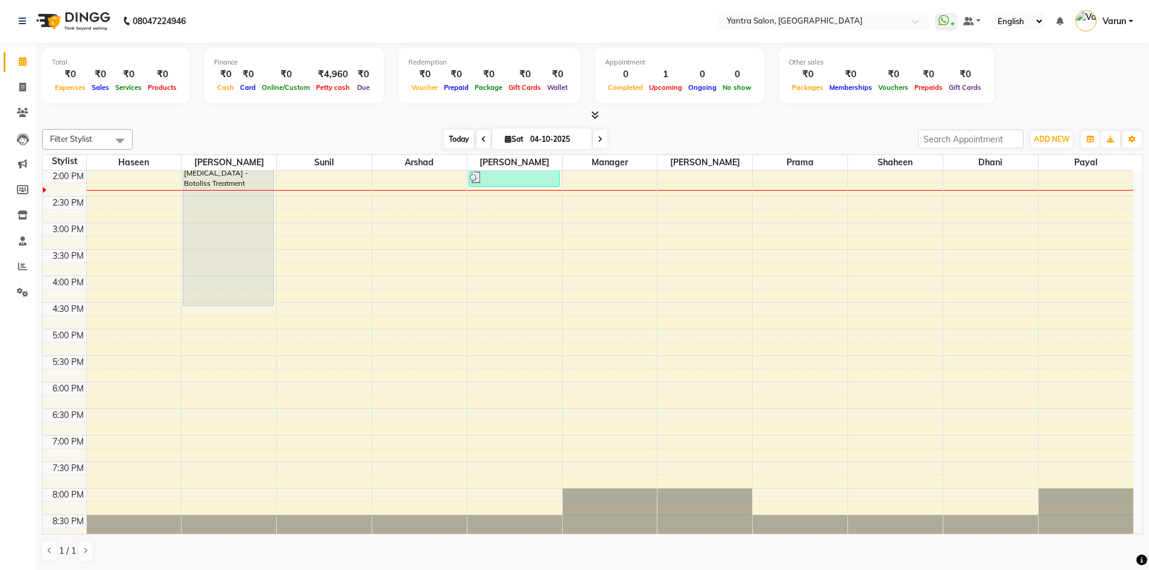
click at [455, 137] on span "Today" at bounding box center [459, 139] width 30 height 19
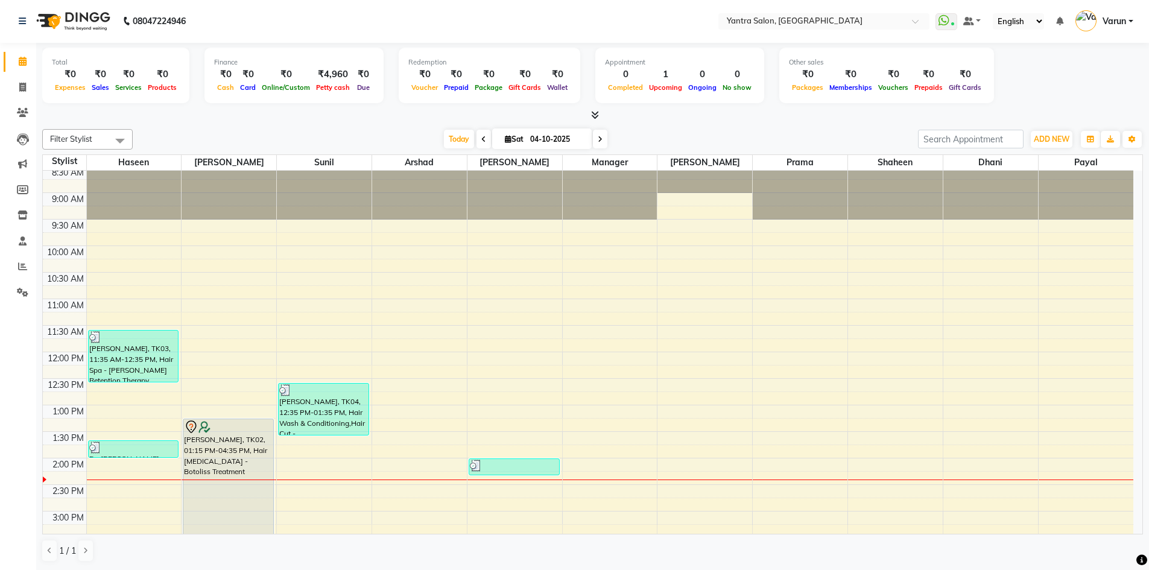
scroll to position [17, 0]
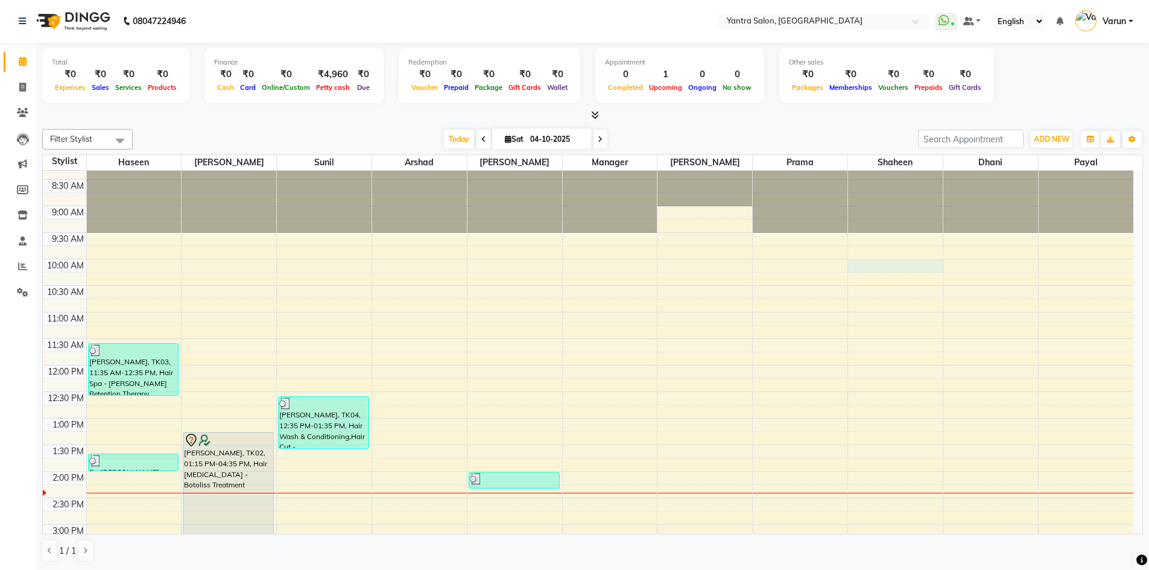
click at [884, 268] on div "8:00 AM 8:30 AM 9:00 AM 9:30 AM 10:00 AM 10:30 AM 11:00 AM 11:30 AM 12:00 PM 12…" at bounding box center [588, 497] width 1090 height 689
select select "79572"
select select "600"
select select "tentative"
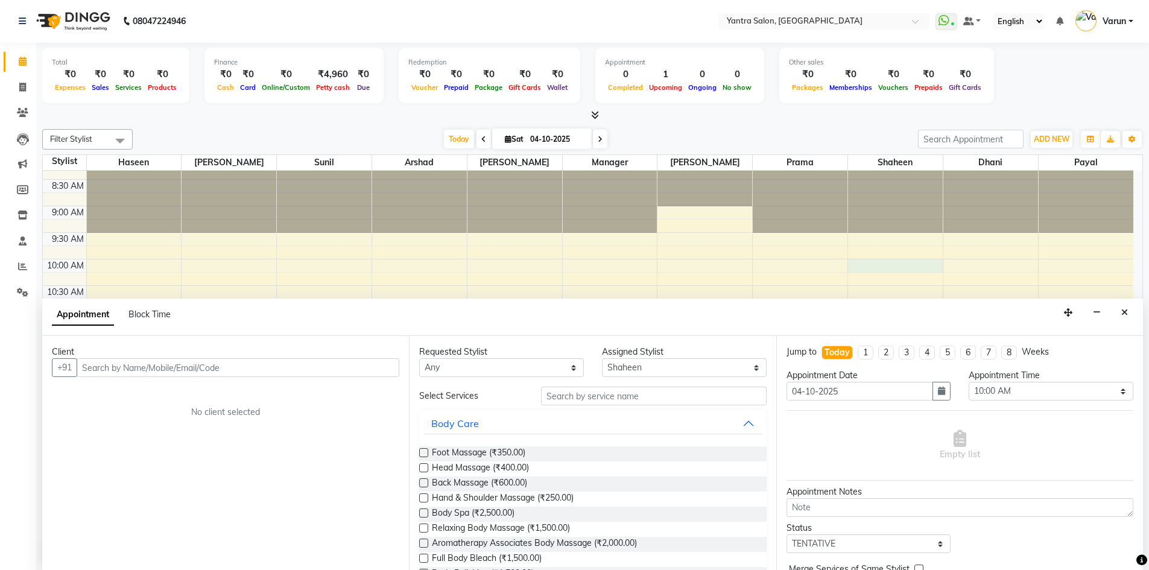
click at [160, 321] on div "Appointment Block Time" at bounding box center [118, 316] width 133 height 27
click at [163, 317] on span "Block Time" at bounding box center [149, 314] width 42 height 11
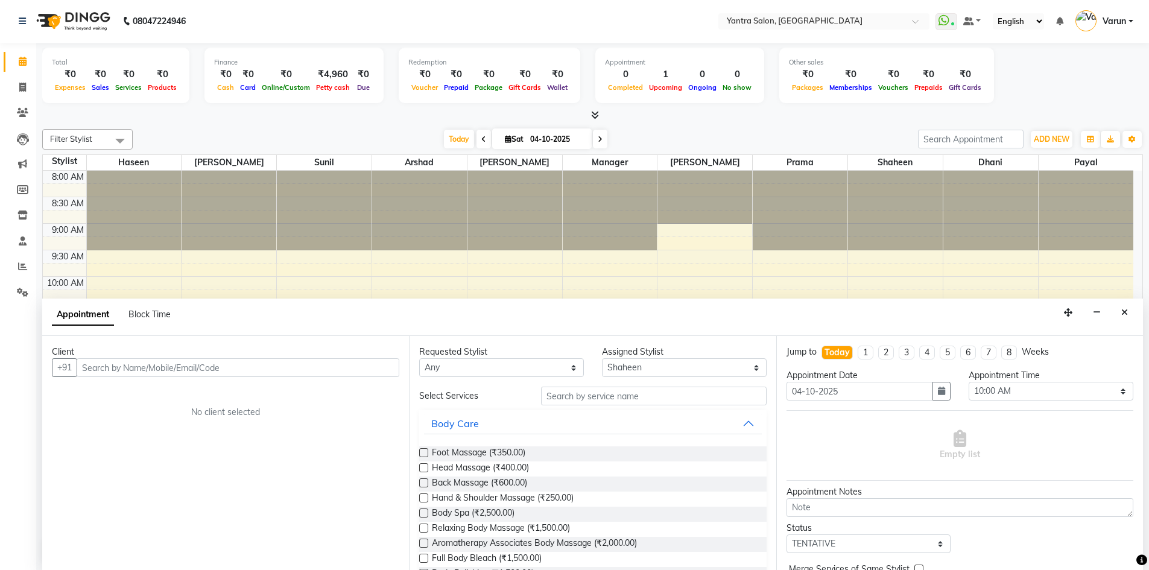
select select "79572"
select select "600"
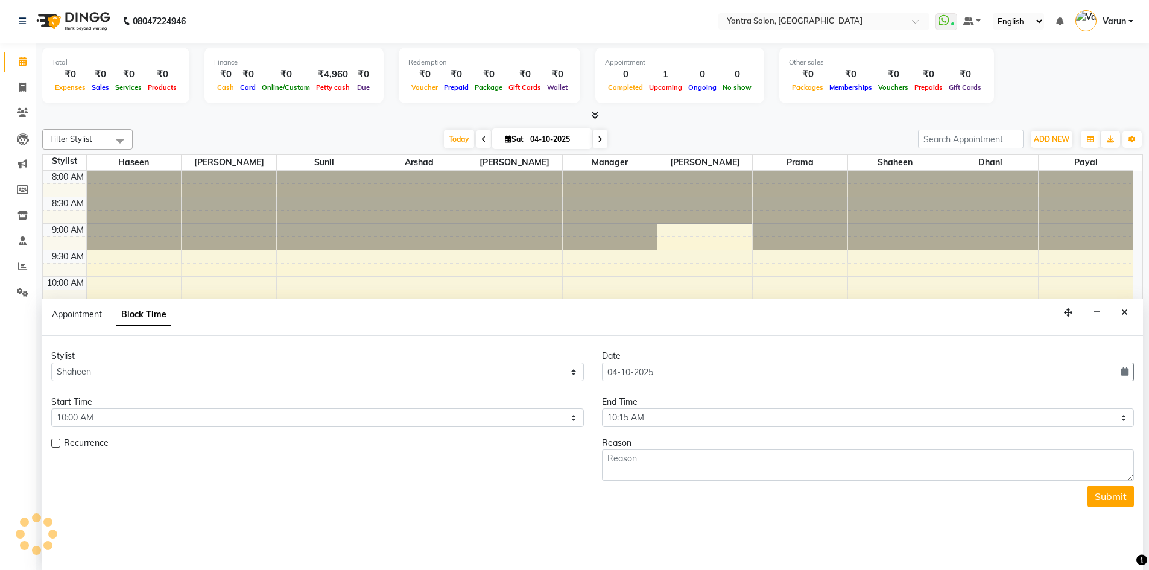
scroll to position [319, 0]
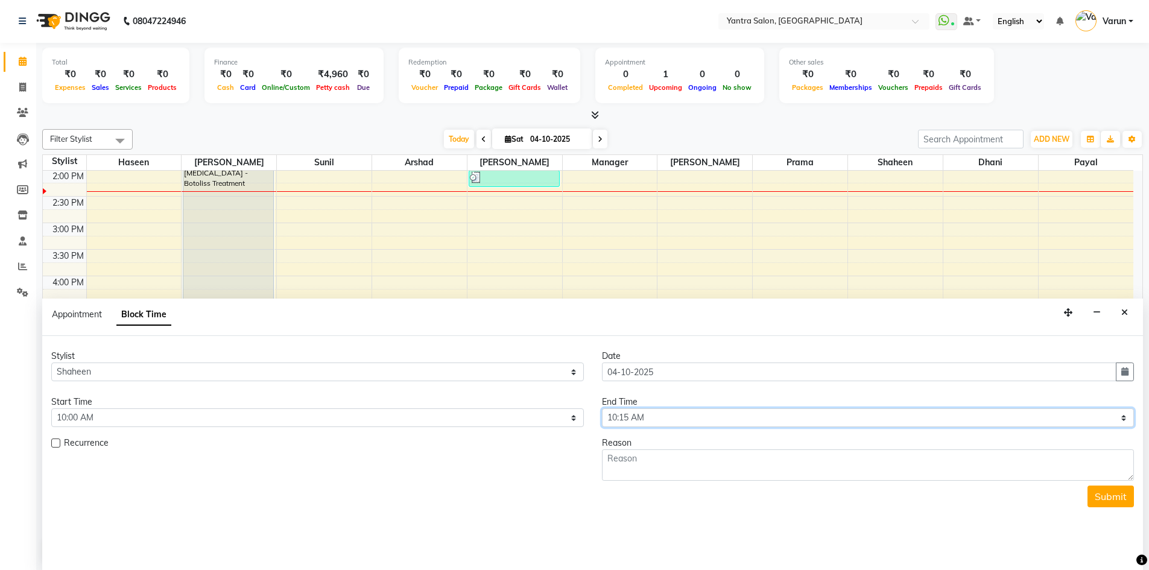
click at [729, 423] on select "Select 09:00 AM 09:15 AM 09:30 AM 09:45 AM 10:00 AM 10:15 AM 10:30 AM 10:45 AM …" at bounding box center [868, 417] width 532 height 19
select select "1215"
click at [602, 408] on select "Select 09:00 AM 09:15 AM 09:30 AM 09:45 AM 10:00 AM 10:15 AM 10:30 AM 10:45 AM …" at bounding box center [868, 417] width 532 height 19
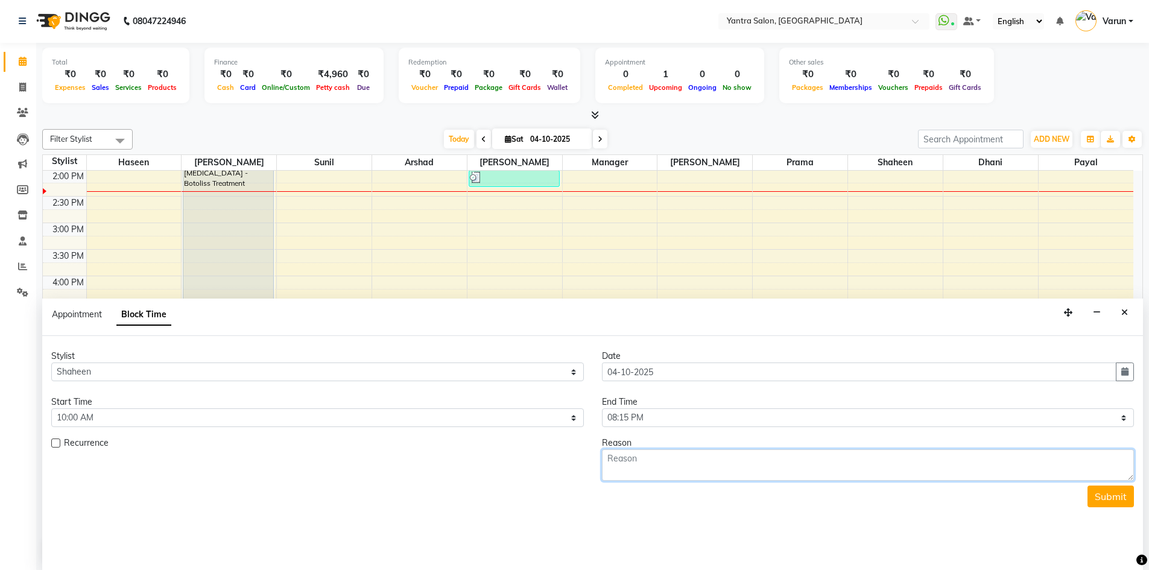
click at [726, 468] on textarea at bounding box center [868, 464] width 532 height 31
type textarea "leave"
click at [1111, 501] on button "Submit" at bounding box center [1110, 496] width 46 height 22
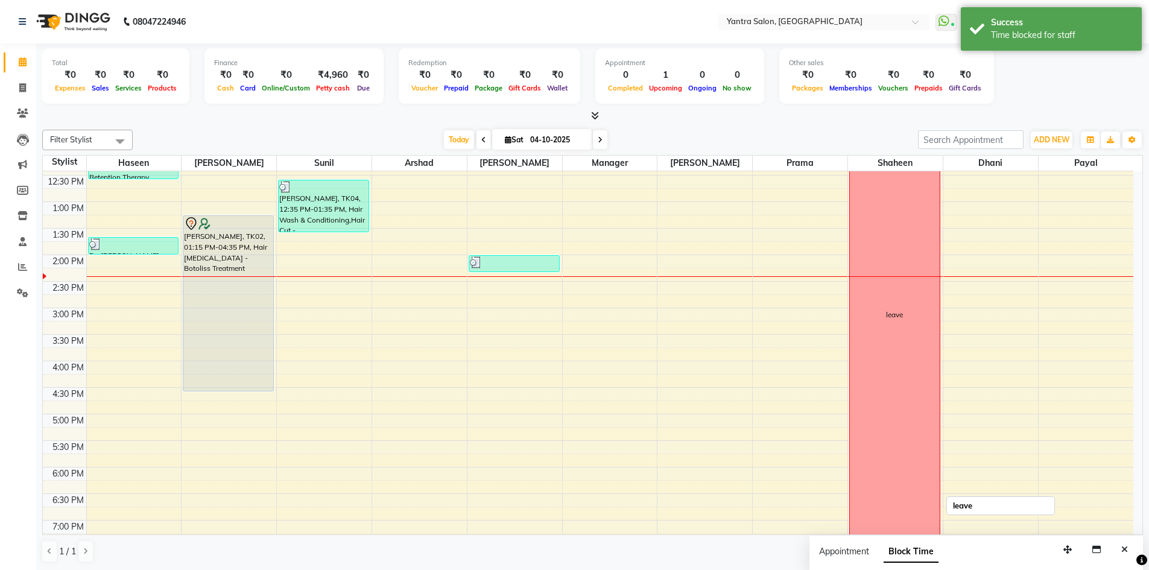
scroll to position [241, 0]
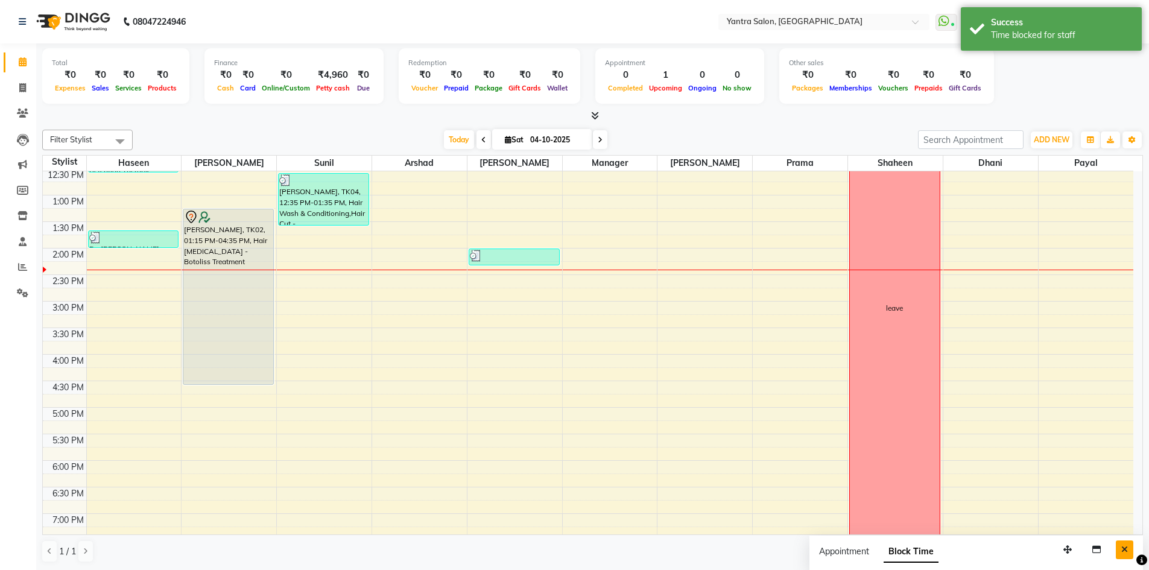
click at [1120, 544] on button "Close" at bounding box center [1123, 549] width 17 height 19
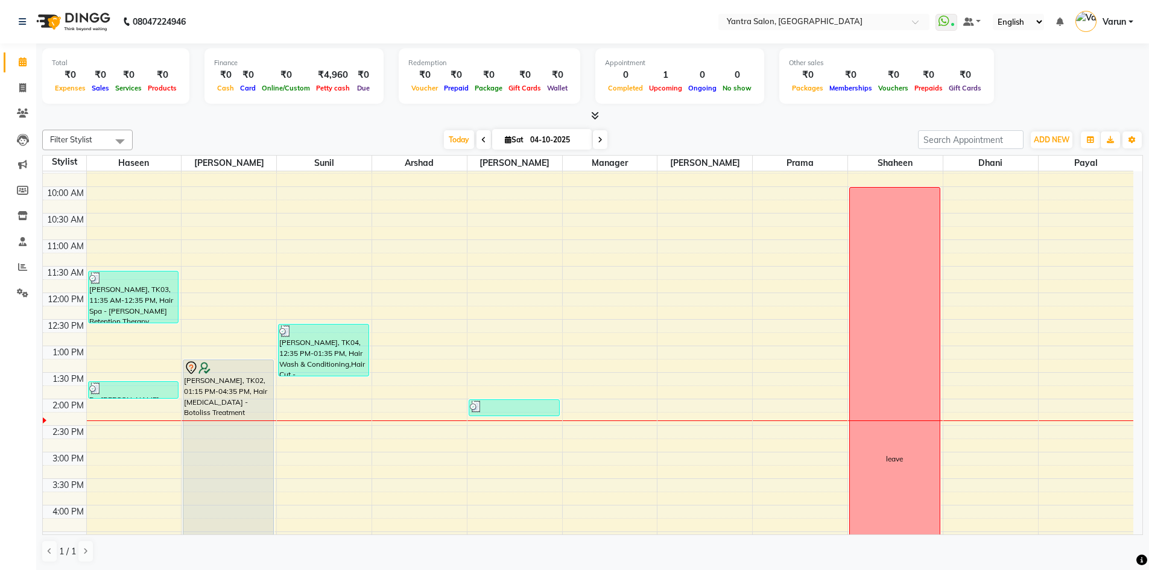
scroll to position [60, 0]
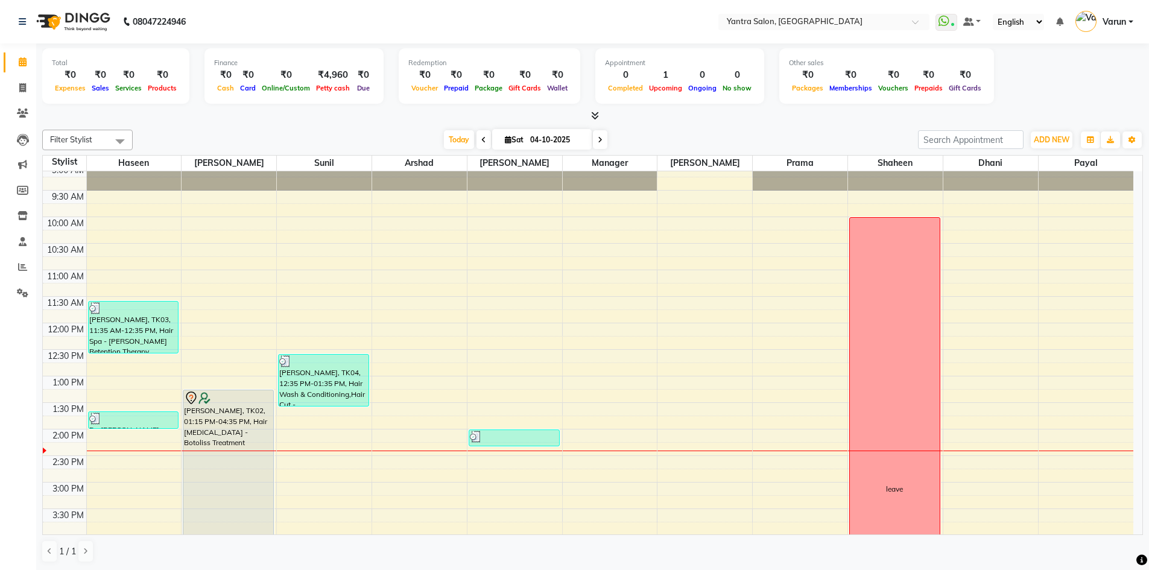
click at [594, 111] on icon at bounding box center [595, 115] width 8 height 9
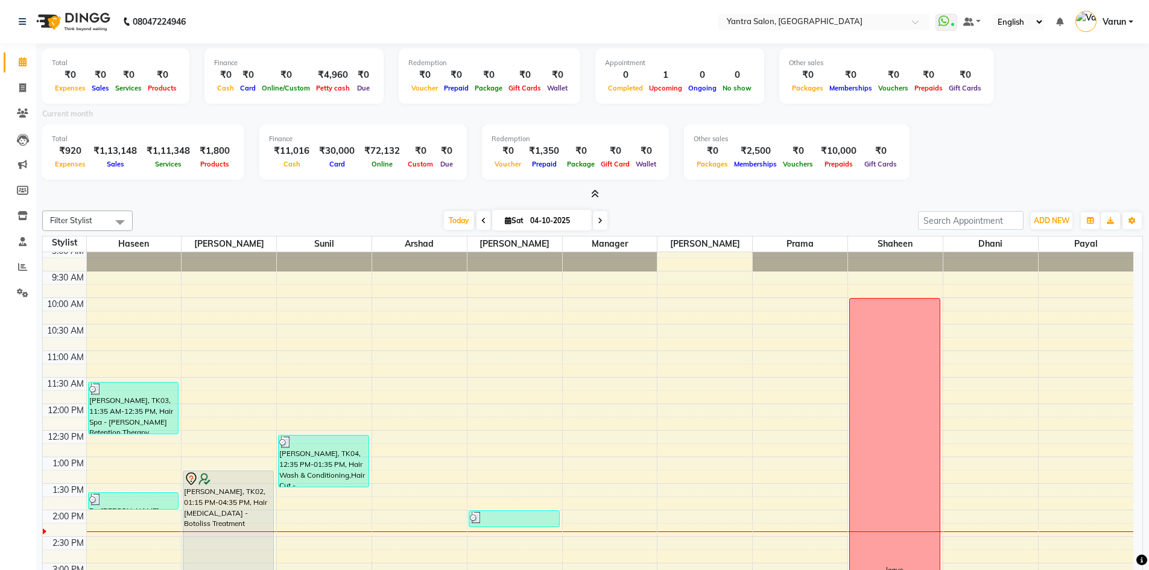
click at [593, 194] on icon at bounding box center [595, 193] width 8 height 9
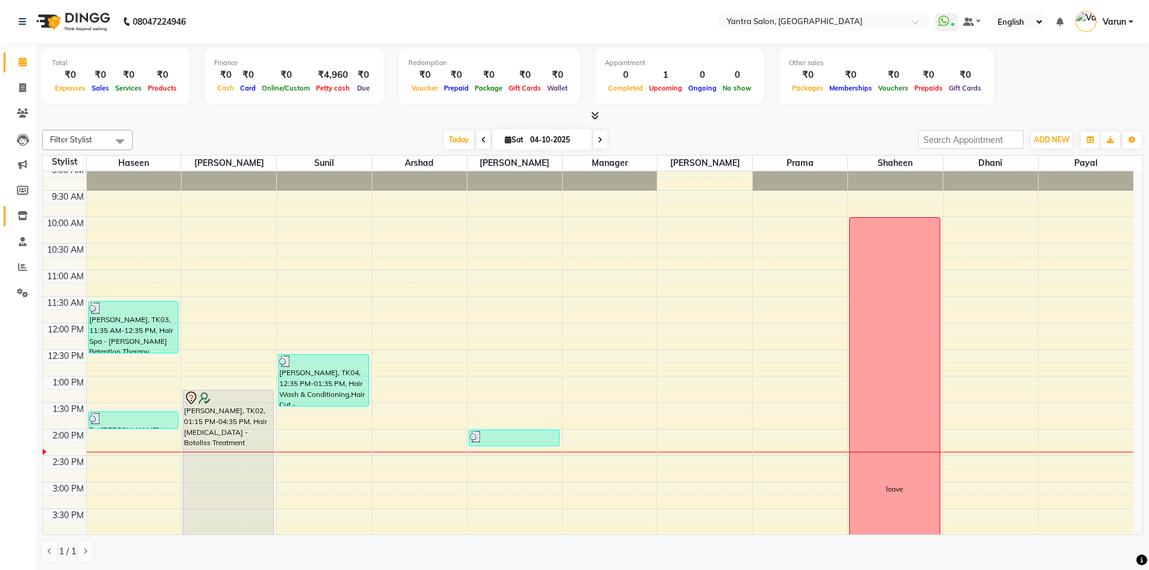
click at [20, 211] on span at bounding box center [22, 216] width 21 height 14
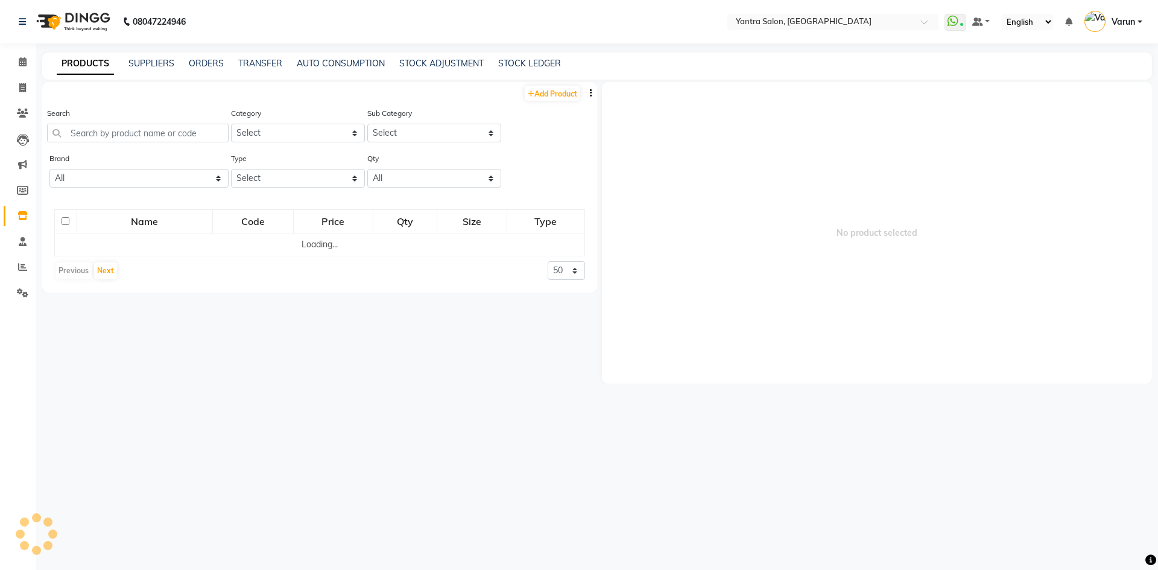
click at [189, 115] on div "Search" at bounding box center [137, 125] width 181 height 36
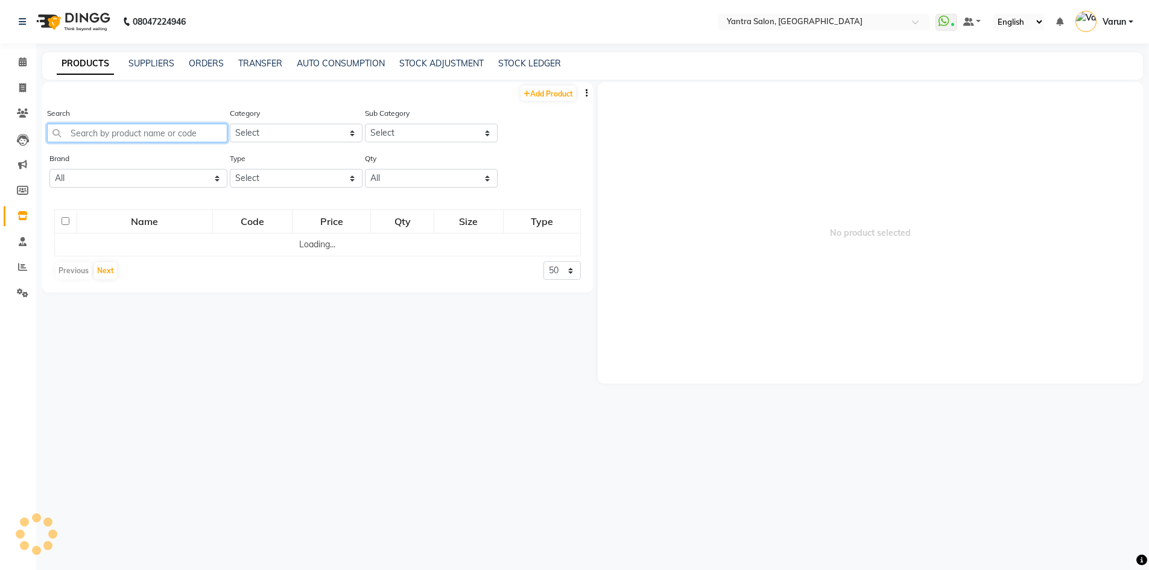
click at [189, 142] on input "text" at bounding box center [137, 133] width 180 height 19
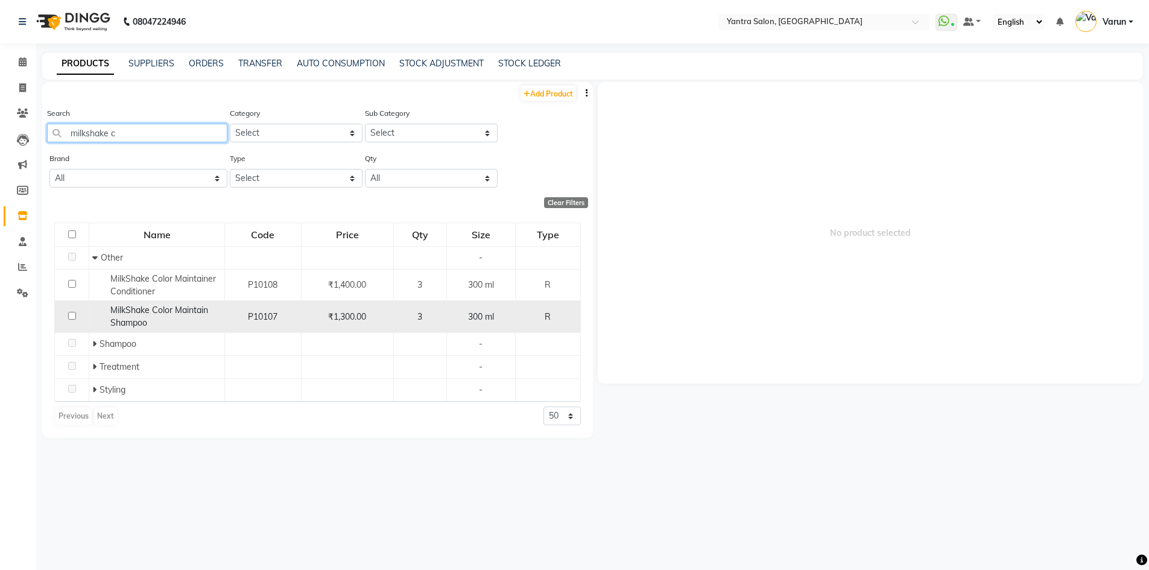
type input "milkshake c"
click at [156, 311] on span "MilkShake Color Maintain Shampoo" at bounding box center [159, 316] width 98 height 24
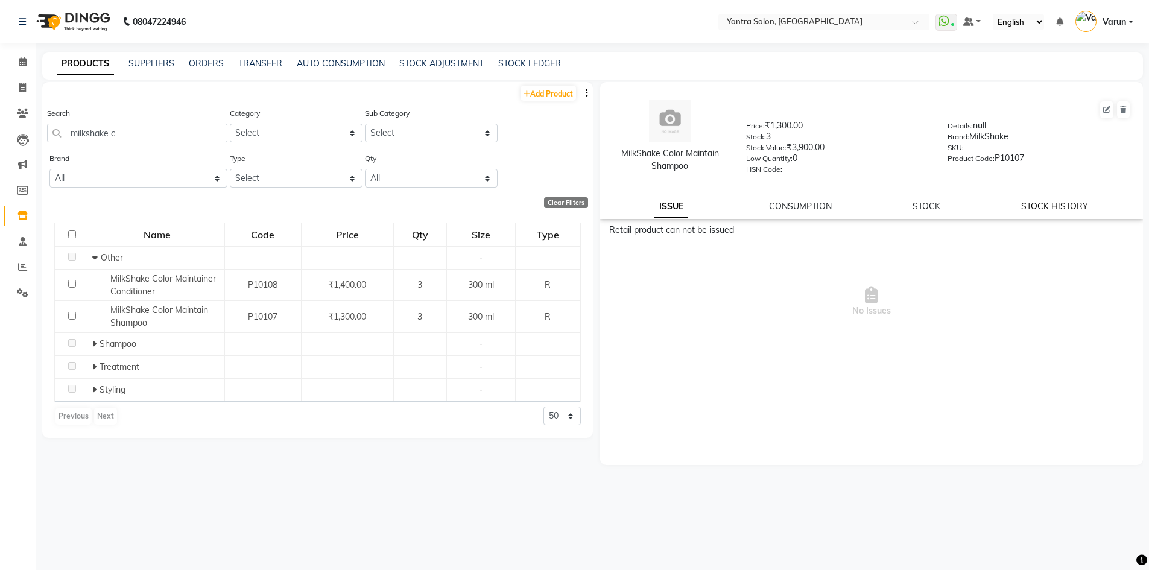
click at [1068, 203] on link "STOCK HISTORY" at bounding box center [1054, 206] width 67 height 11
select select "all"
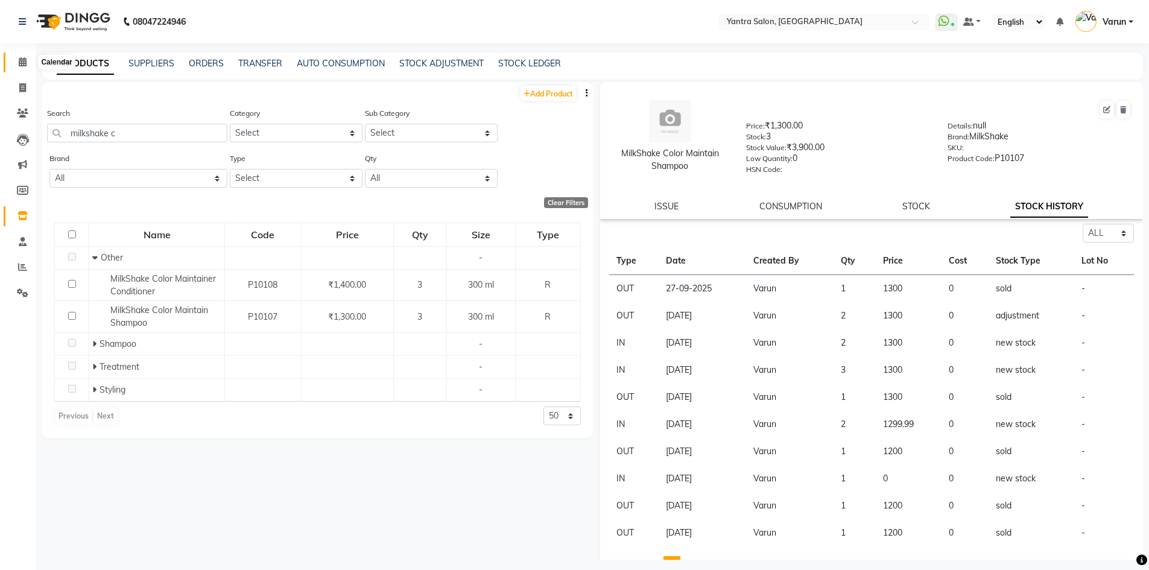
click at [21, 66] on icon at bounding box center [23, 61] width 8 height 9
